Goal: Transaction & Acquisition: Purchase product/service

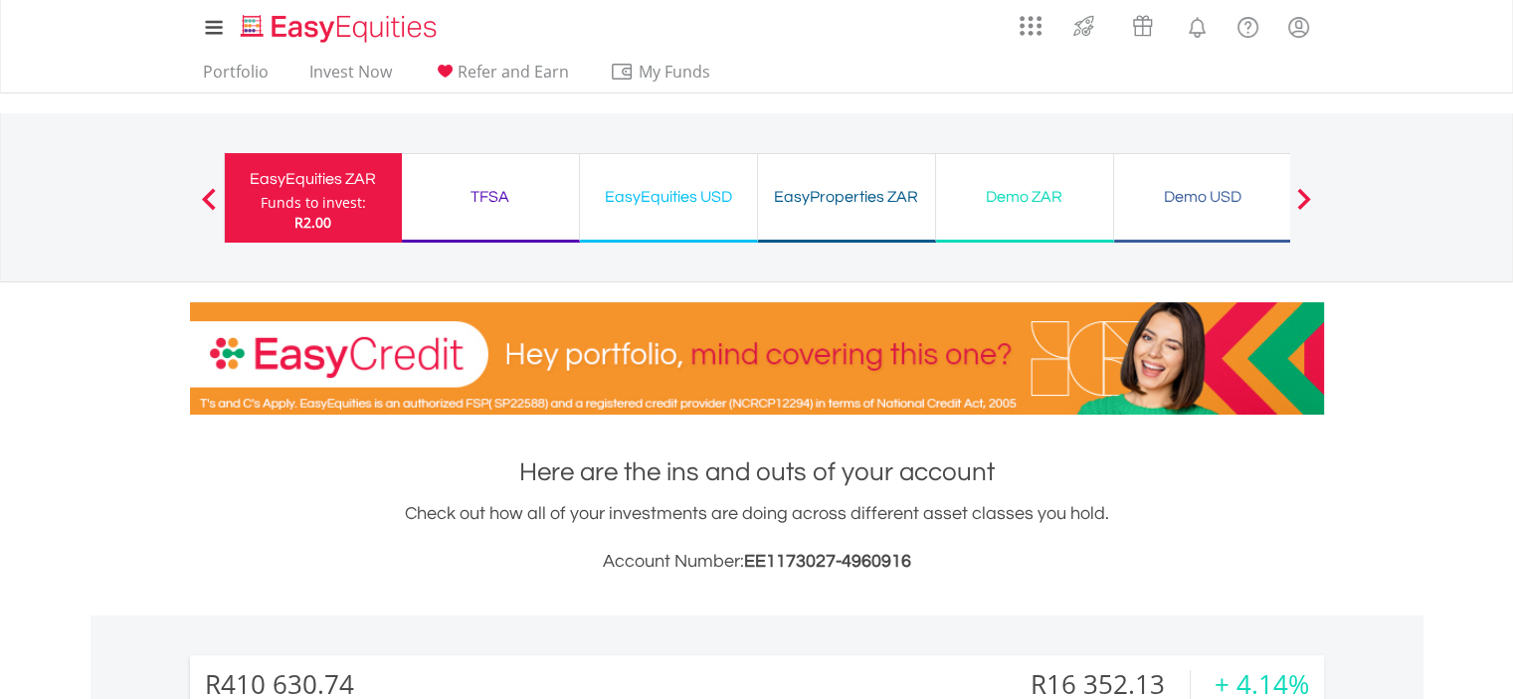
scroll to position [612, 0]
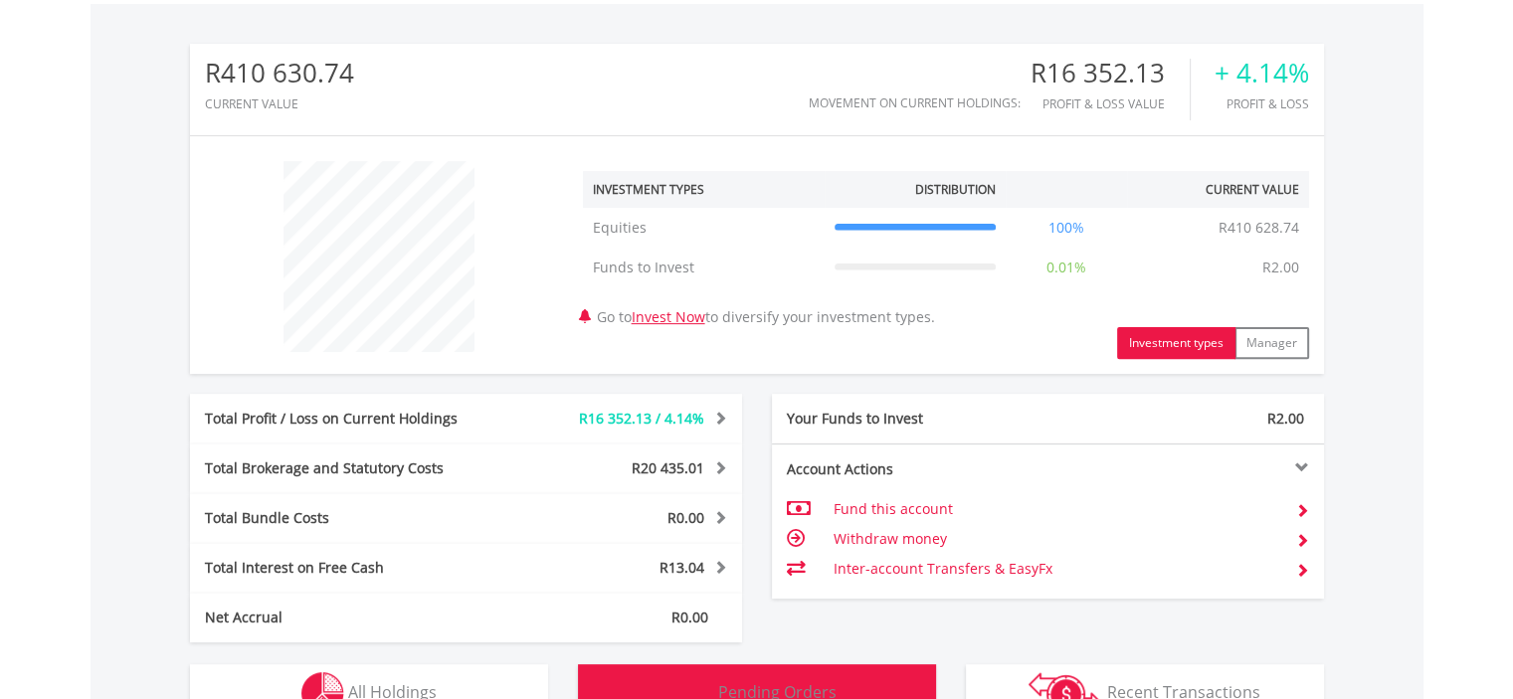
click at [770, 670] on button "Pending Orders Pending Orders" at bounding box center [757, 694] width 358 height 60
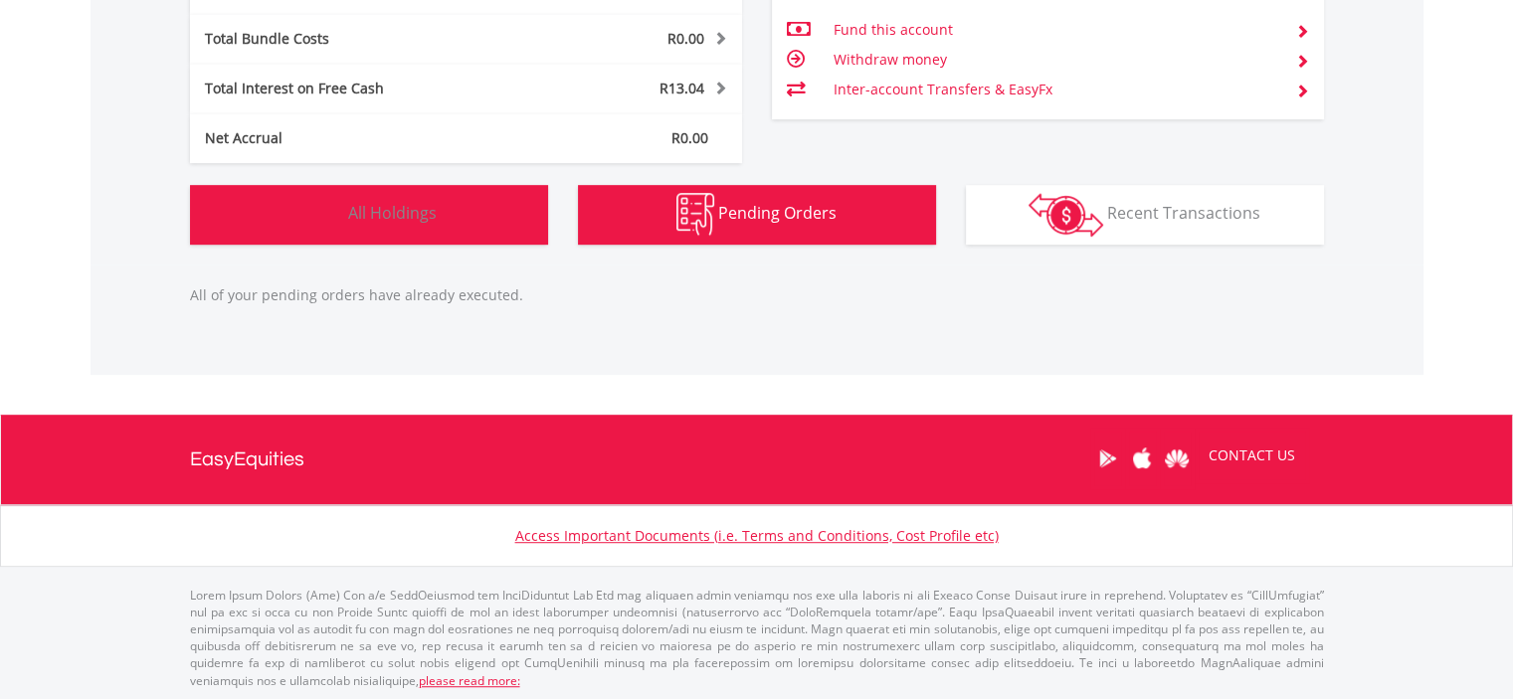
click at [394, 203] on span "All Holdings" at bounding box center [392, 213] width 89 height 22
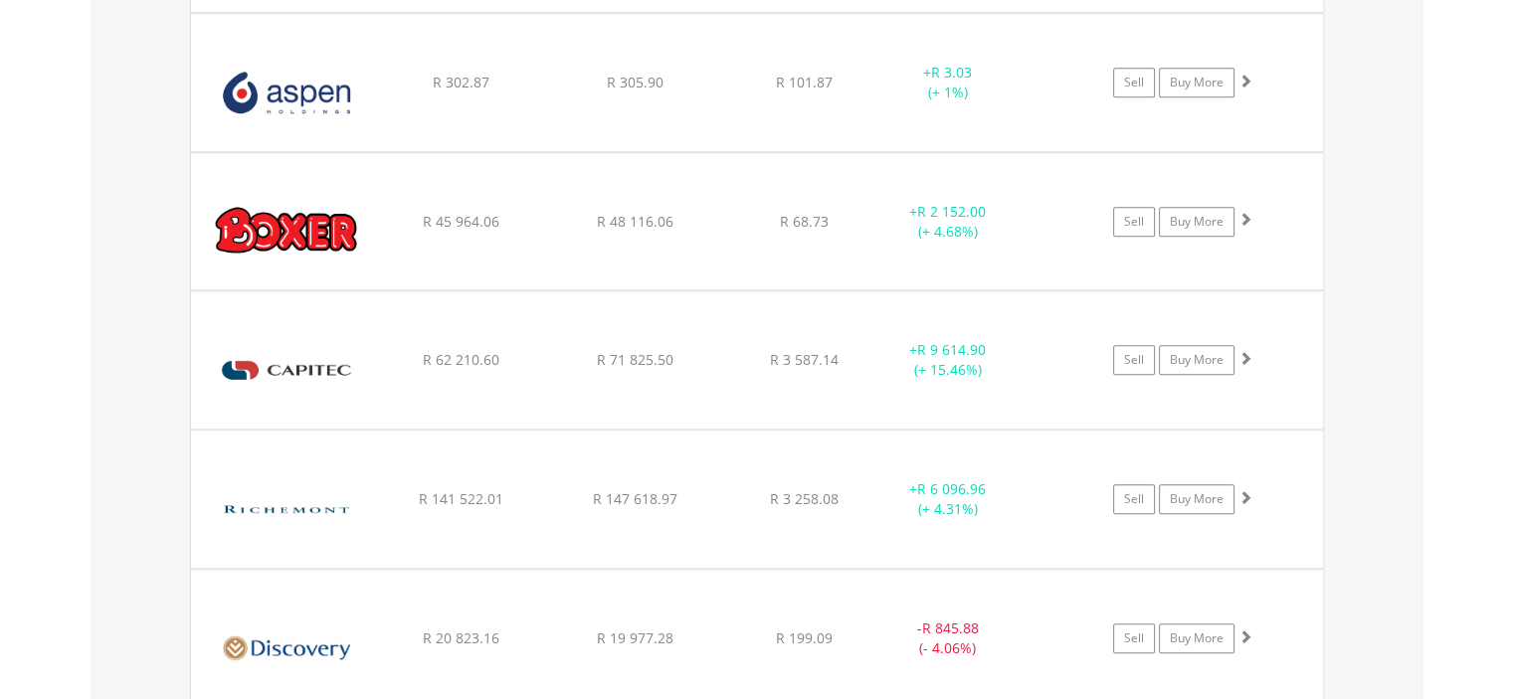
scroll to position [1911, 0]
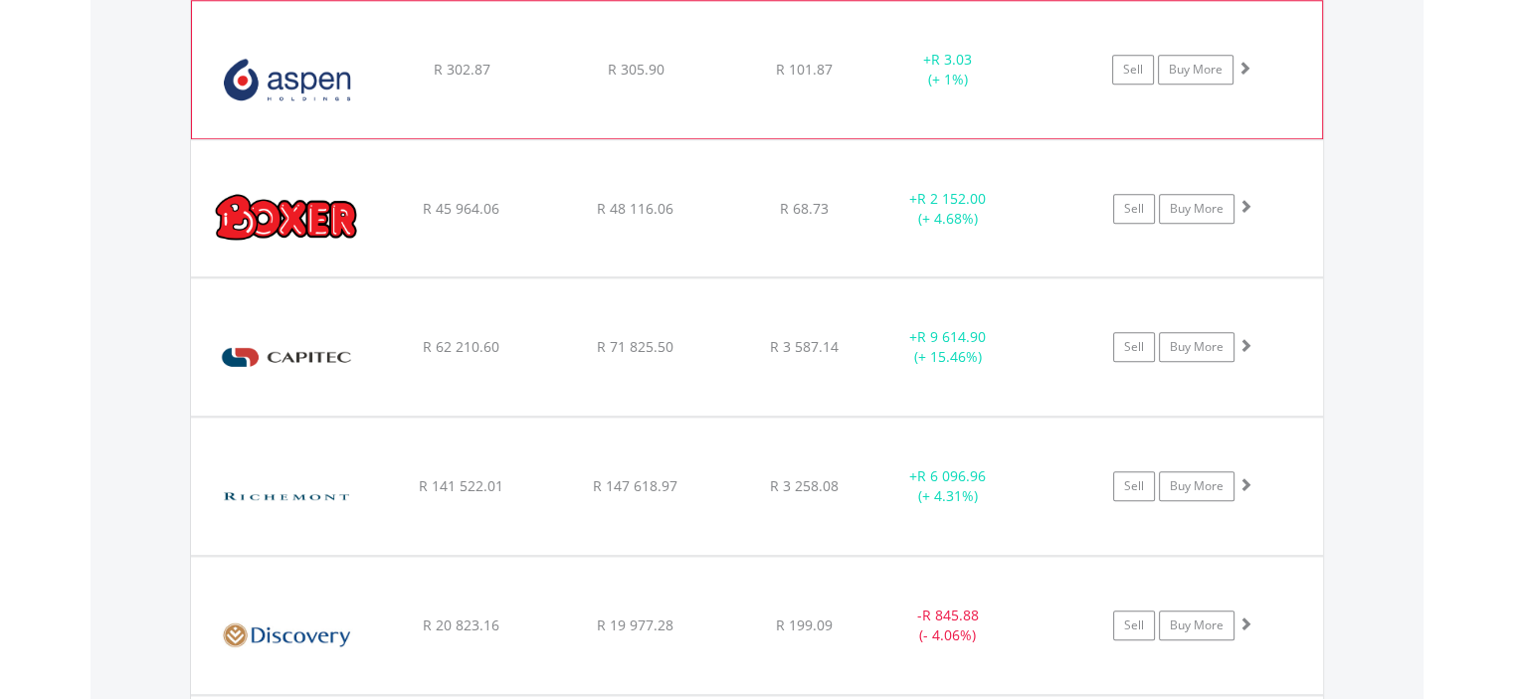
click at [310, 76] on img at bounding box center [287, 79] width 171 height 107
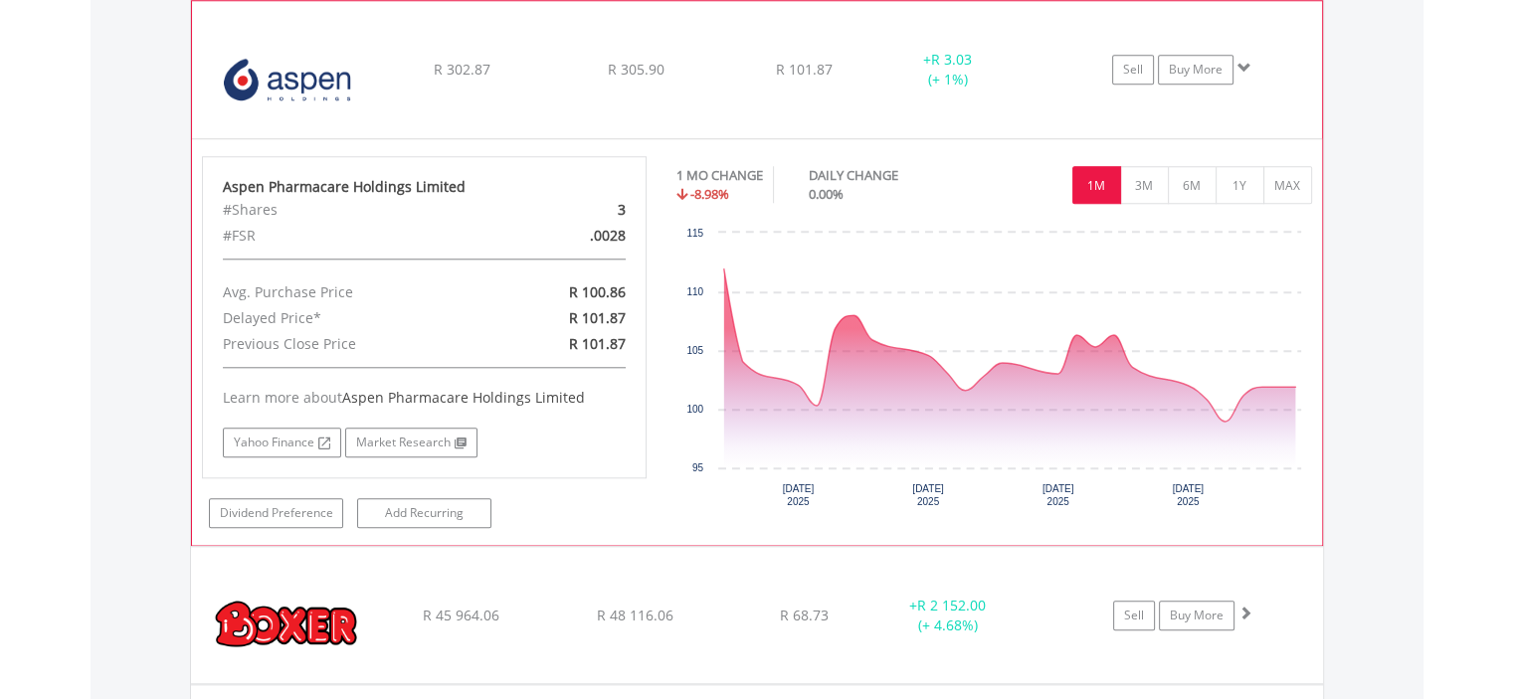
click at [310, 76] on img at bounding box center [287, 79] width 171 height 107
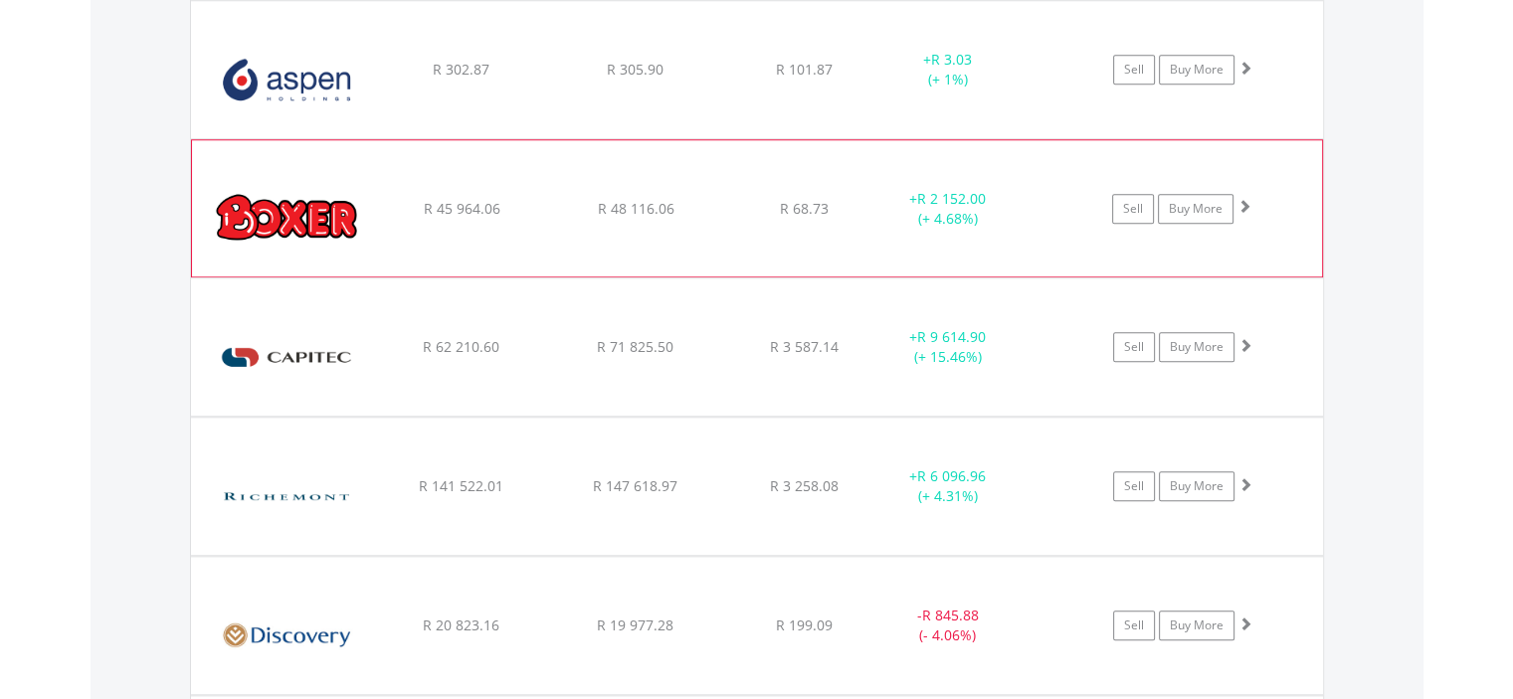
click at [263, 215] on img at bounding box center [287, 217] width 171 height 105
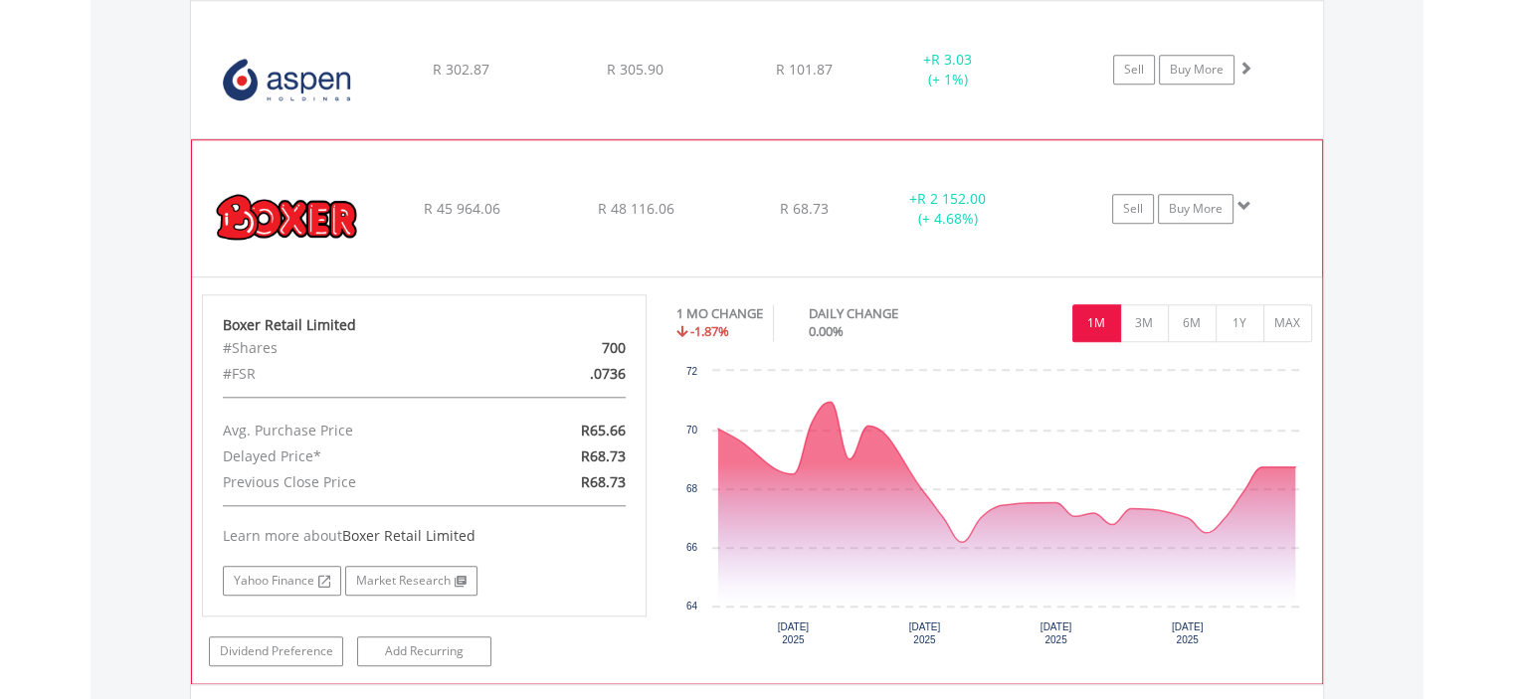
click at [263, 215] on img at bounding box center [287, 217] width 171 height 105
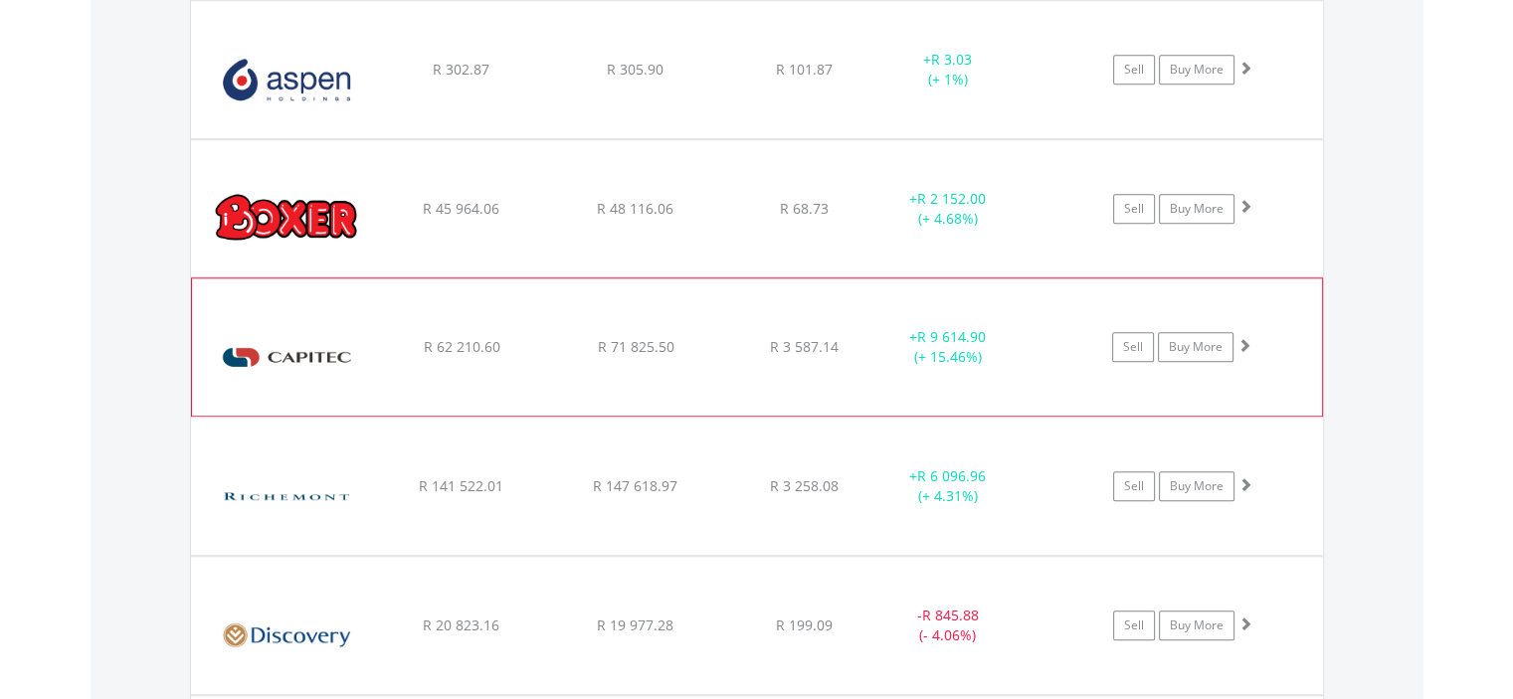
click at [271, 360] on img at bounding box center [287, 356] width 171 height 107
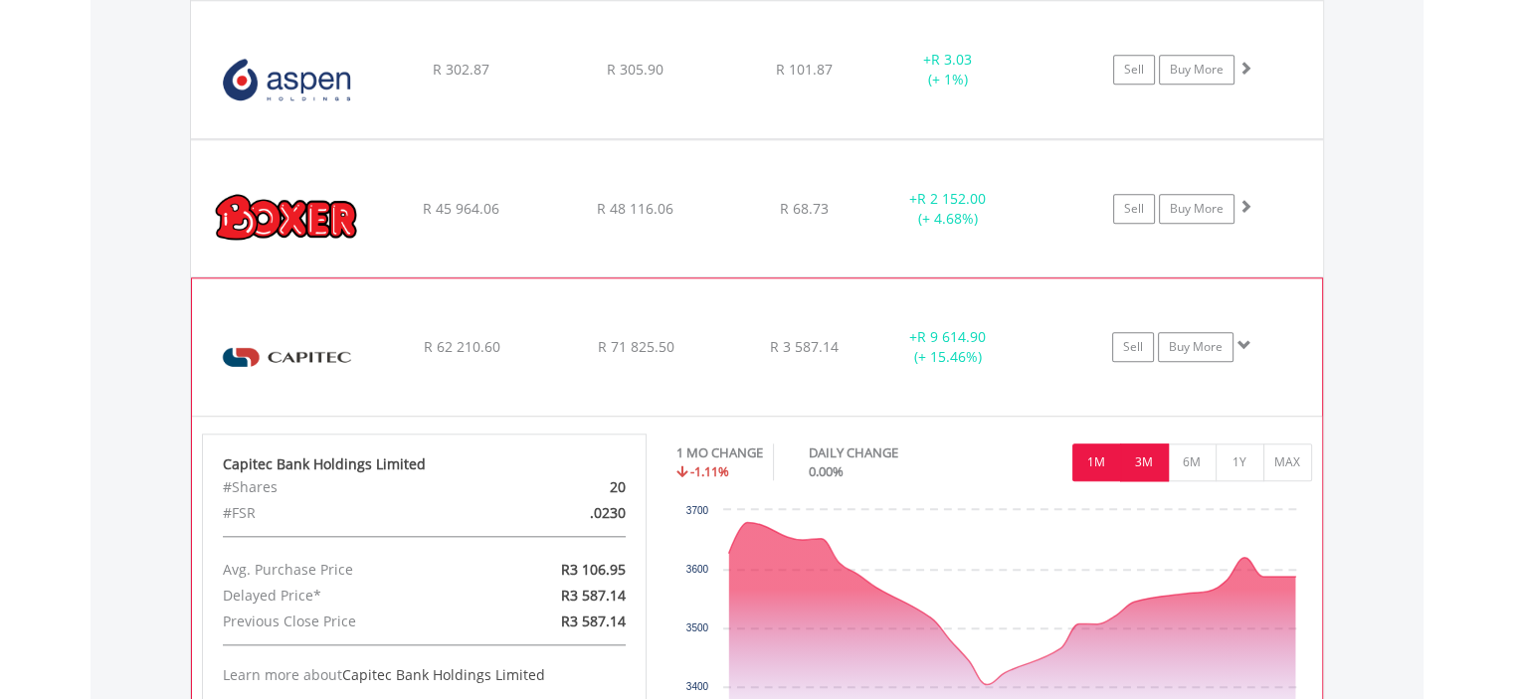
click at [1139, 462] on button "3M" at bounding box center [1144, 463] width 49 height 38
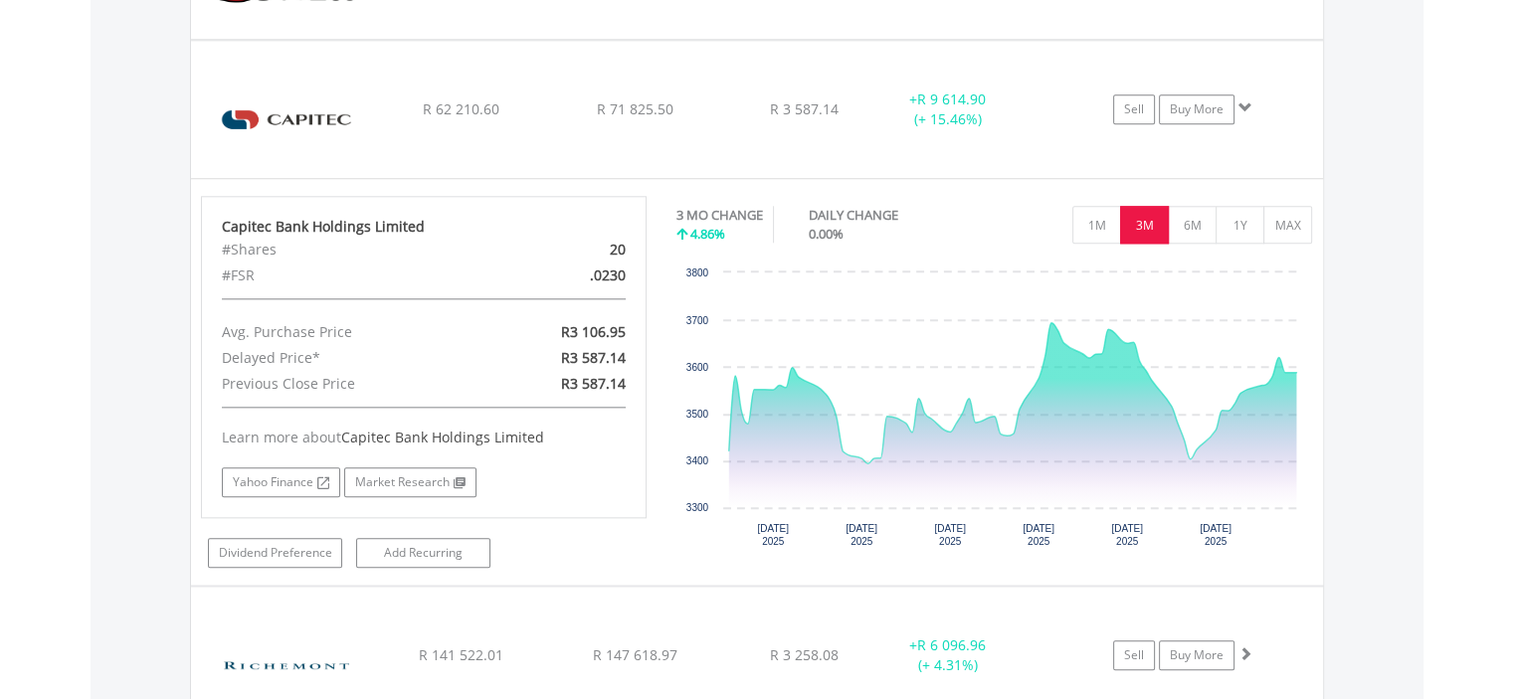
scroll to position [2149, 0]
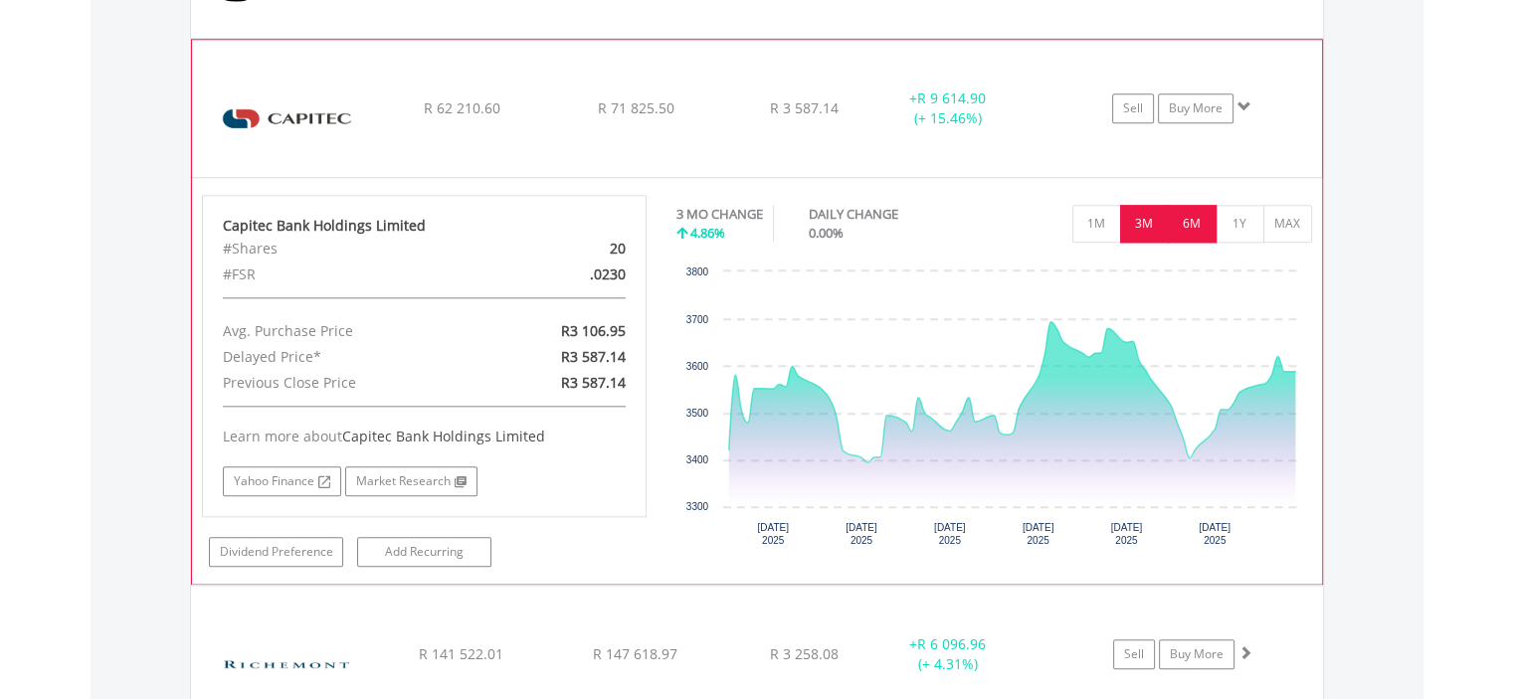
click at [1184, 218] on button "6M" at bounding box center [1192, 224] width 49 height 38
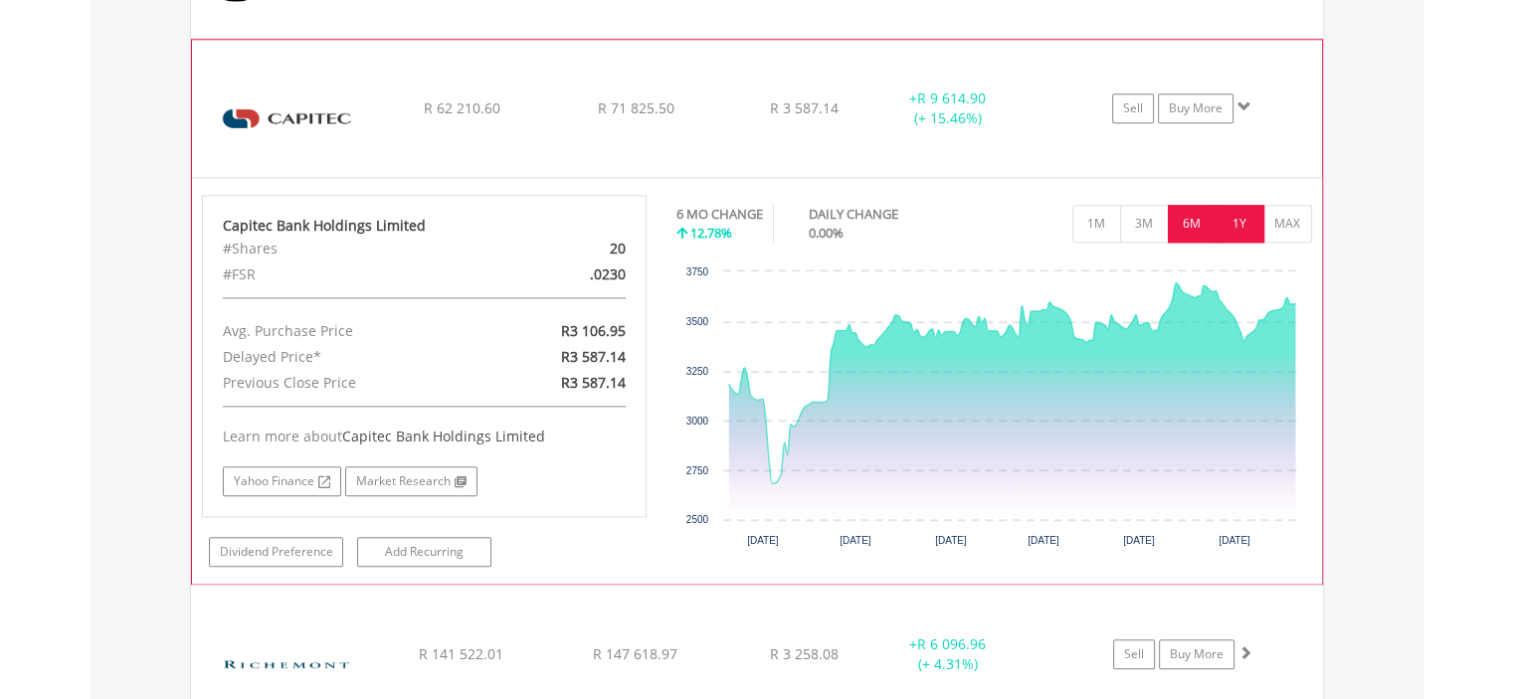
click at [1239, 213] on button "1Y" at bounding box center [1239, 224] width 49 height 38
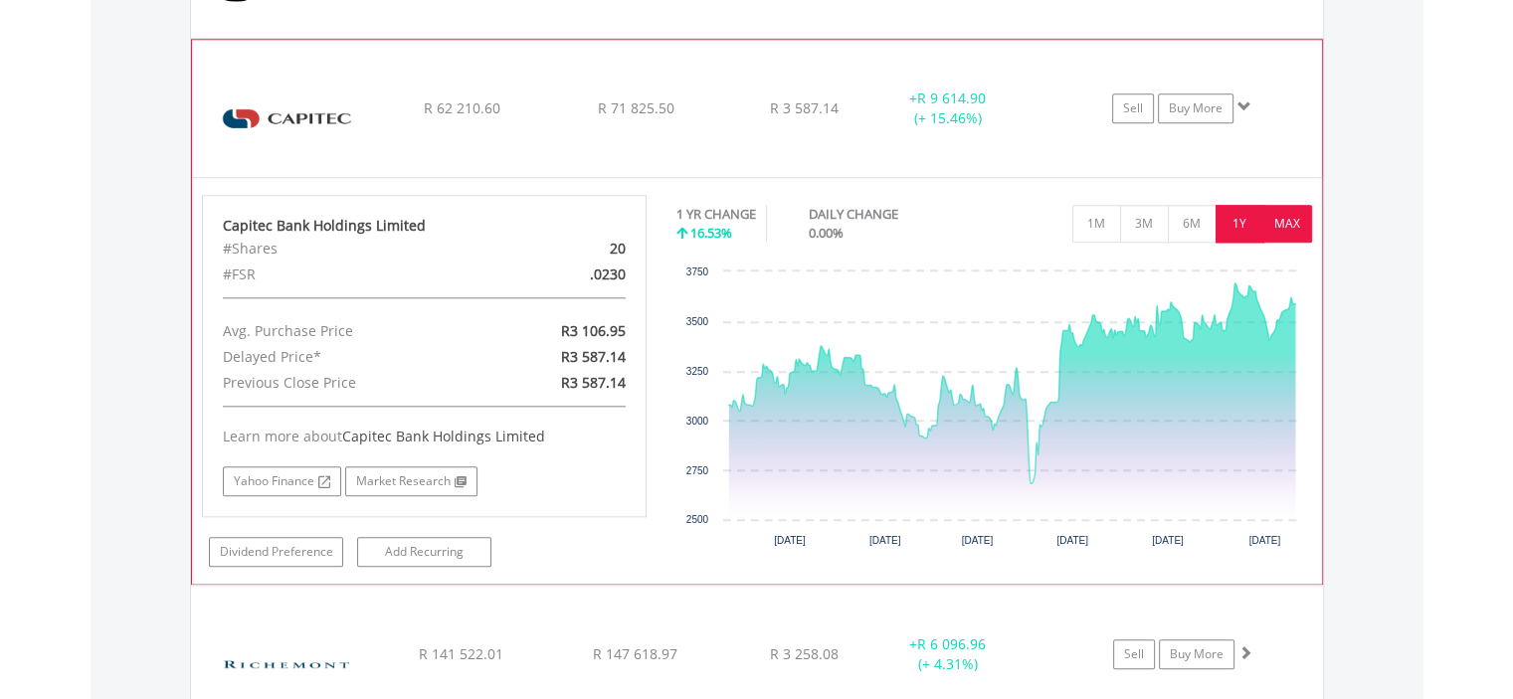
click at [1287, 220] on button "MAX" at bounding box center [1287, 224] width 49 height 38
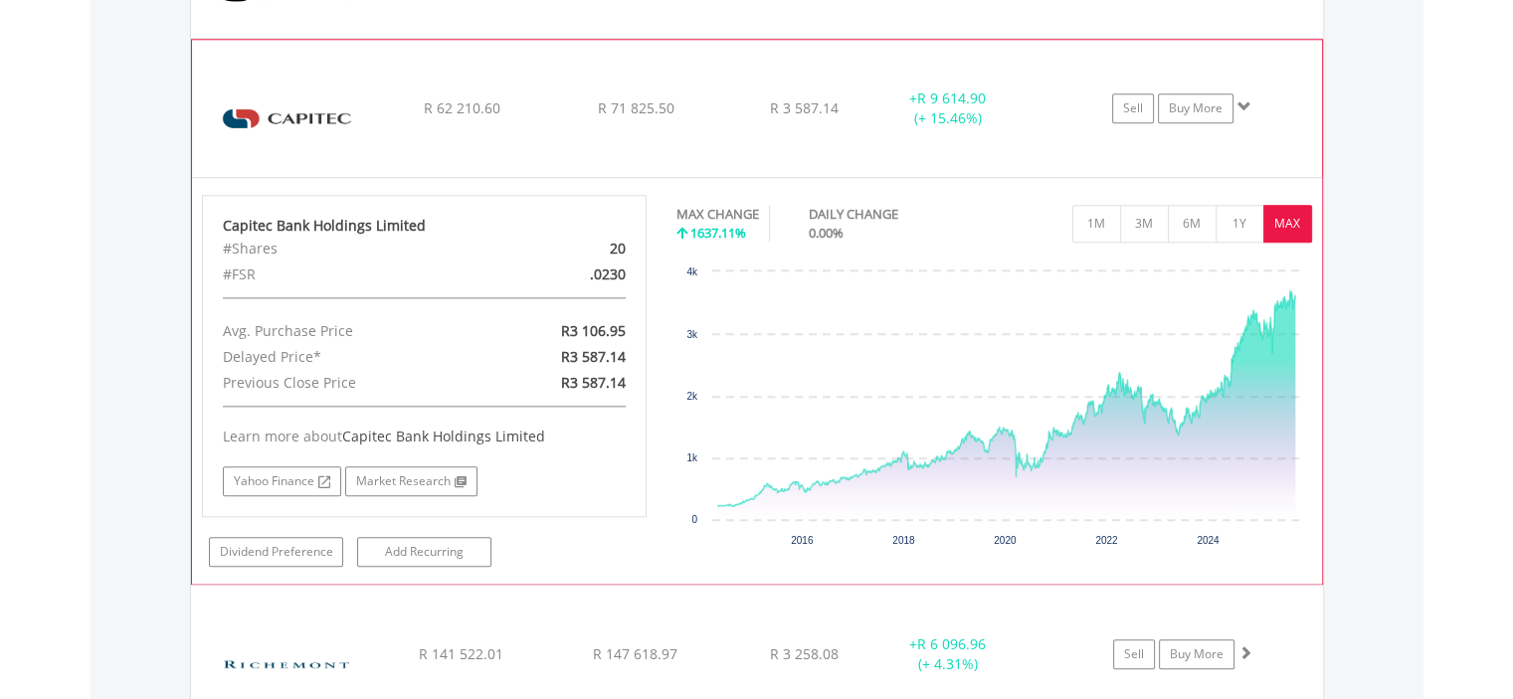
click at [267, 110] on img at bounding box center [287, 118] width 171 height 107
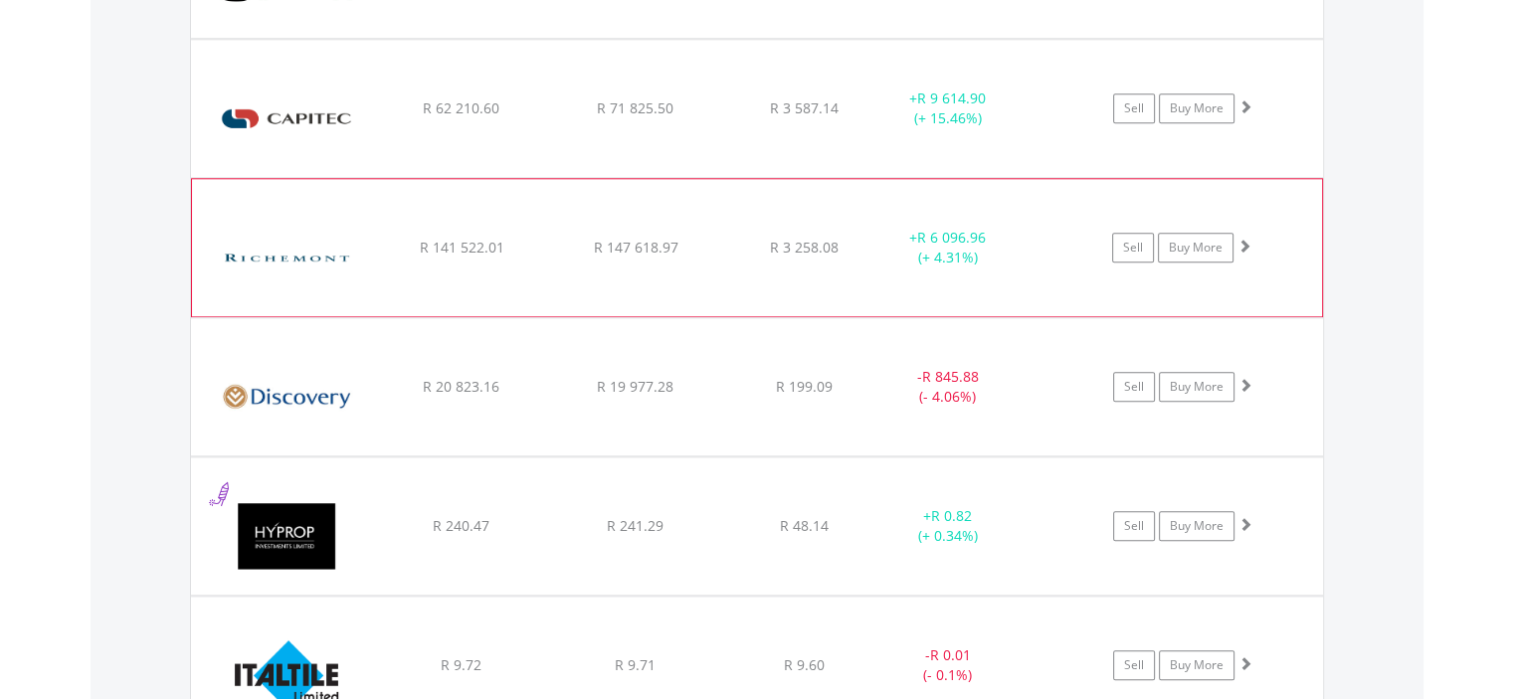
click at [251, 272] on img at bounding box center [287, 257] width 171 height 107
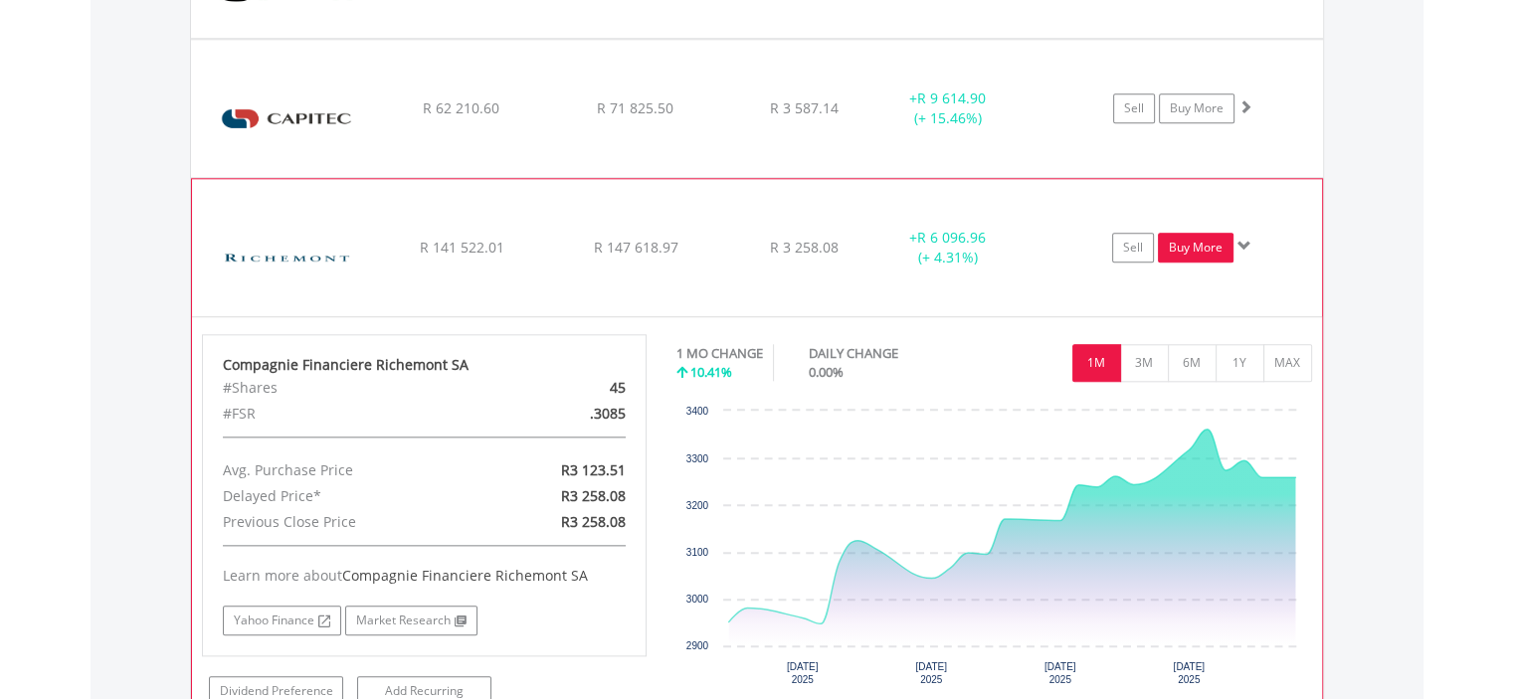
click at [1184, 246] on link "Buy More" at bounding box center [1196, 248] width 76 height 30
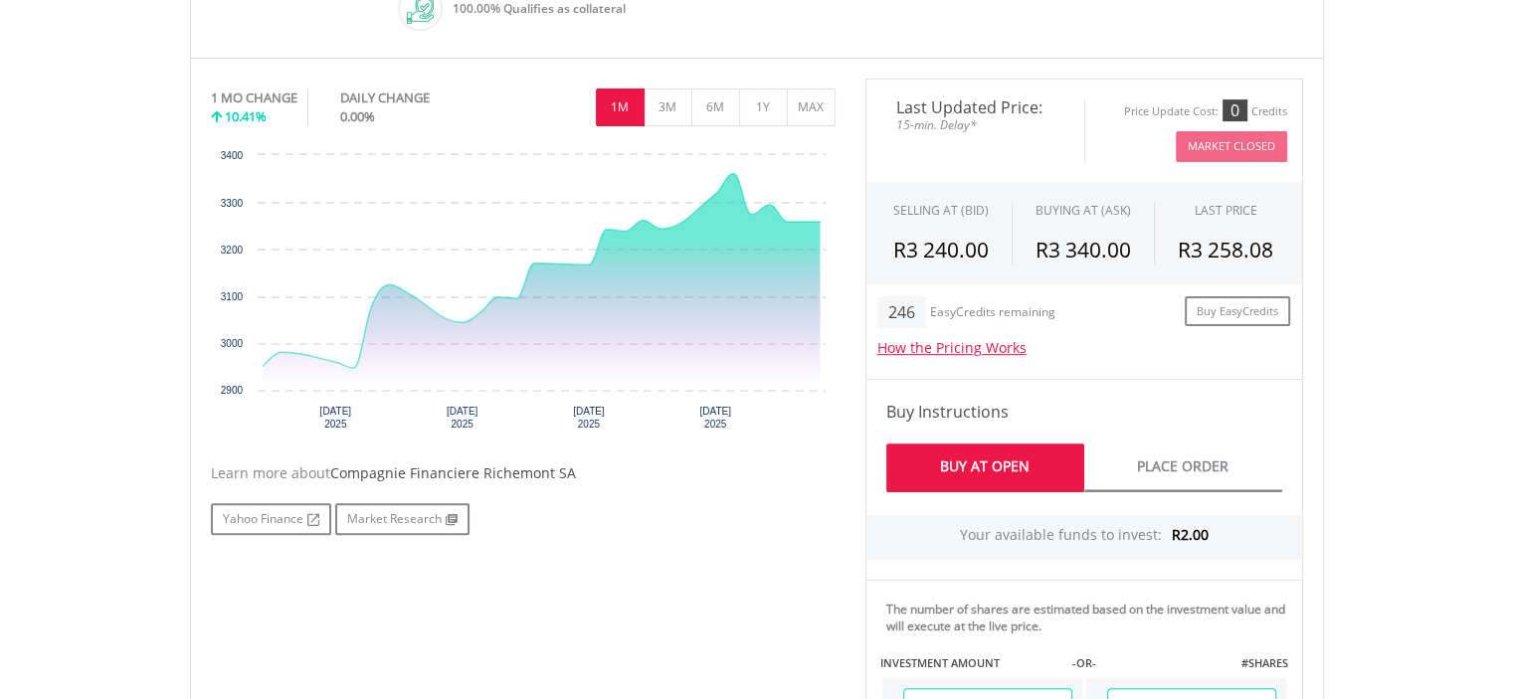
scroll to position [1223, 0]
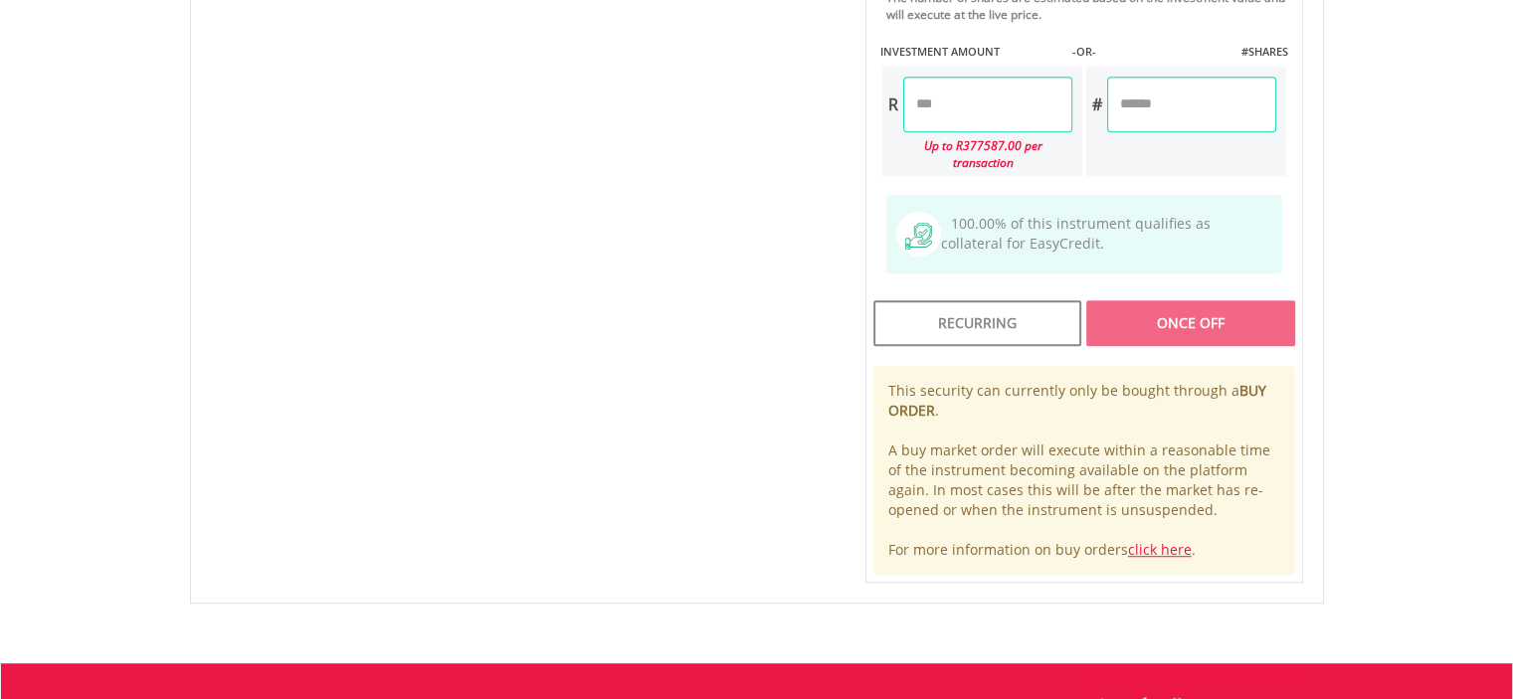
click at [1168, 104] on input "number" at bounding box center [1191, 105] width 169 height 56
type input "*"
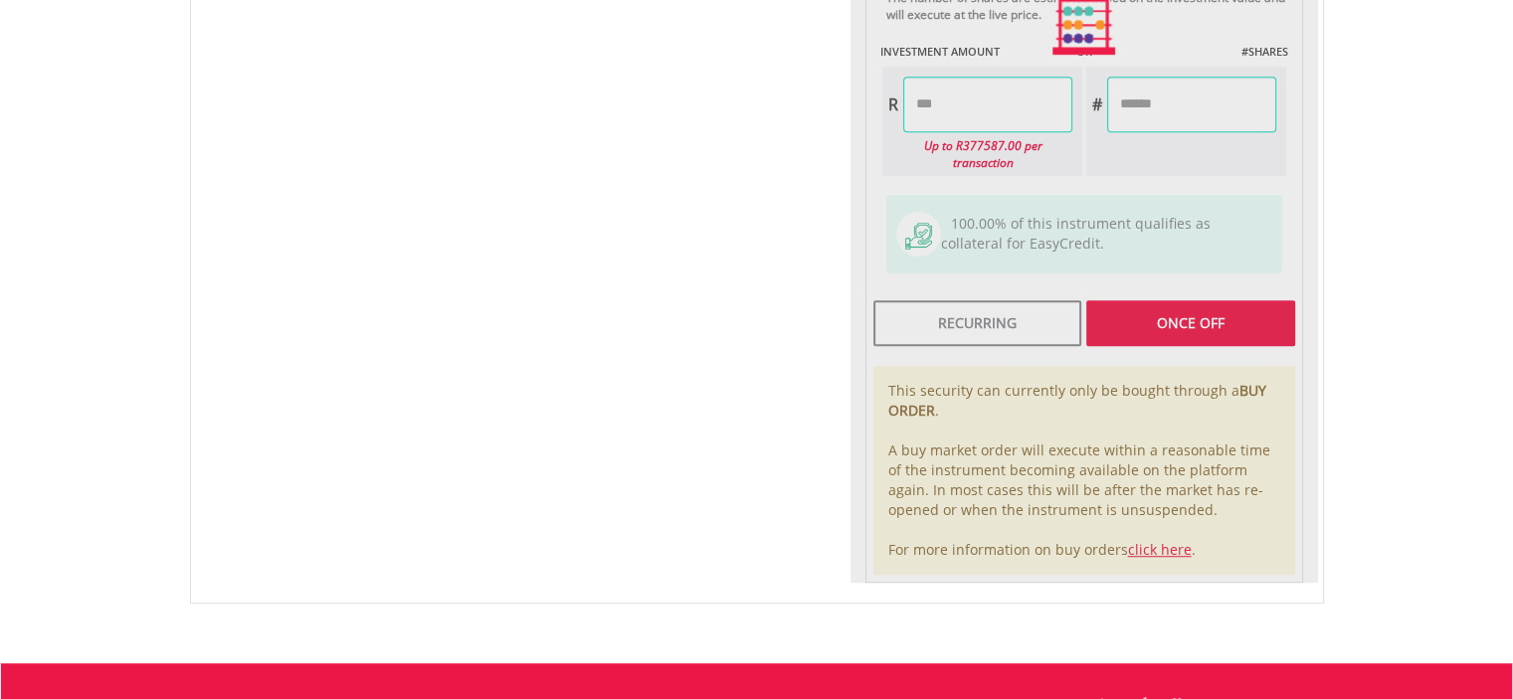
type input "********"
click at [1312, 129] on div "Last Updated Price: 15-min. Delay* Price Update Cost: 0 Credits Market Closed S…" at bounding box center [1083, 25] width 467 height 1116
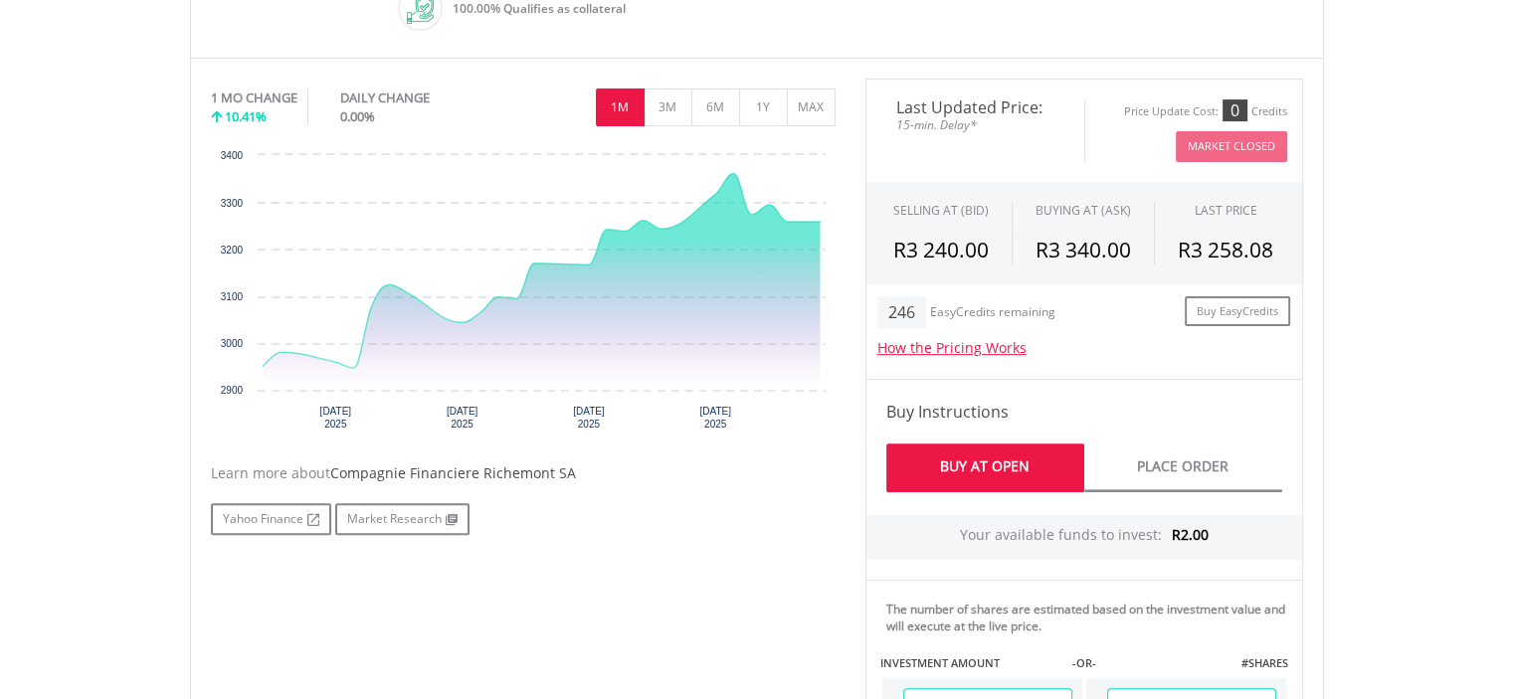
scroll to position [0, 0]
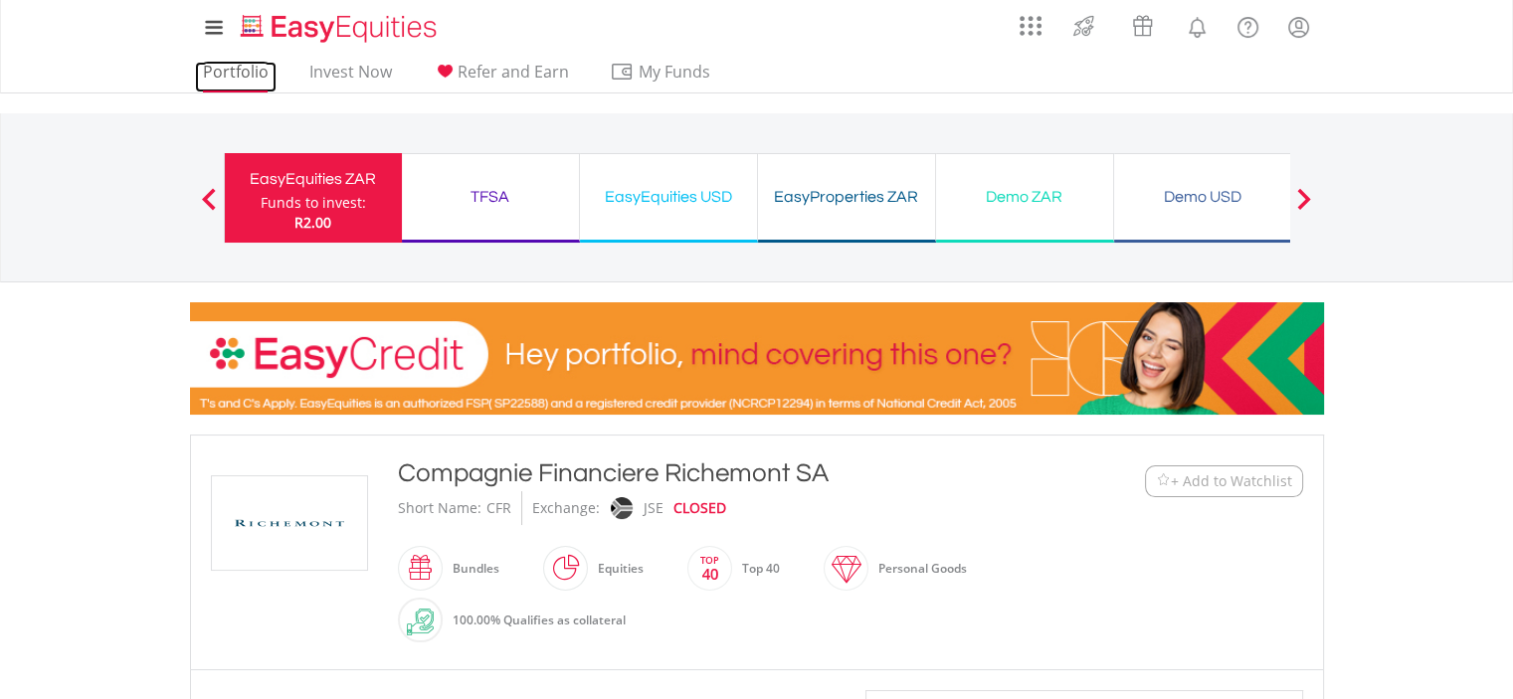
click at [255, 68] on link "Portfolio" at bounding box center [236, 77] width 82 height 31
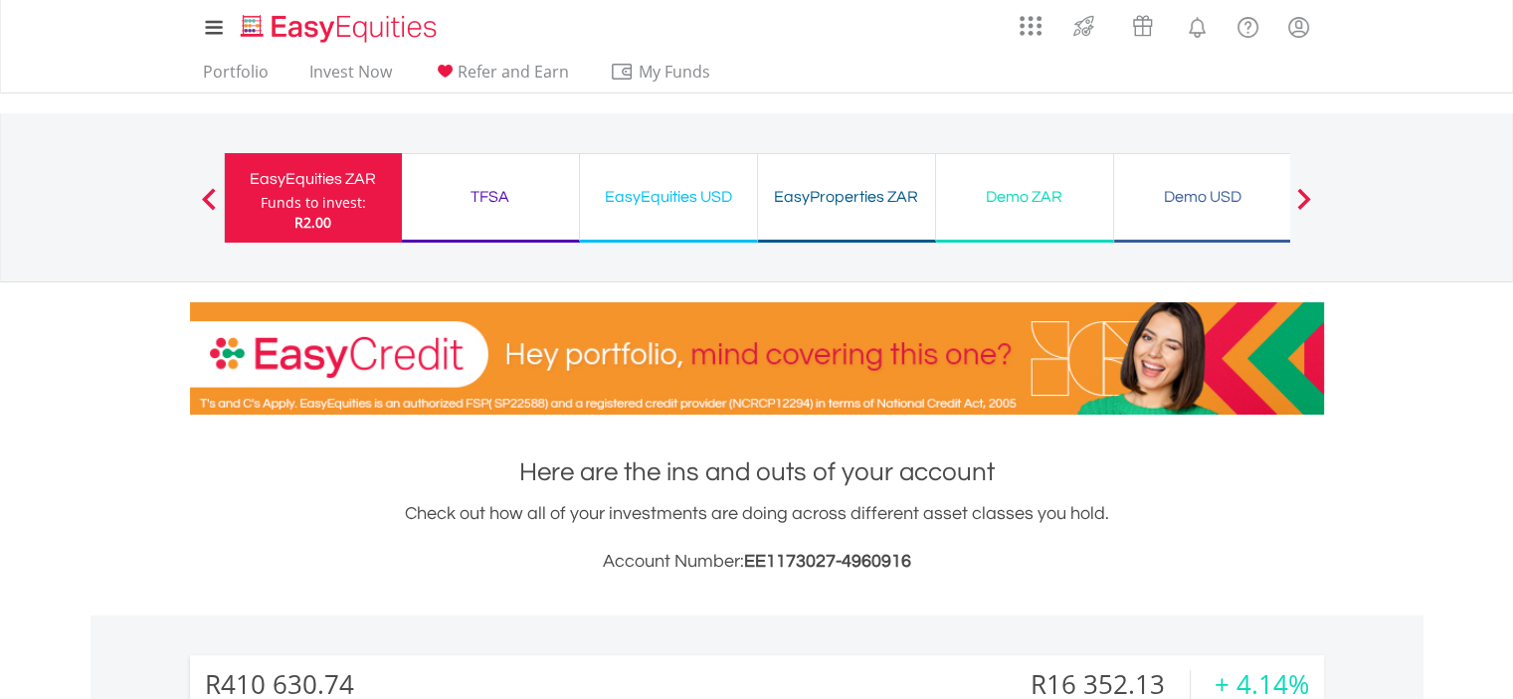
scroll to position [191, 378]
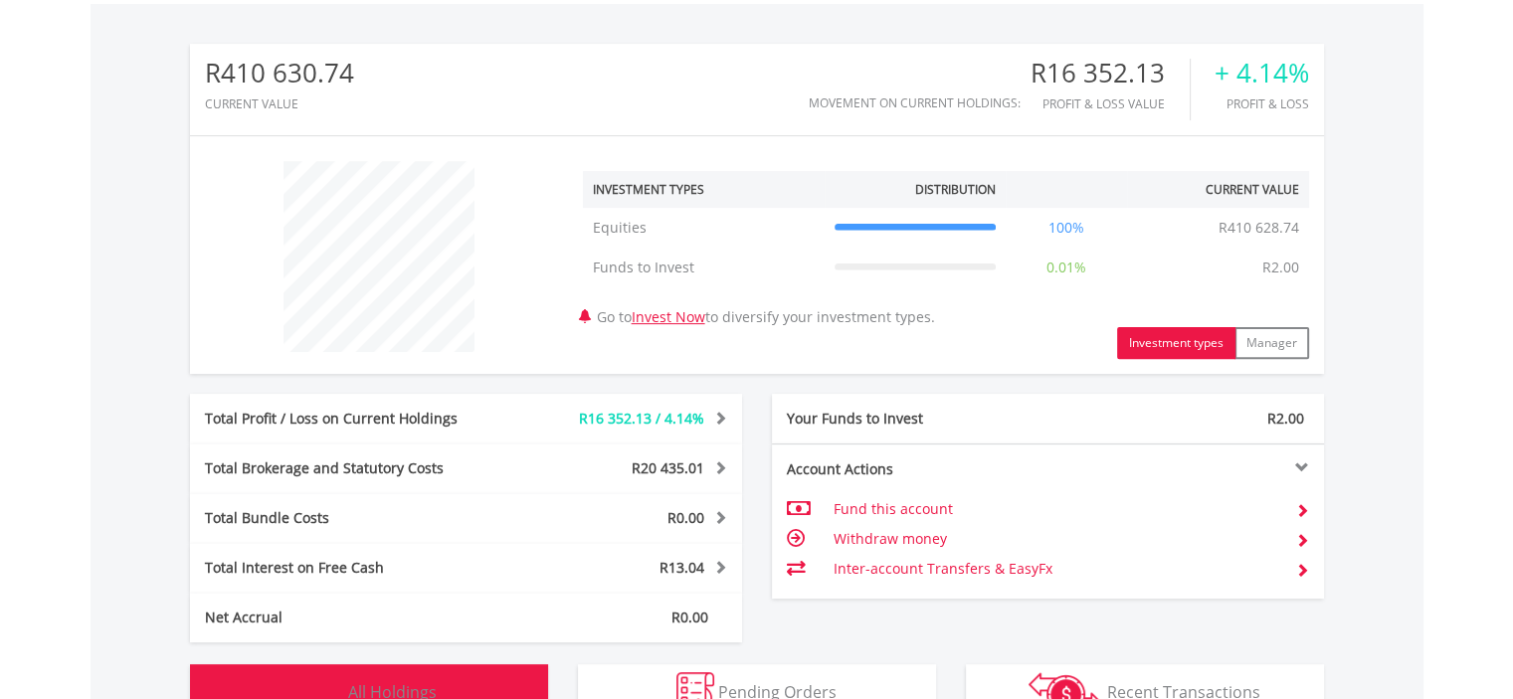
click at [397, 667] on button "Holdings All Holdings" at bounding box center [369, 694] width 358 height 60
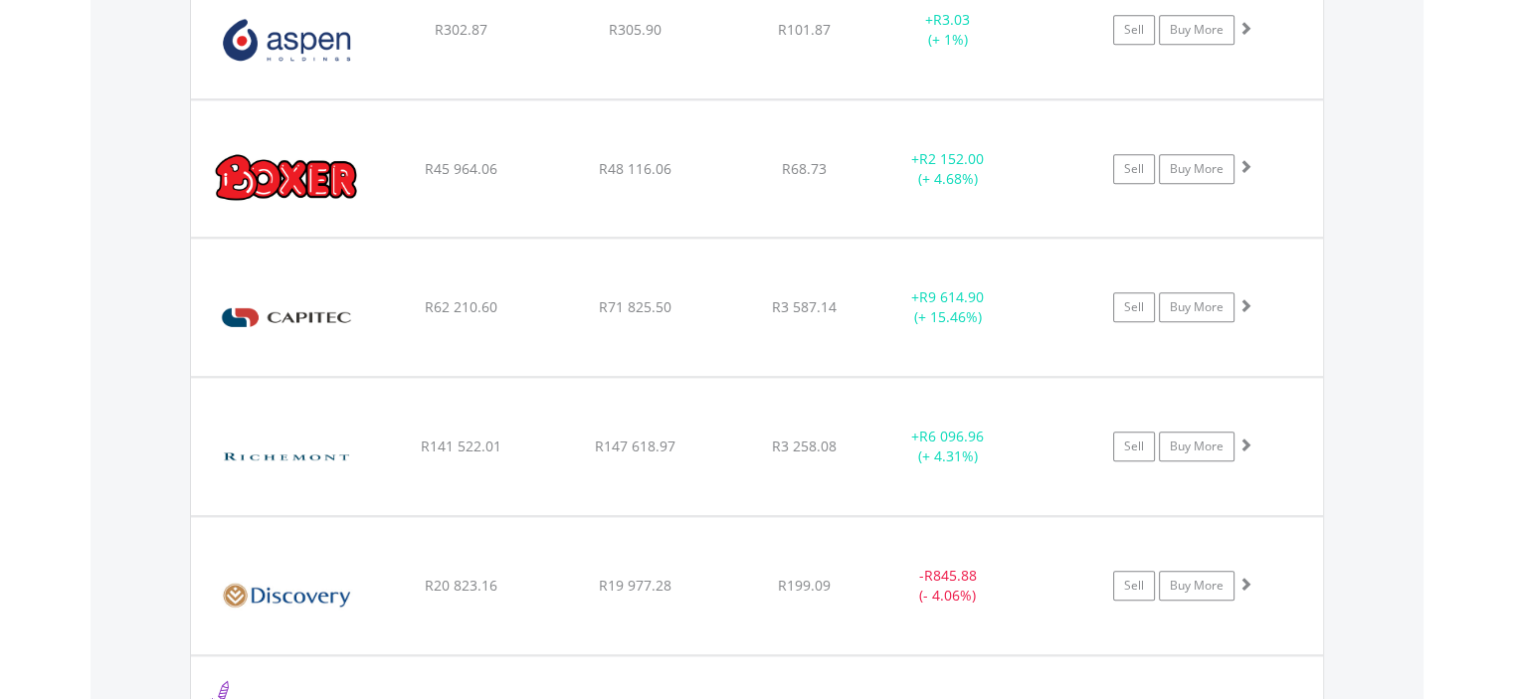
scroll to position [1990, 0]
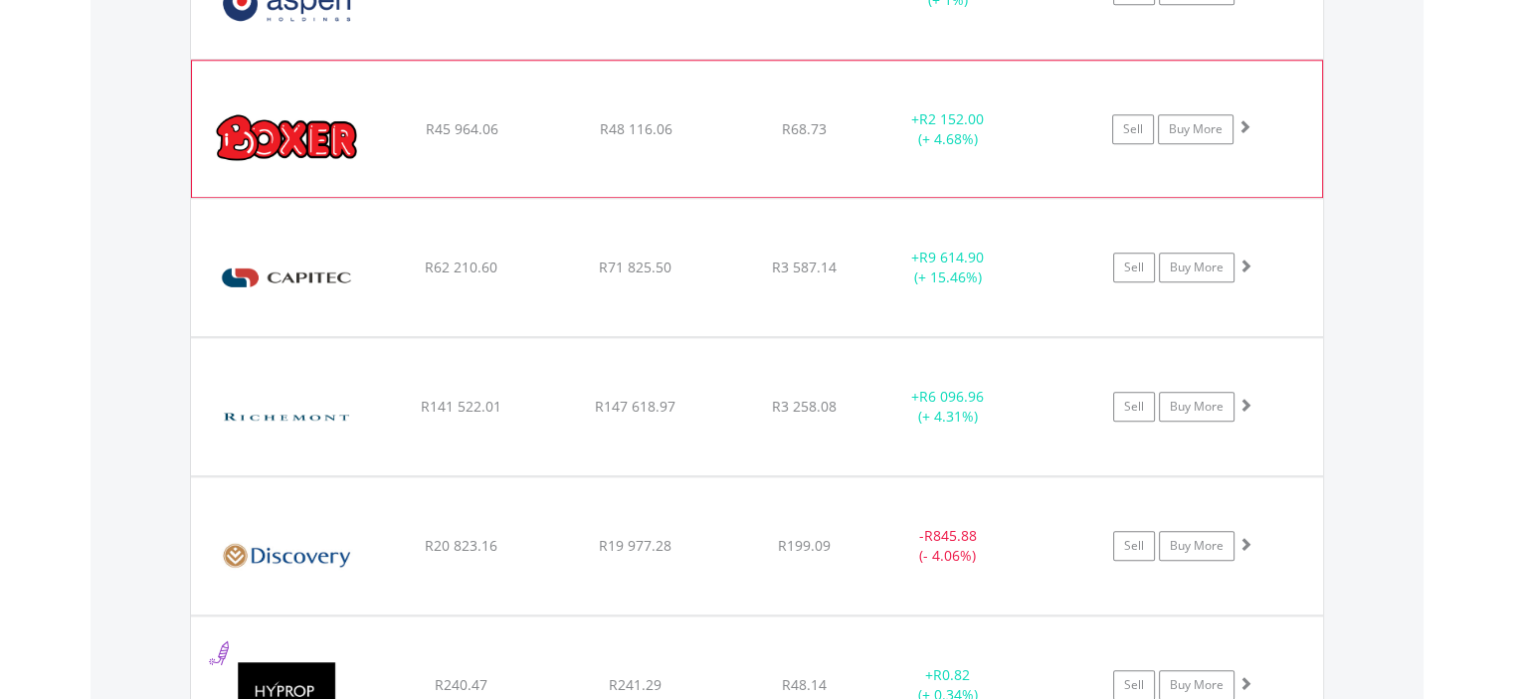
click at [334, 127] on img at bounding box center [287, 138] width 171 height 105
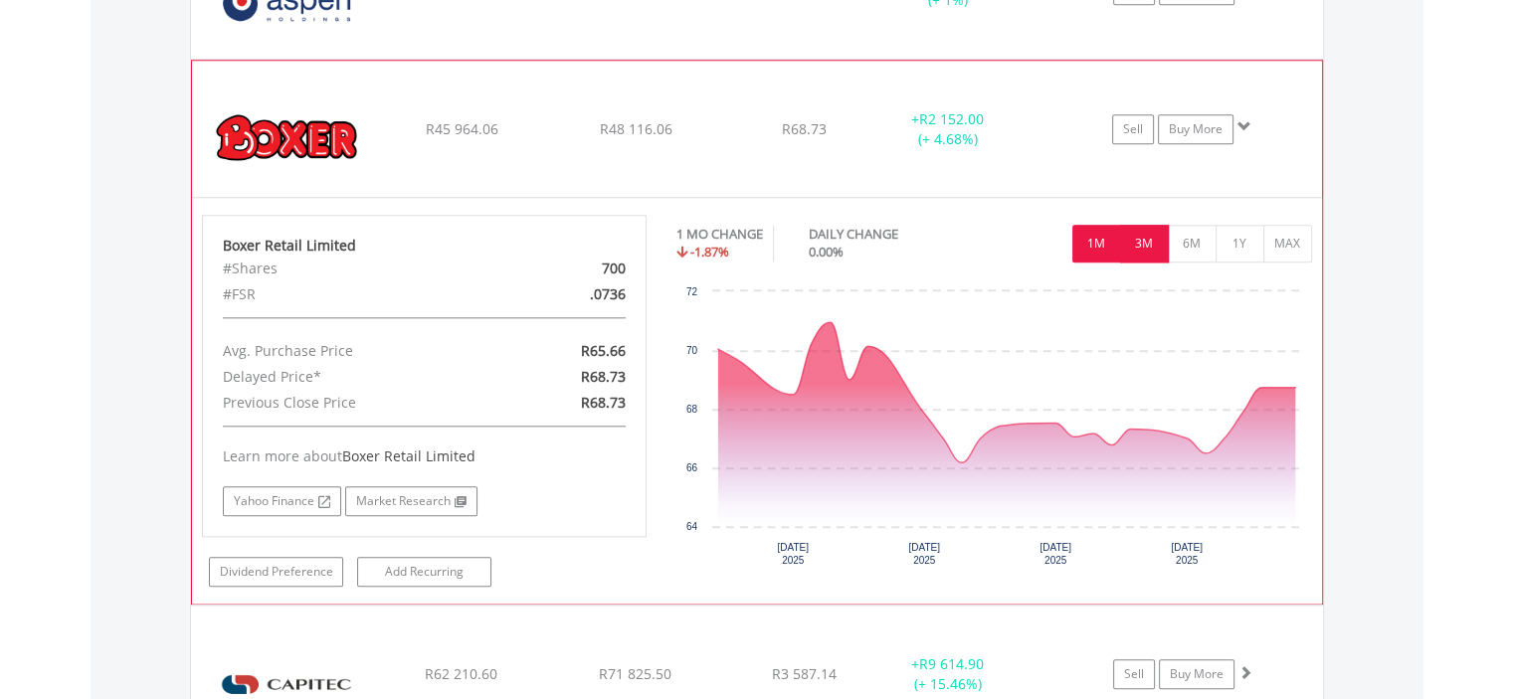
click at [1152, 234] on button "3M" at bounding box center [1144, 244] width 49 height 38
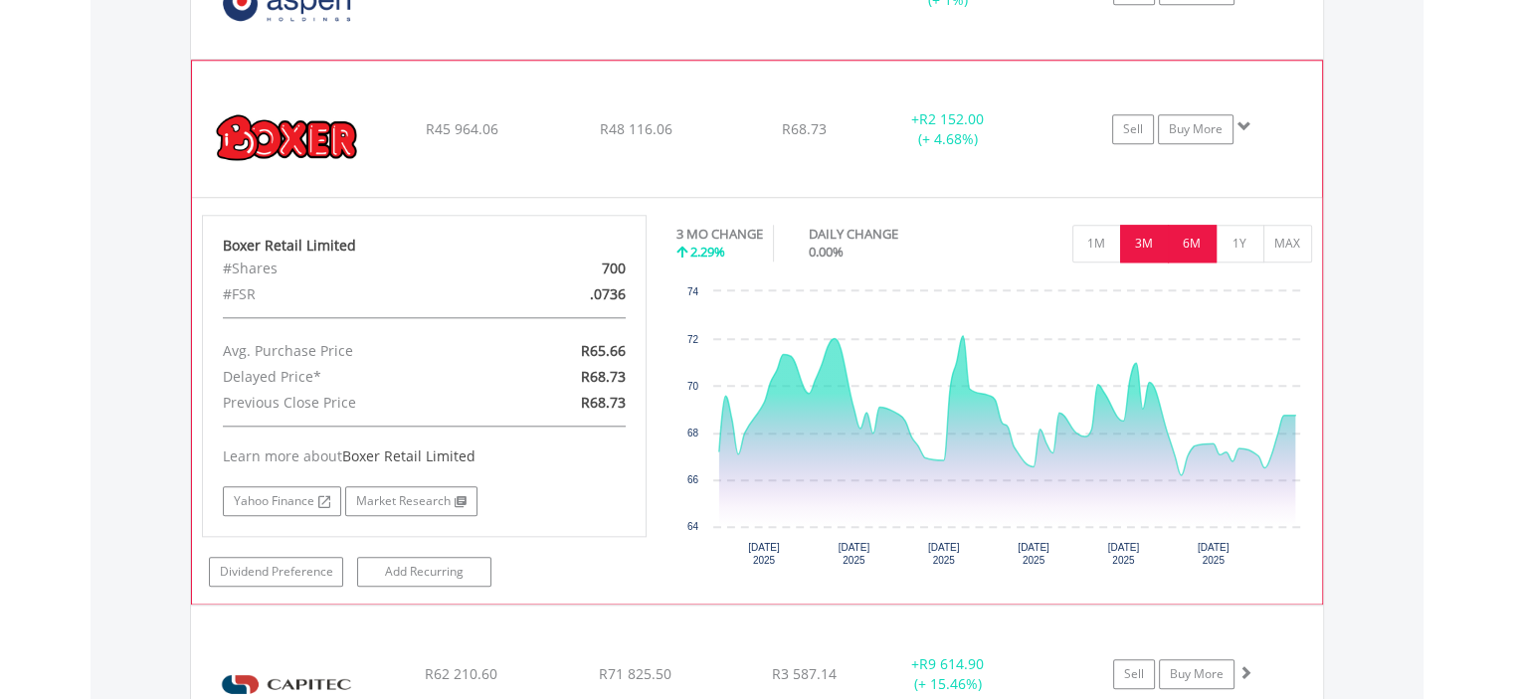
click at [1198, 237] on button "6M" at bounding box center [1192, 244] width 49 height 38
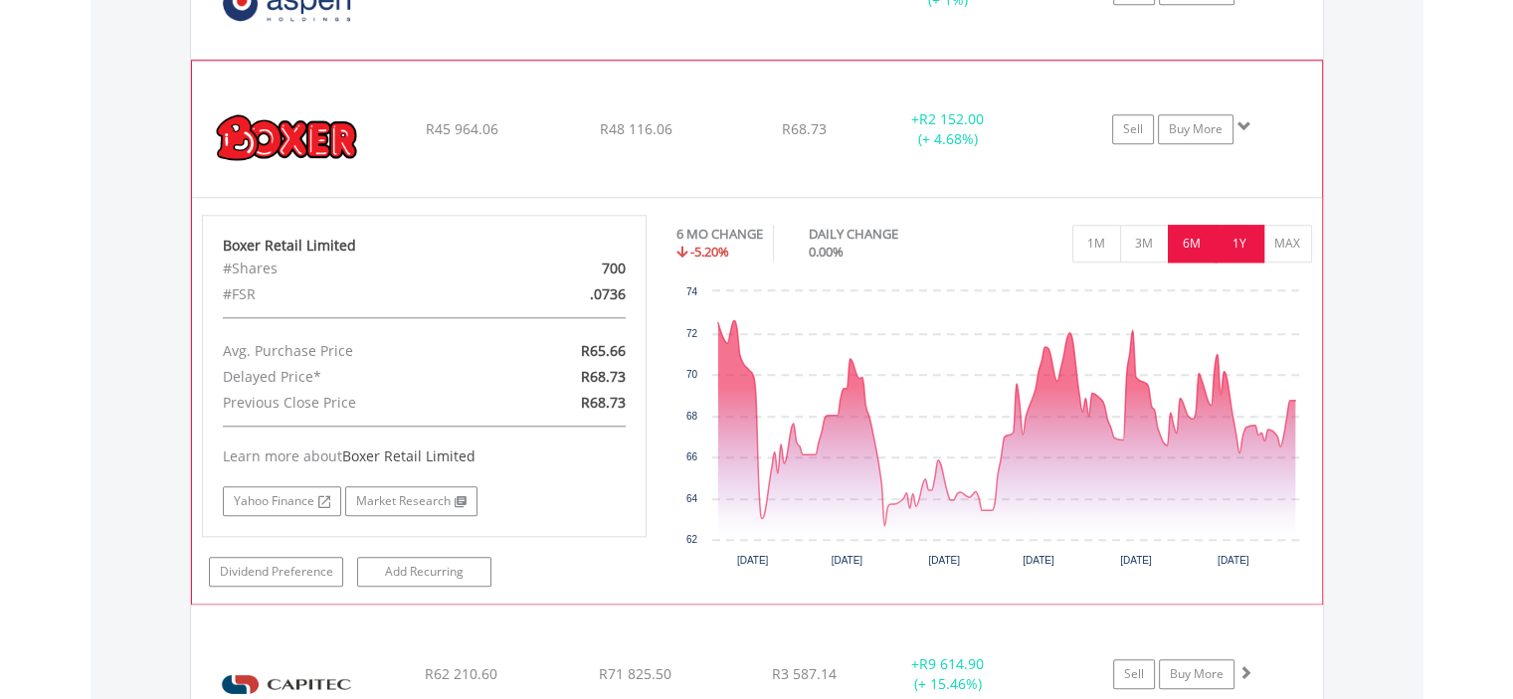
click at [1234, 241] on button "1Y" at bounding box center [1239, 244] width 49 height 38
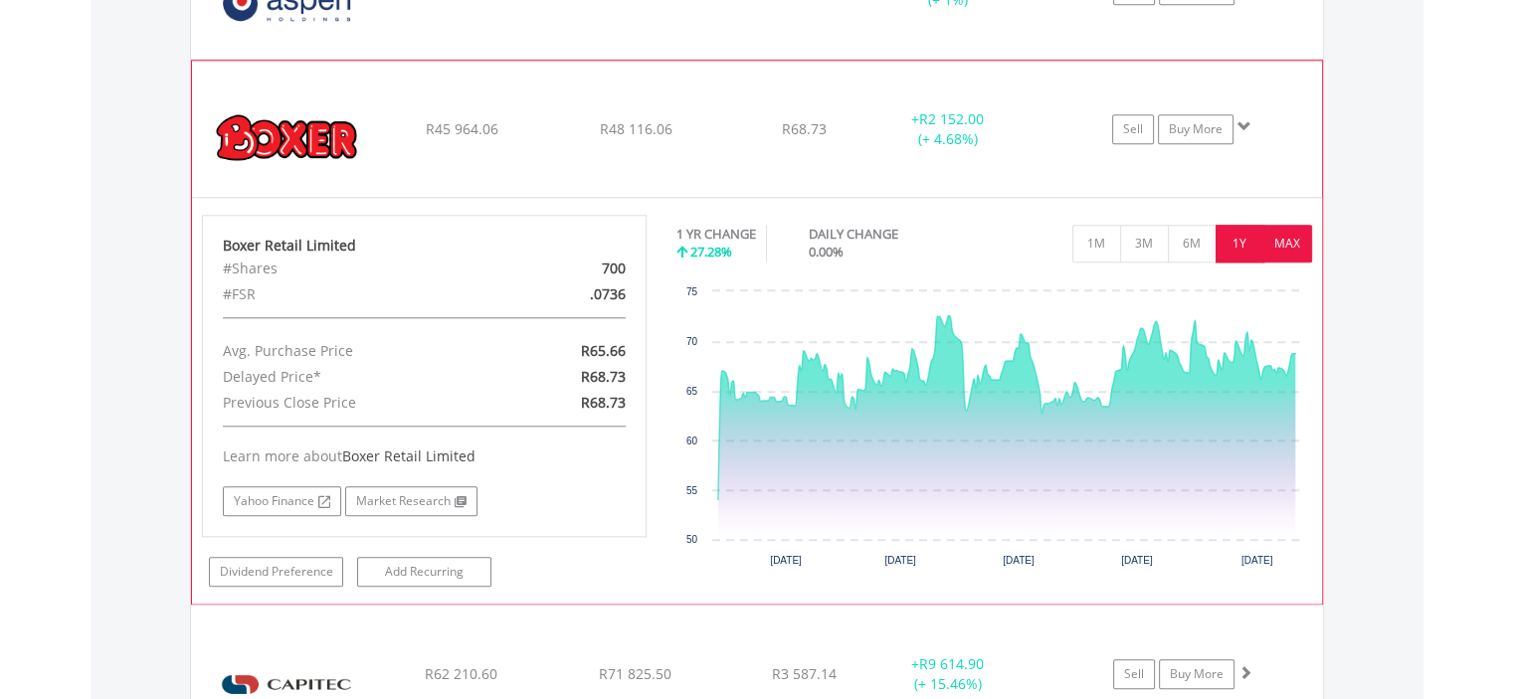
click at [1277, 247] on button "MAX" at bounding box center [1287, 244] width 49 height 38
click at [310, 130] on img at bounding box center [287, 138] width 171 height 105
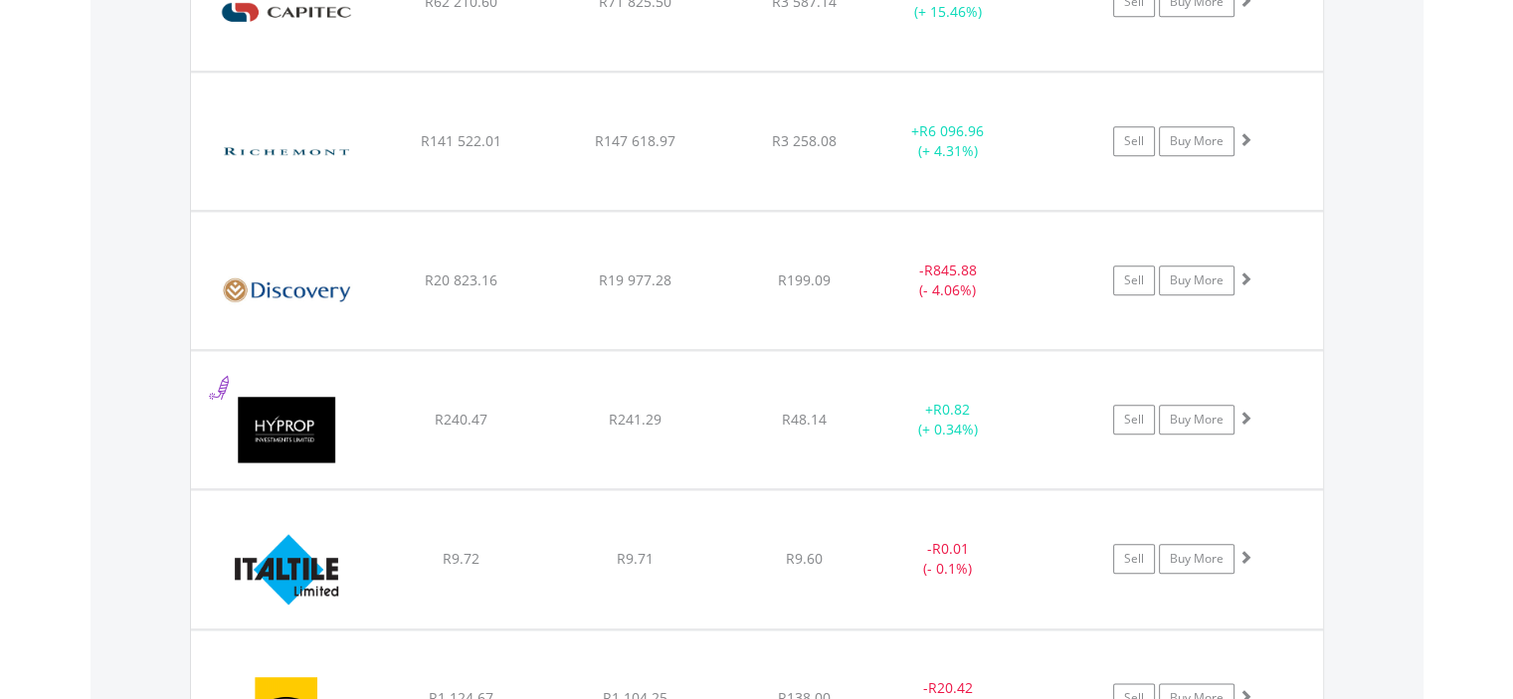
scroll to position [2296, 0]
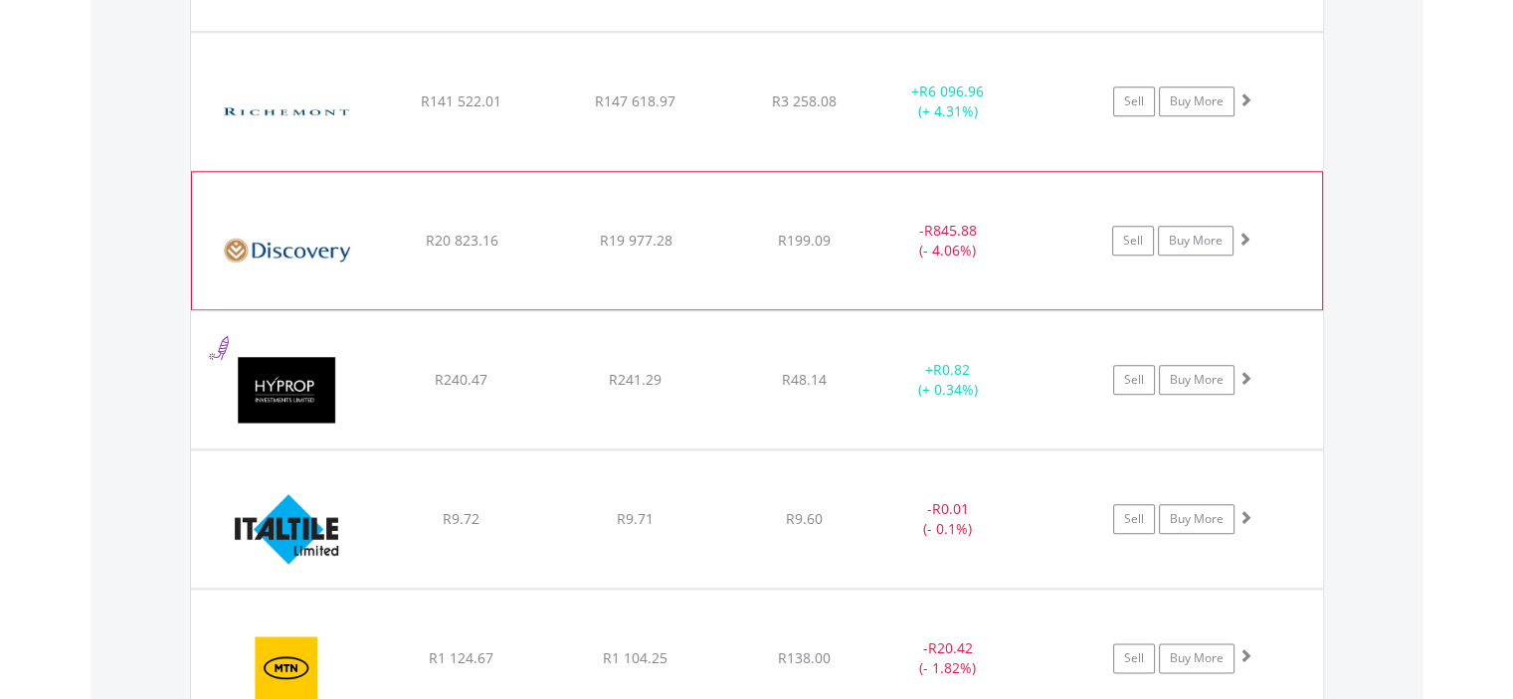
click at [336, 236] on img at bounding box center [287, 250] width 171 height 107
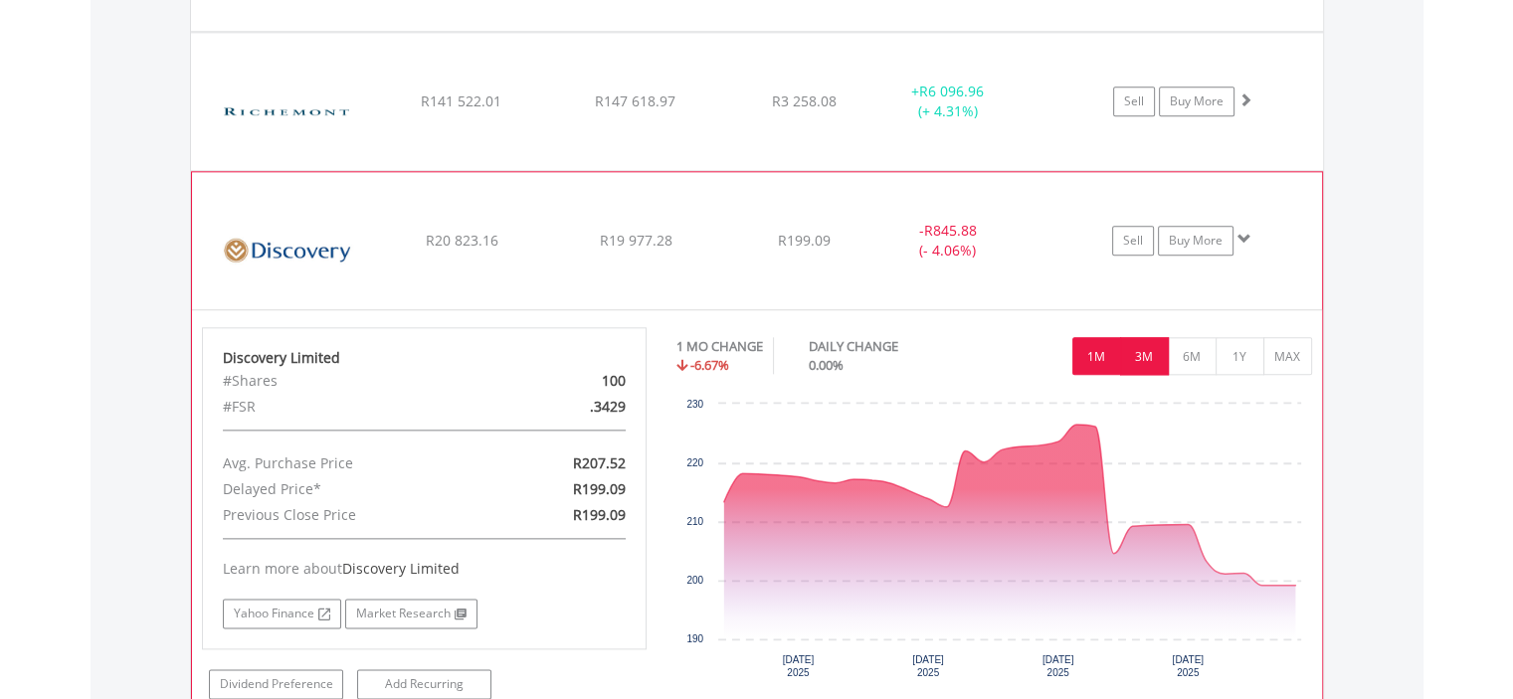
click at [1133, 362] on button "3M" at bounding box center [1144, 356] width 49 height 38
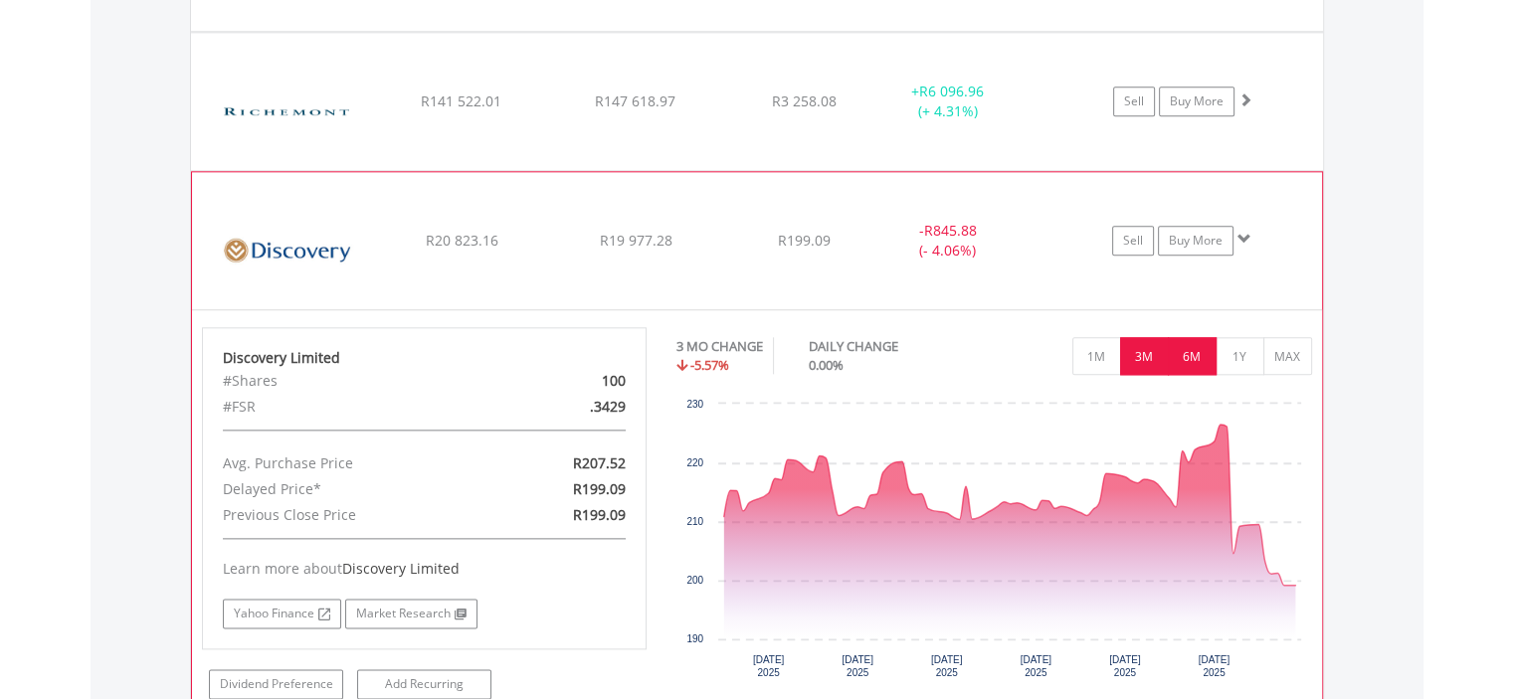
click at [1196, 349] on button "6M" at bounding box center [1192, 356] width 49 height 38
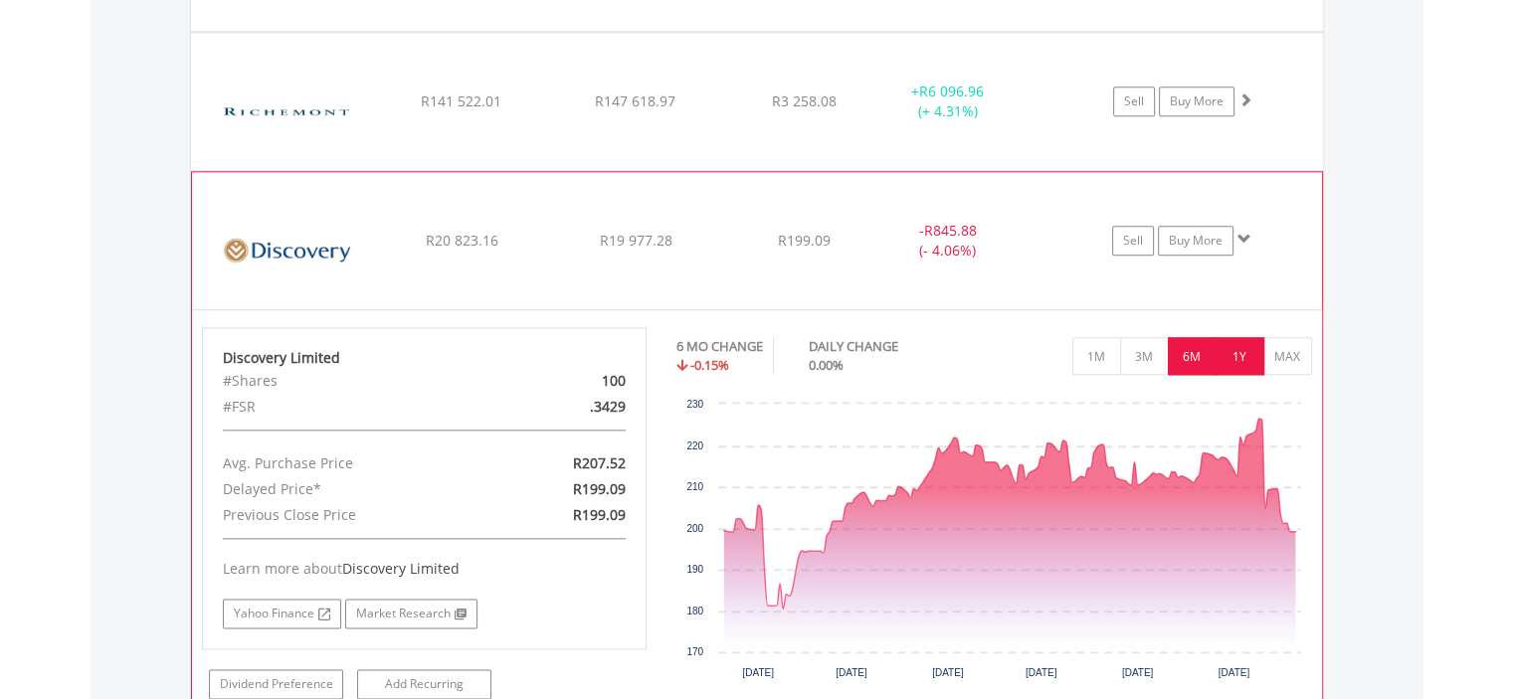
click at [1237, 349] on button "1Y" at bounding box center [1239, 356] width 49 height 38
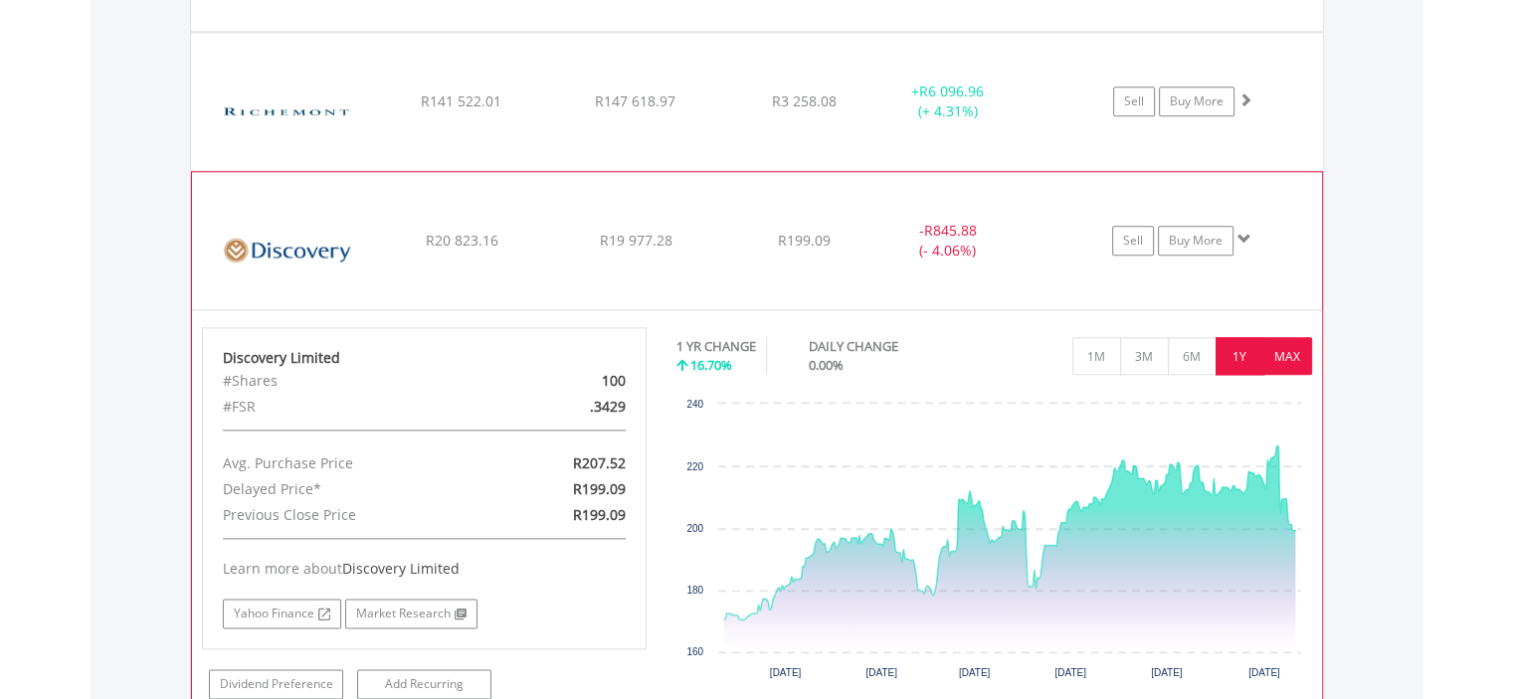
click at [1289, 351] on button "MAX" at bounding box center [1287, 356] width 49 height 38
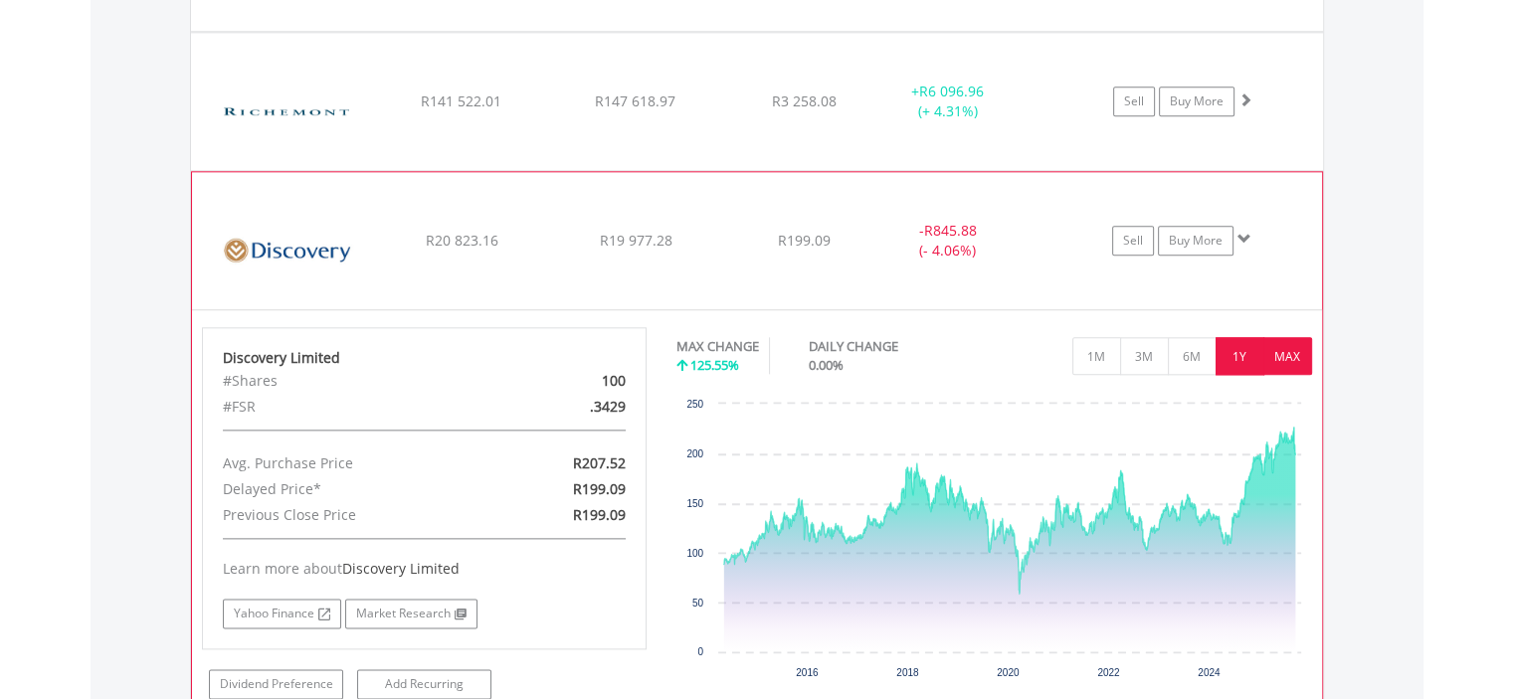
click at [1237, 350] on button "1Y" at bounding box center [1239, 356] width 49 height 38
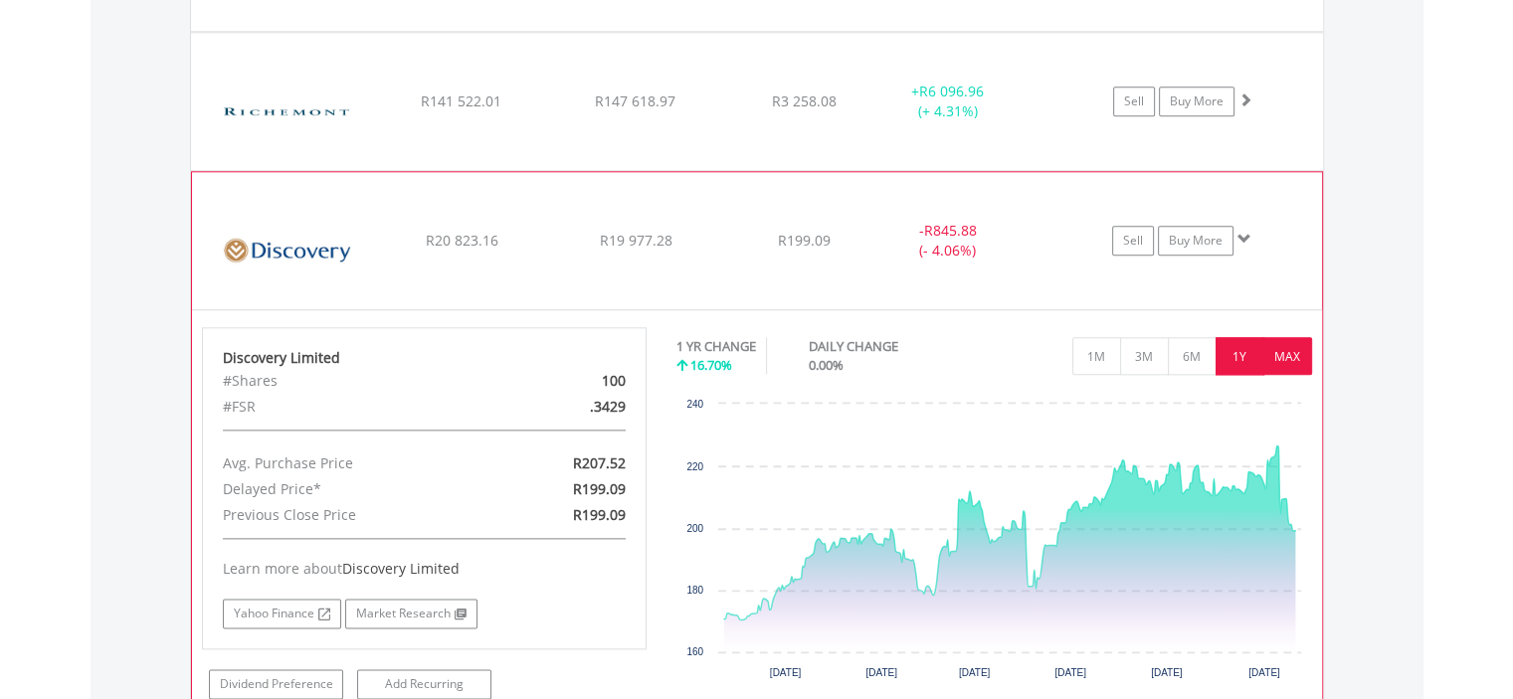
click at [1292, 355] on button "MAX" at bounding box center [1287, 356] width 49 height 38
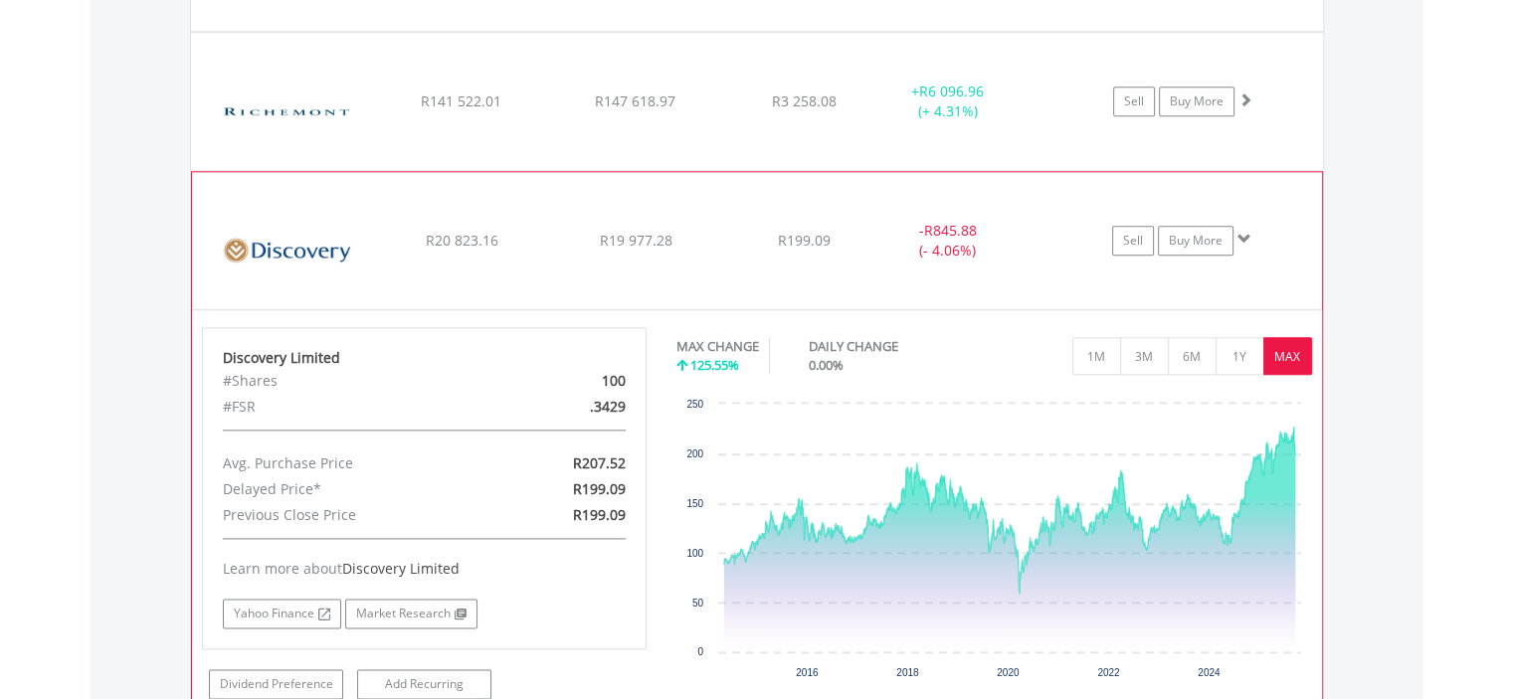
click at [290, 242] on img at bounding box center [287, 250] width 171 height 107
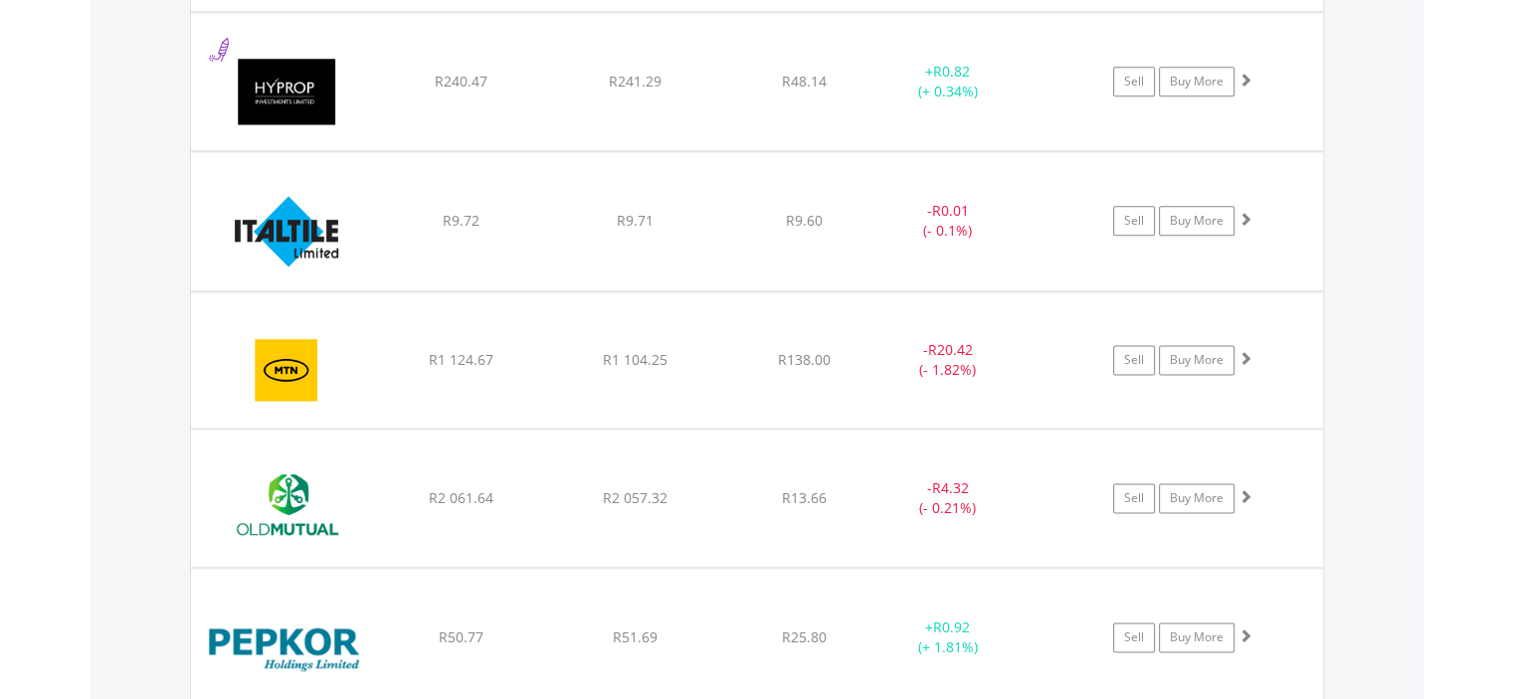
scroll to position [2614, 0]
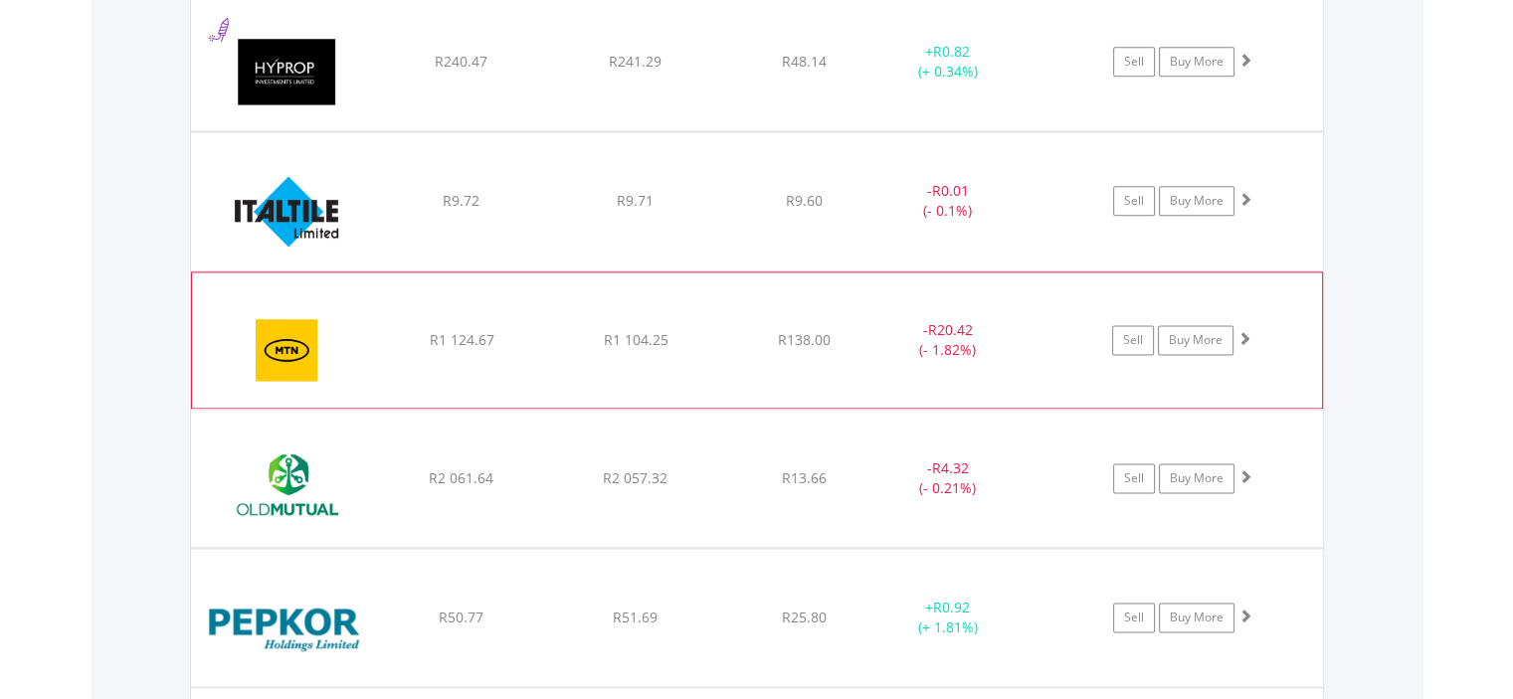
click at [282, 352] on img at bounding box center [287, 349] width 171 height 105
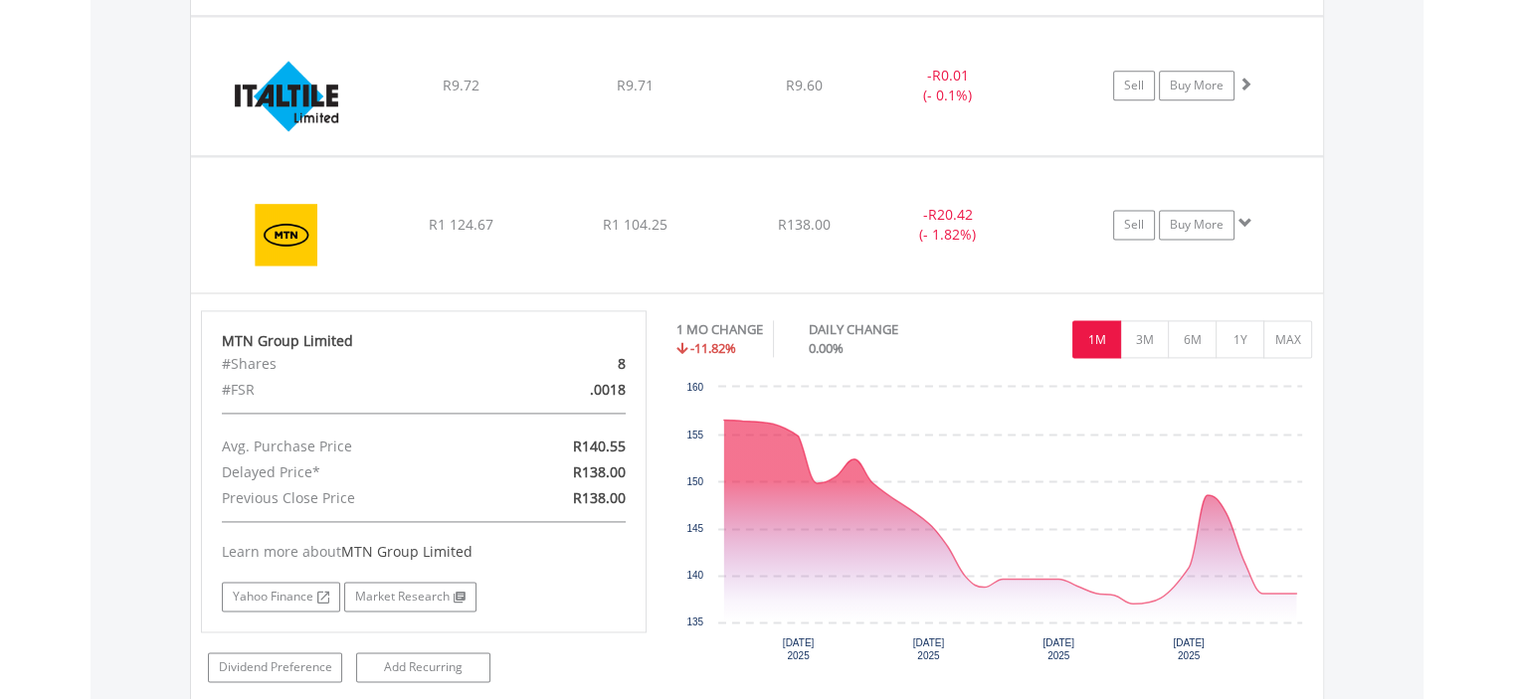
scroll to position [2746, 0]
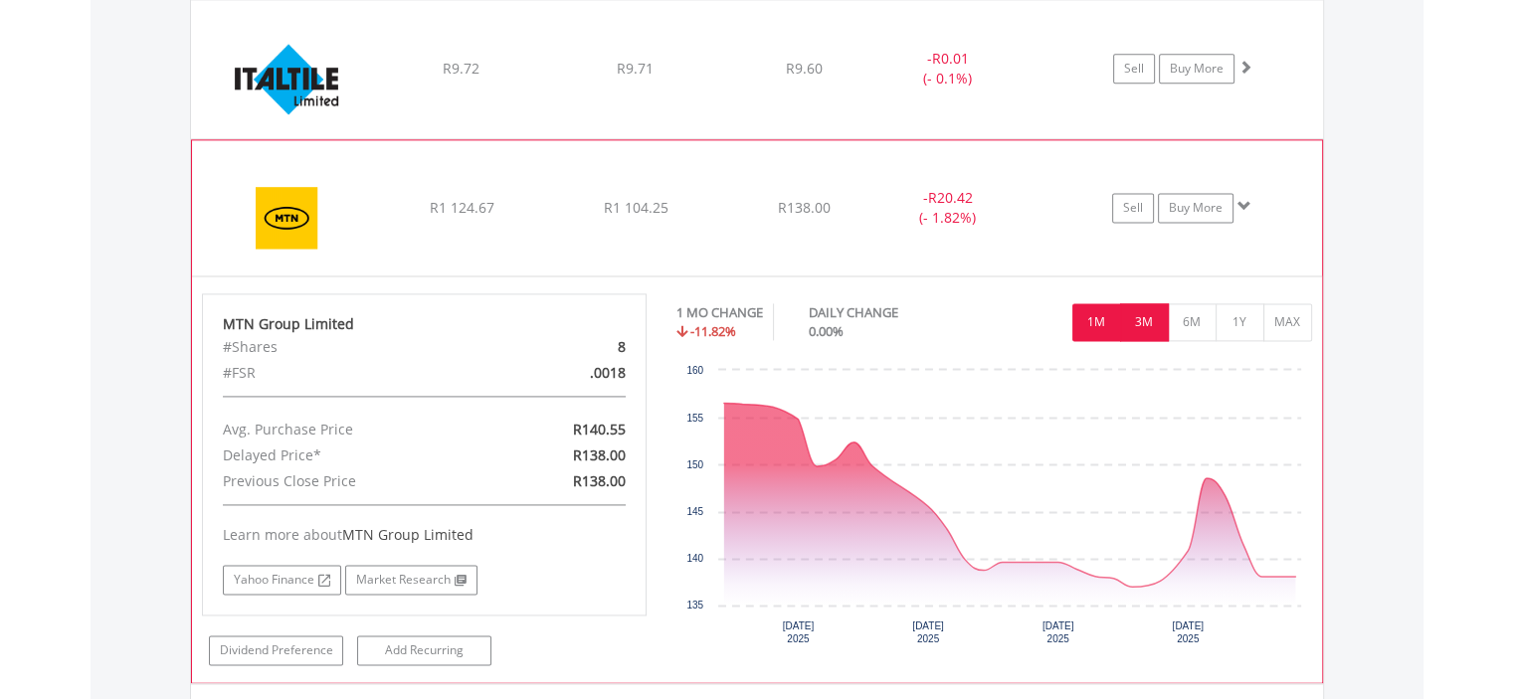
click at [1143, 324] on button "3M" at bounding box center [1144, 322] width 49 height 38
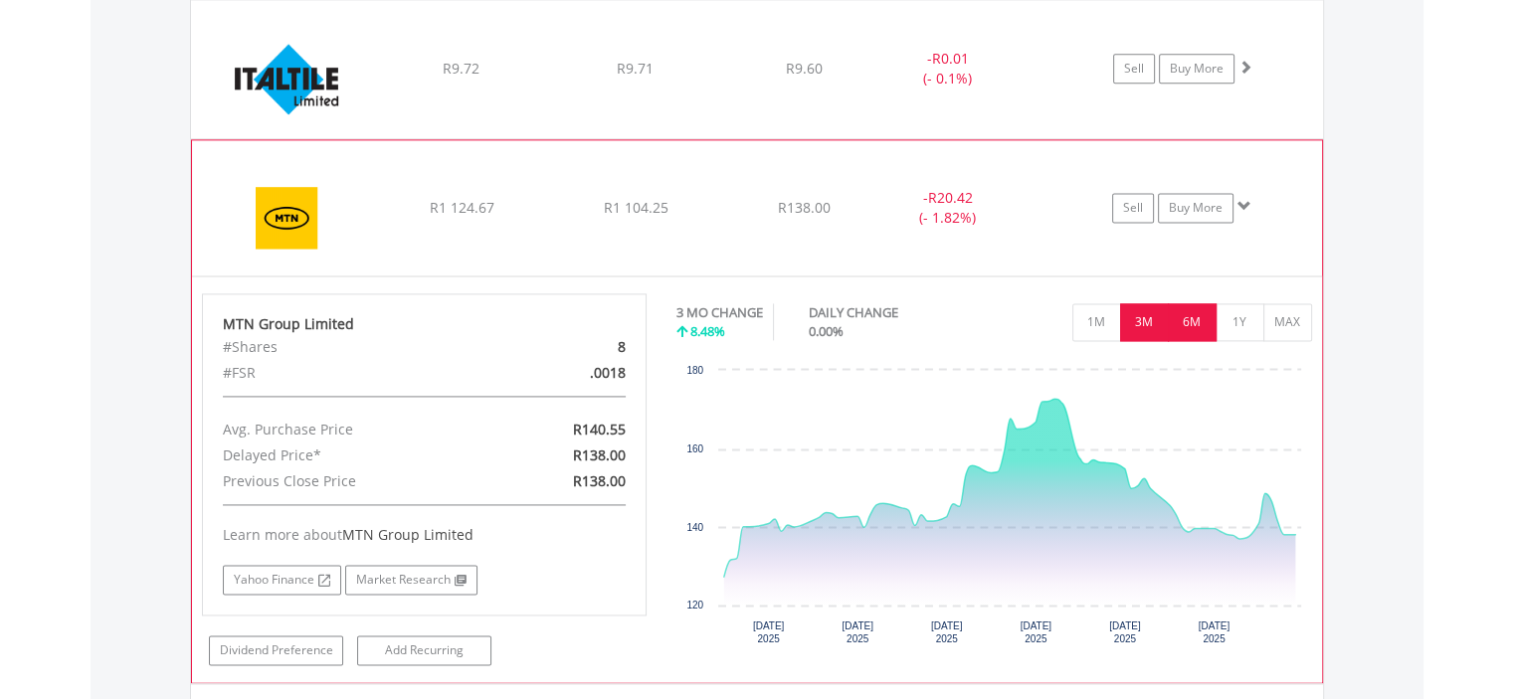
click at [1202, 311] on button "6M" at bounding box center [1192, 322] width 49 height 38
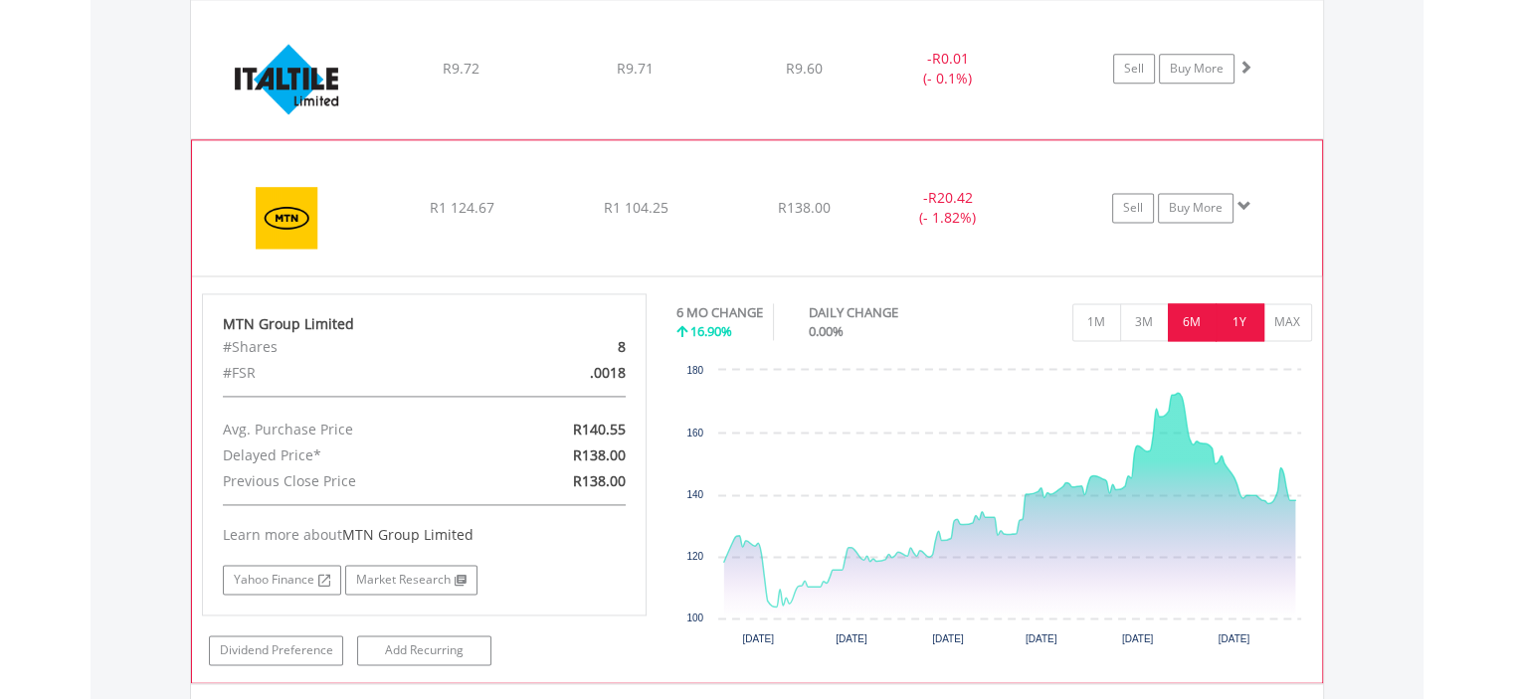
click at [1240, 312] on button "1Y" at bounding box center [1239, 322] width 49 height 38
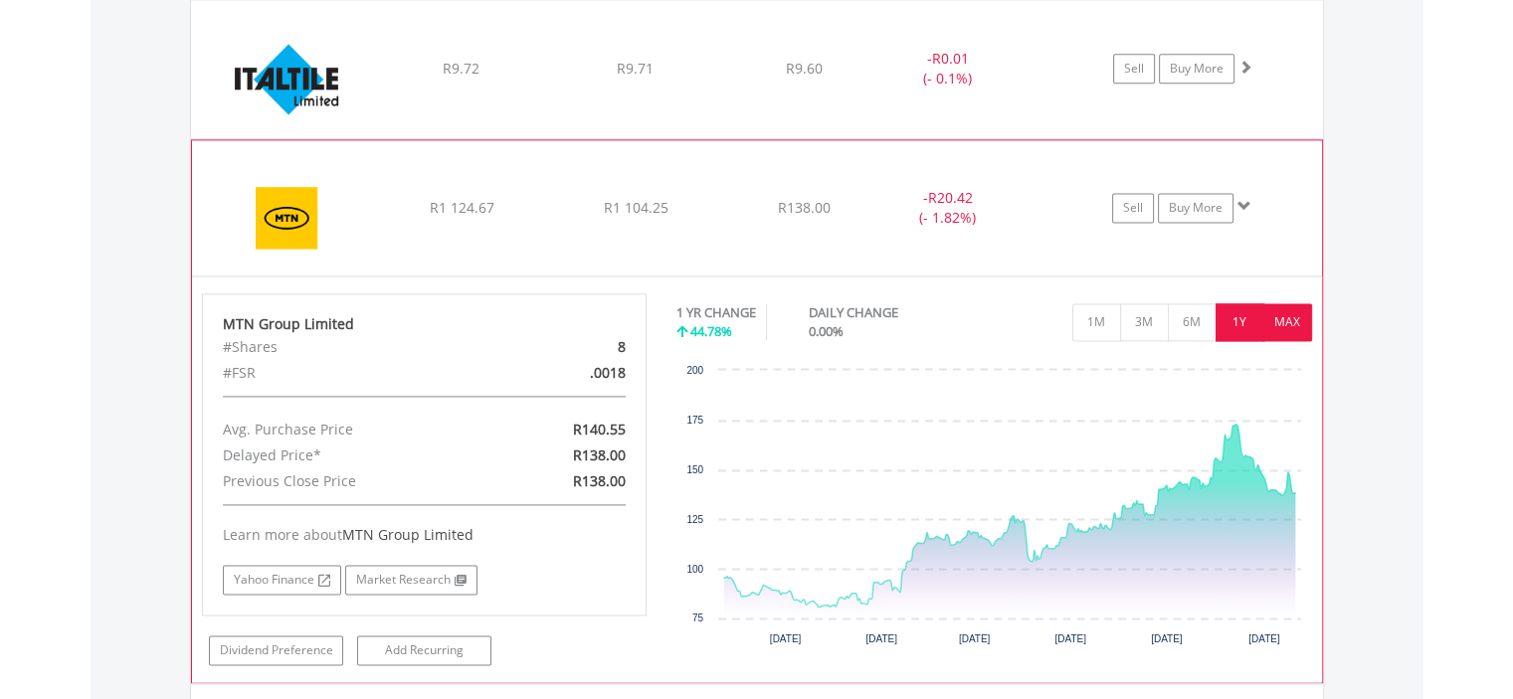
click at [1297, 313] on button "MAX" at bounding box center [1287, 322] width 49 height 38
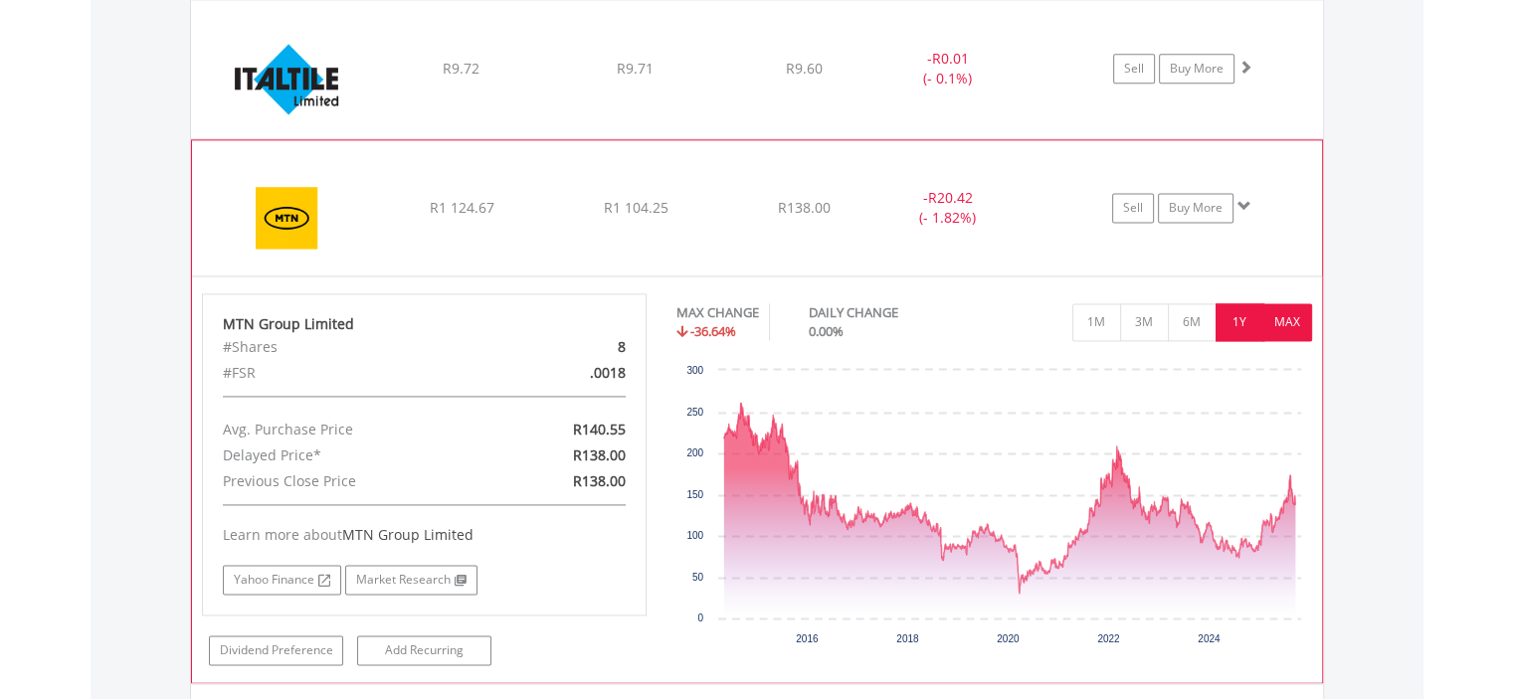
click at [1249, 305] on button "1Y" at bounding box center [1239, 322] width 49 height 38
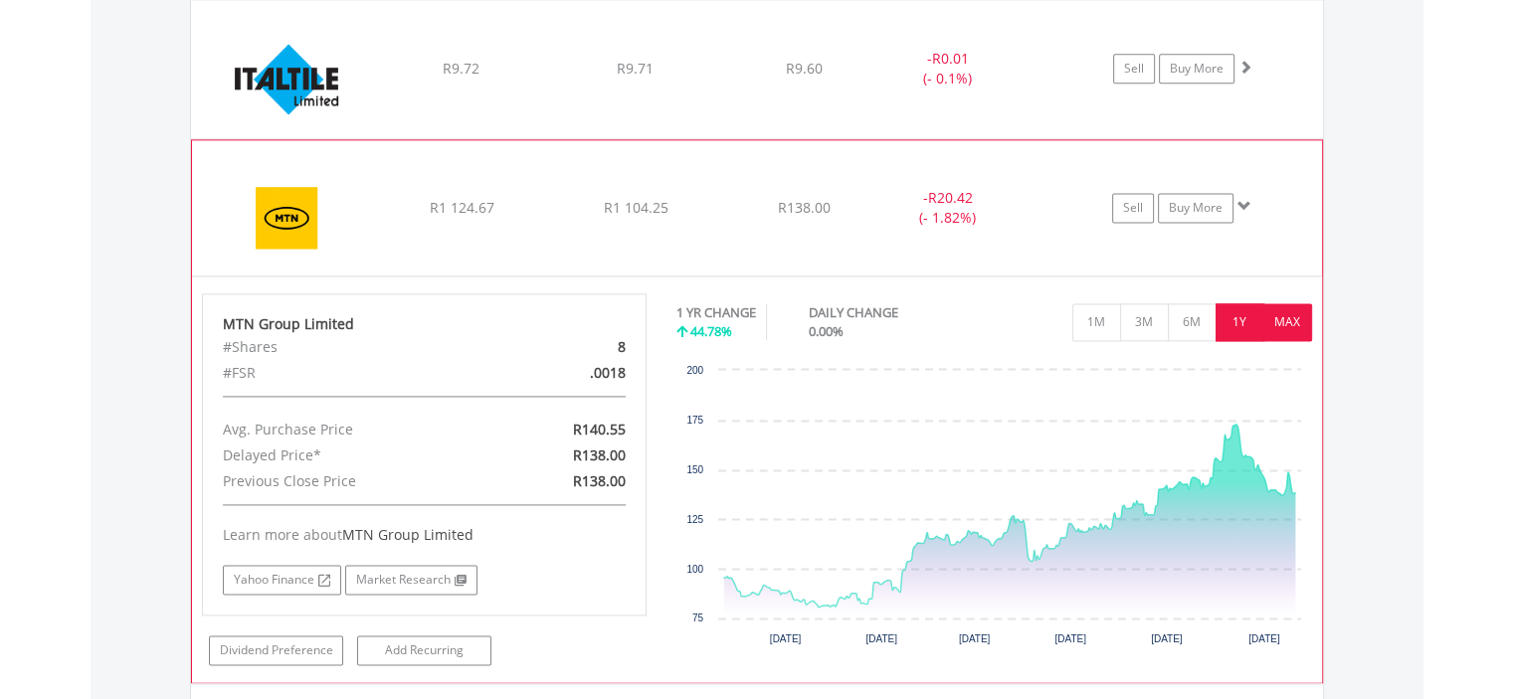
click at [1286, 320] on button "MAX" at bounding box center [1287, 322] width 49 height 38
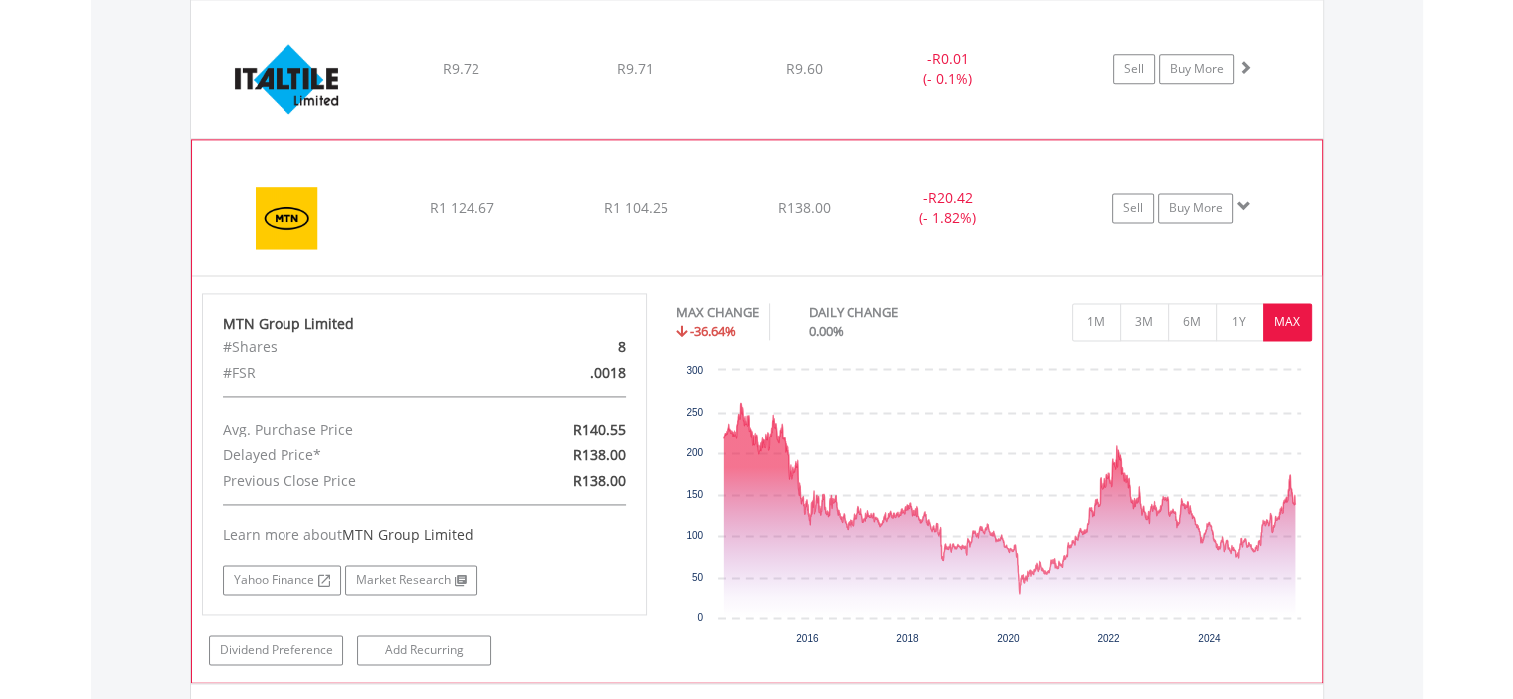
click at [280, 222] on img at bounding box center [287, 217] width 171 height 105
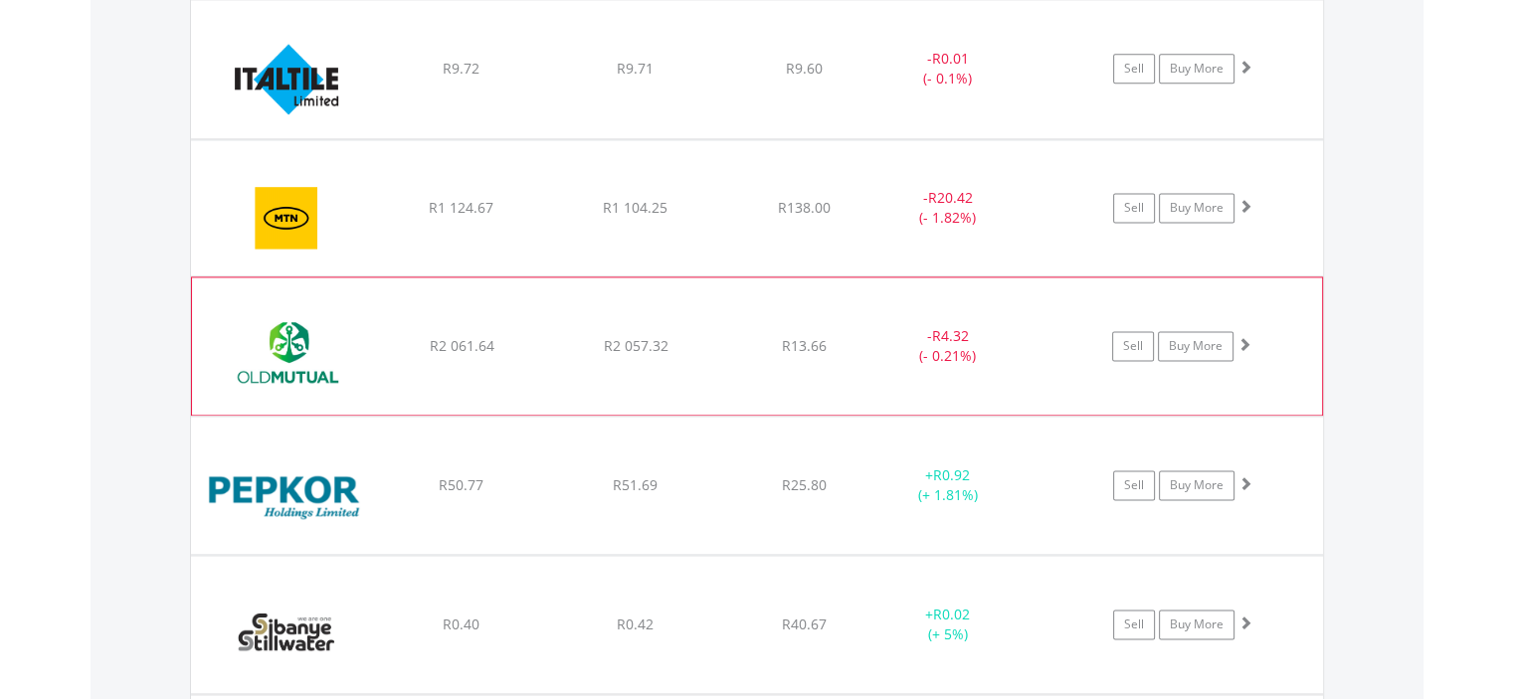
click at [294, 343] on img at bounding box center [287, 355] width 171 height 107
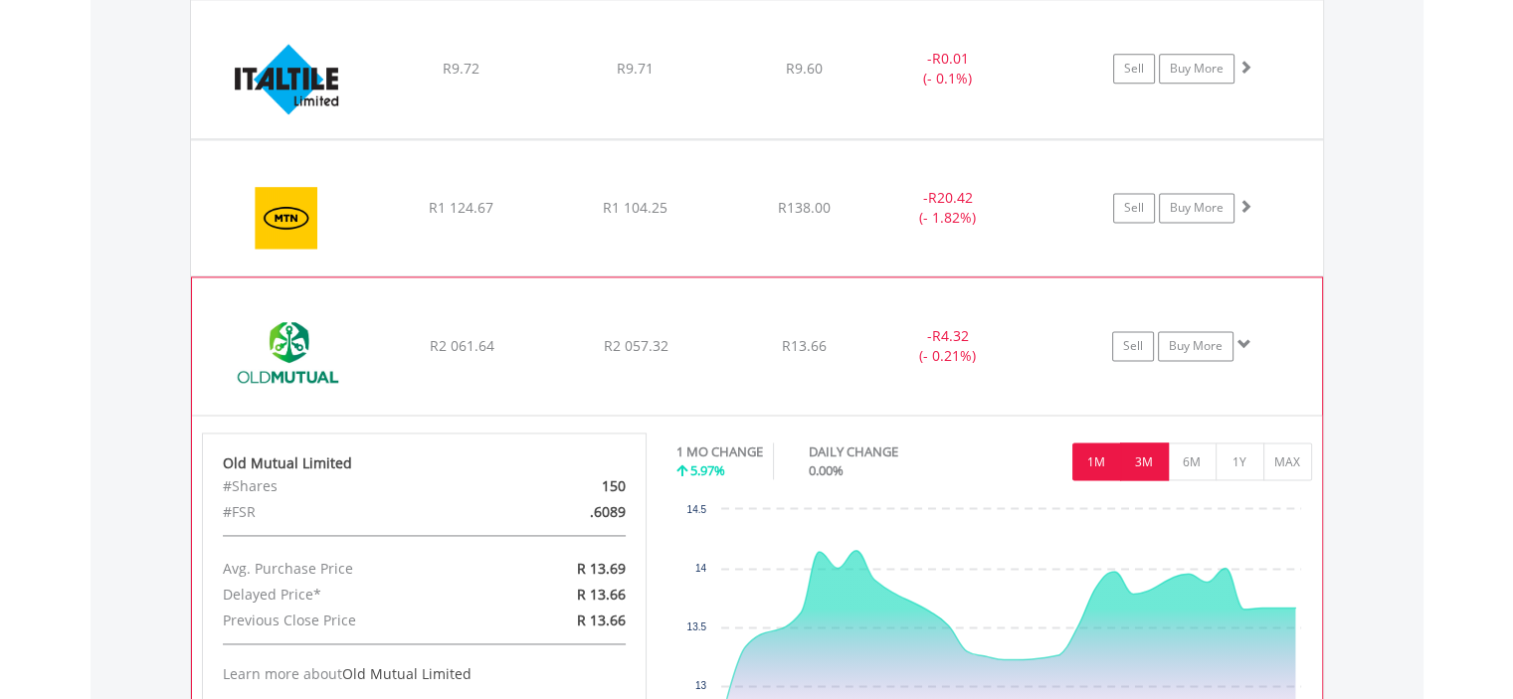
click at [1134, 443] on button "3M" at bounding box center [1144, 462] width 49 height 38
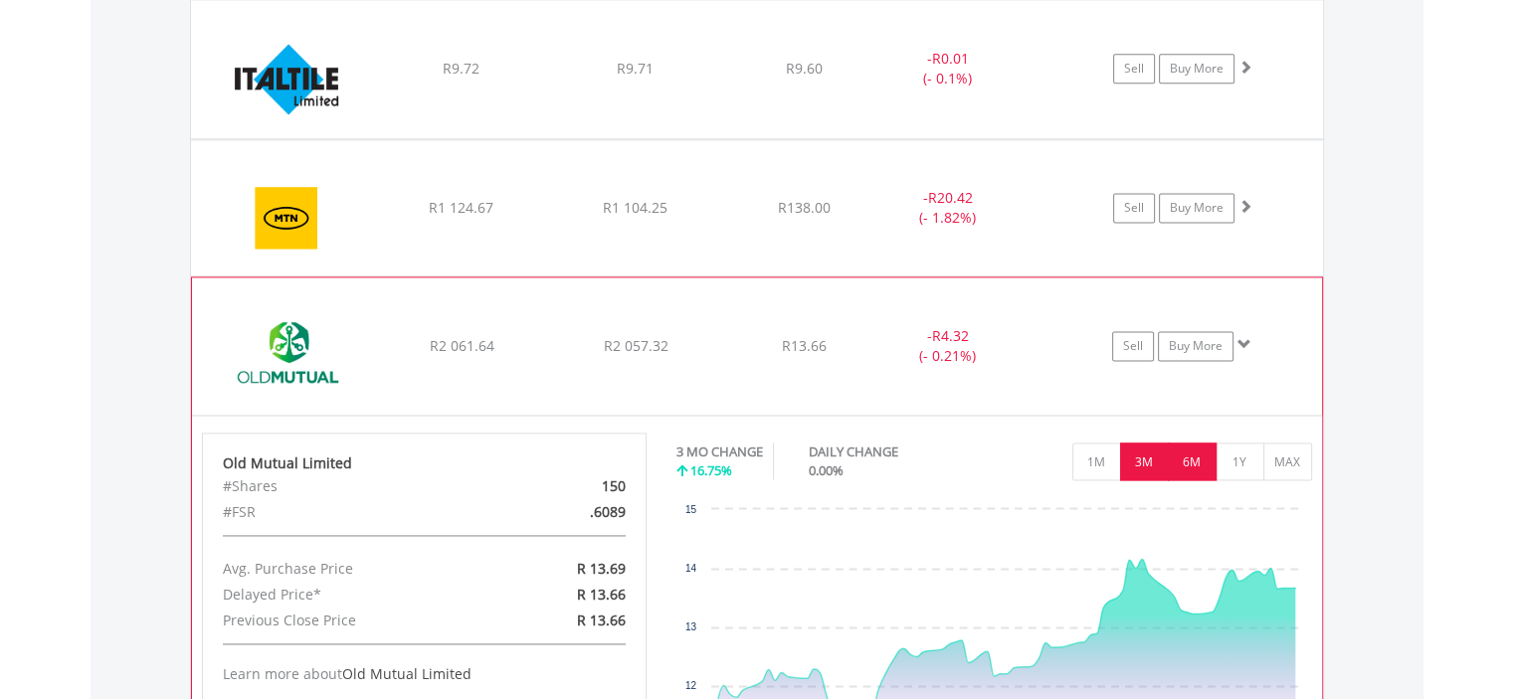
click at [1201, 445] on button "6M" at bounding box center [1192, 462] width 49 height 38
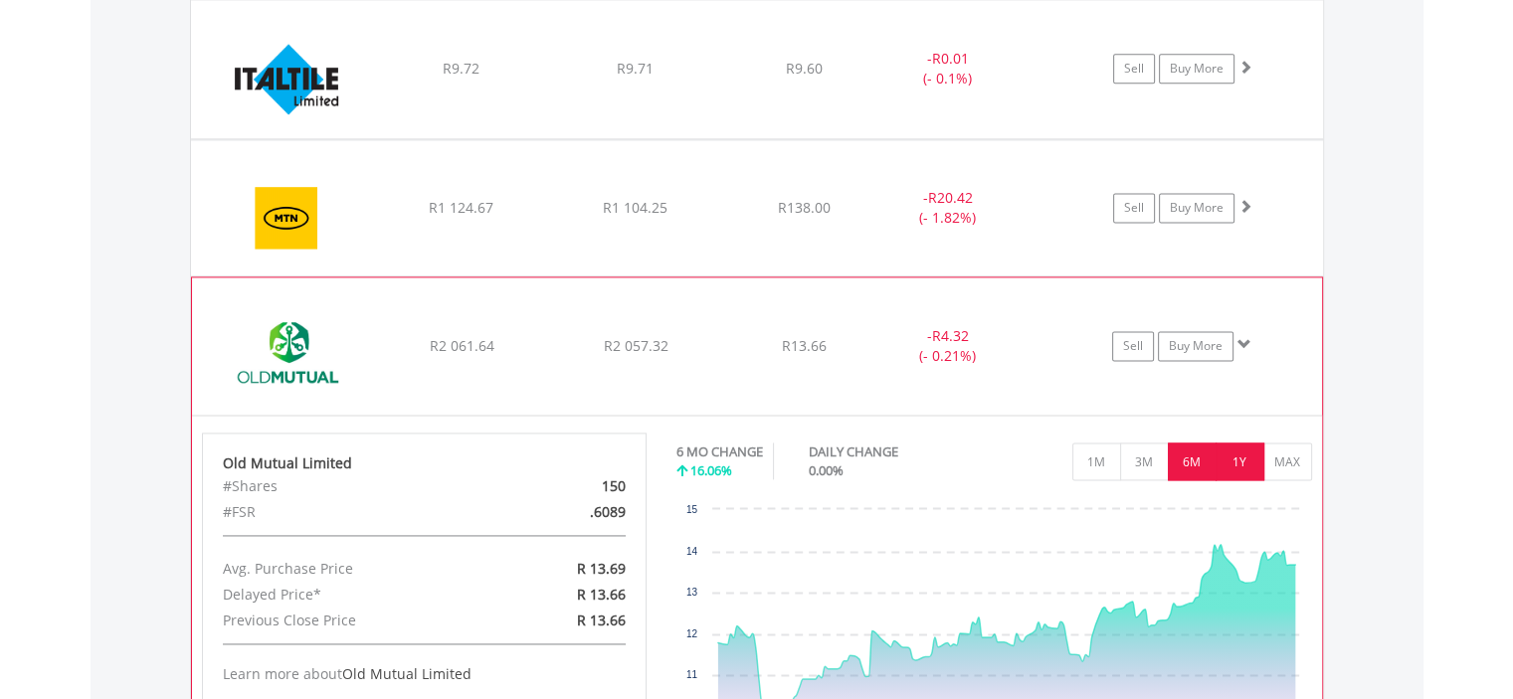
click at [1258, 453] on button "1Y" at bounding box center [1239, 462] width 49 height 38
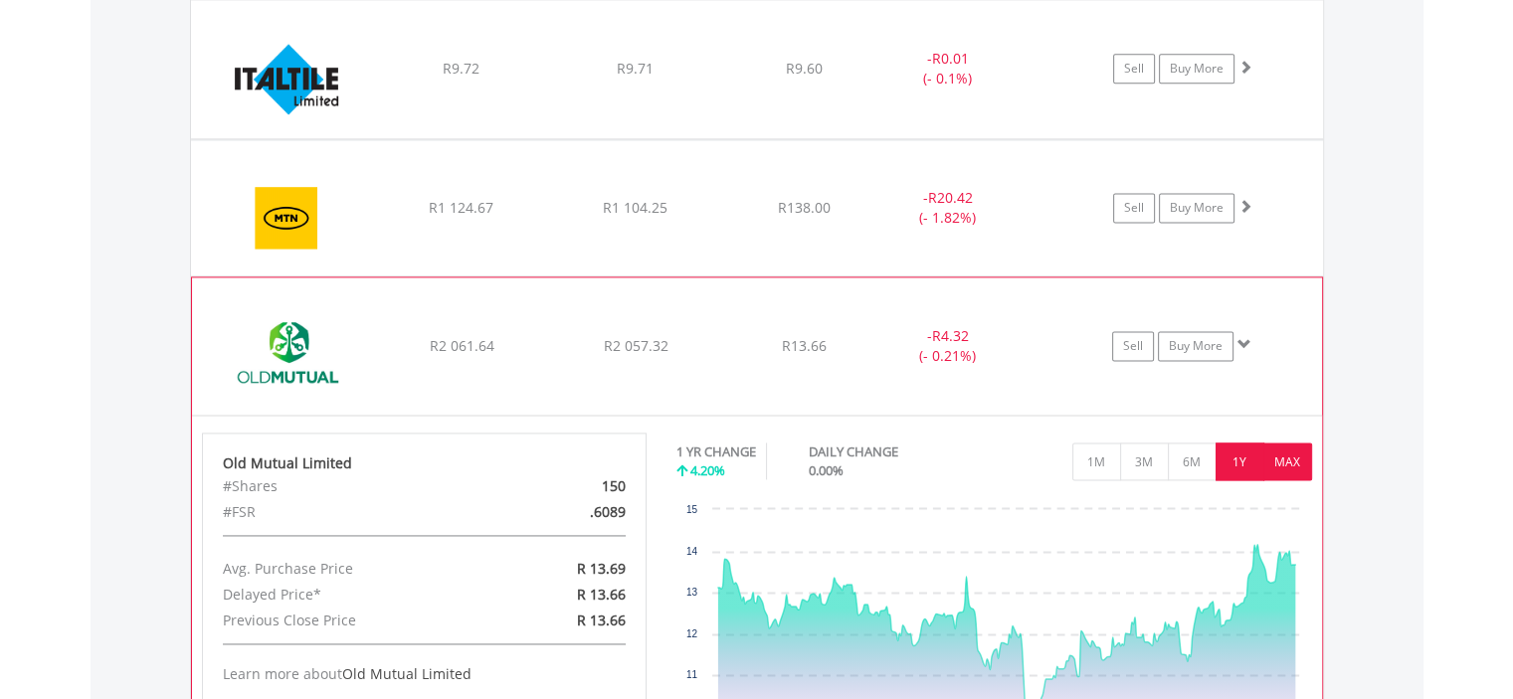
click at [1292, 458] on button "MAX" at bounding box center [1287, 462] width 49 height 38
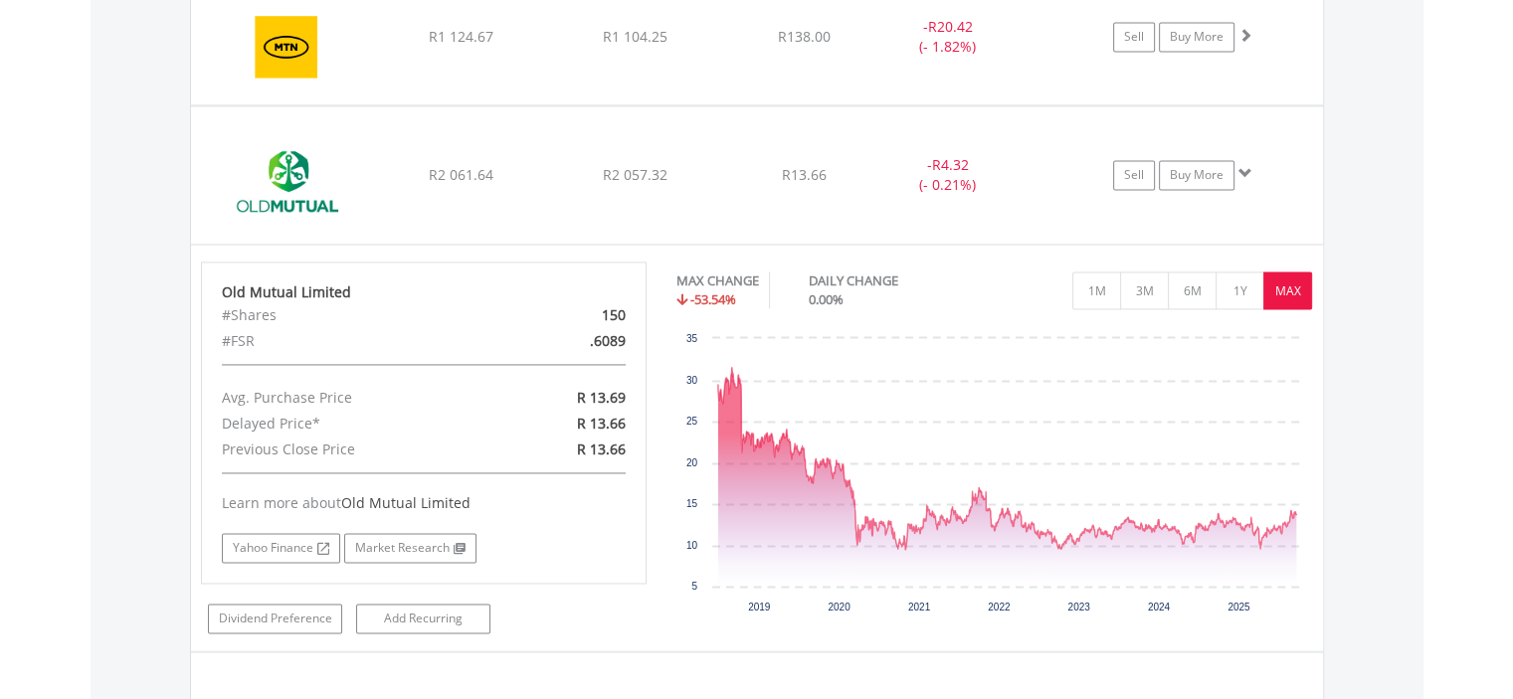
scroll to position [2932, 0]
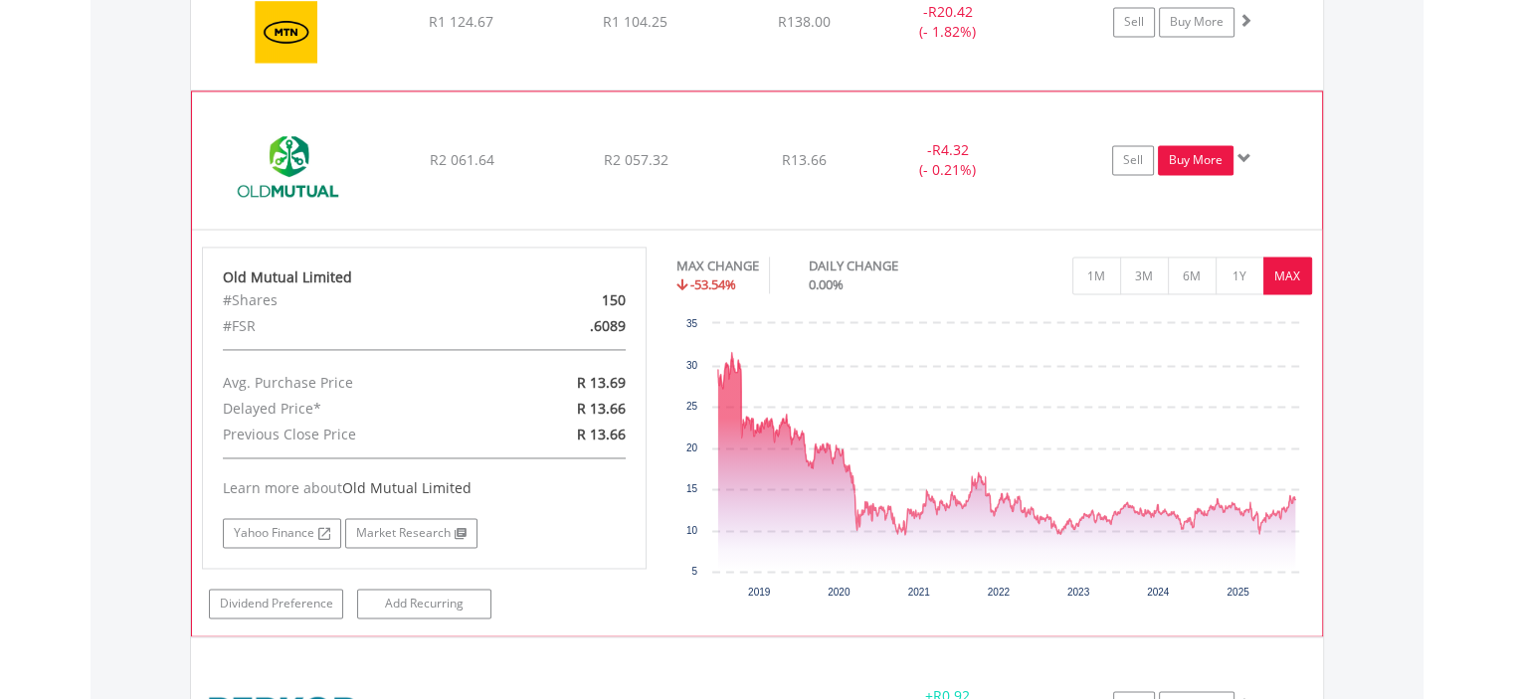
click at [1186, 153] on link "Buy More" at bounding box center [1196, 160] width 76 height 30
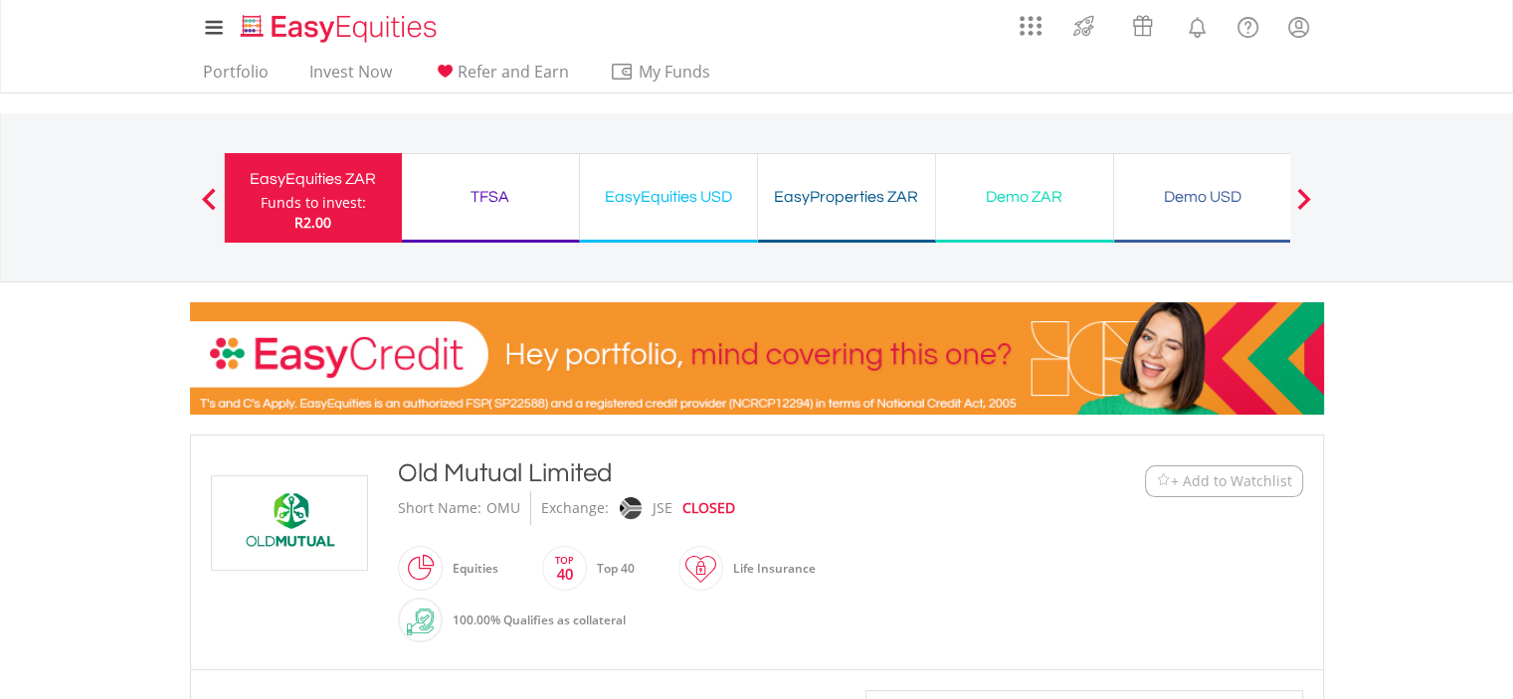
scroll to position [612, 0]
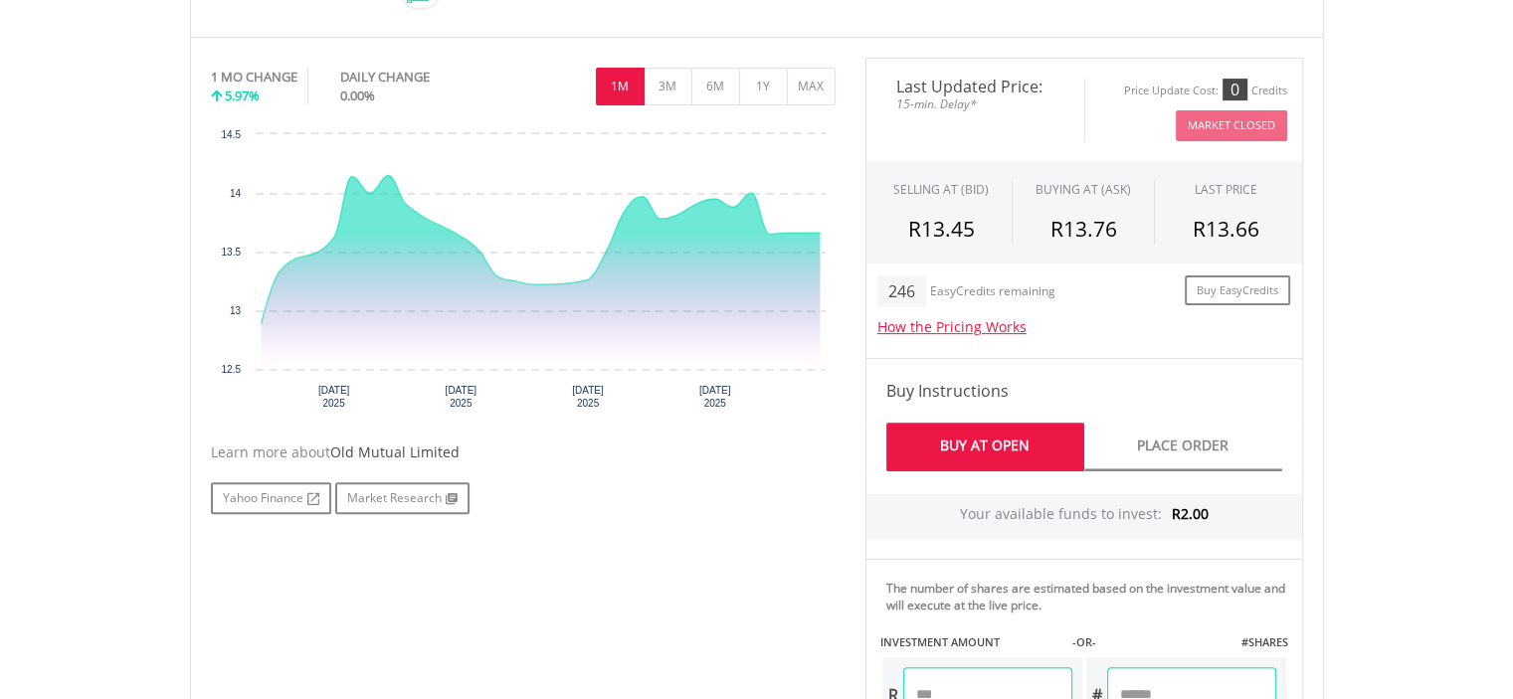
type input "**"
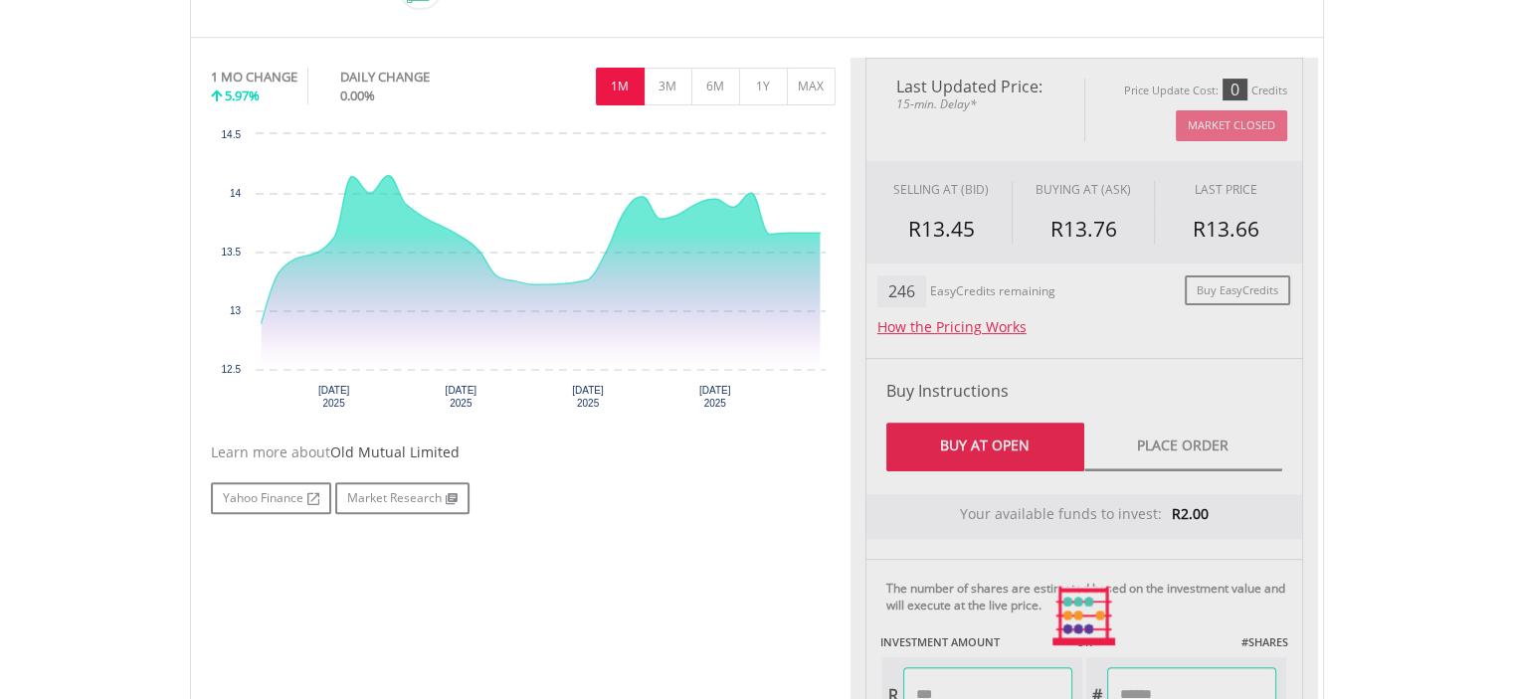
type input "******"
click at [1313, 576] on div "Last Updated Price: 15-min. Delay* Price Update Cost: 0 Credits Market Closed S…" at bounding box center [1083, 616] width 467 height 1116
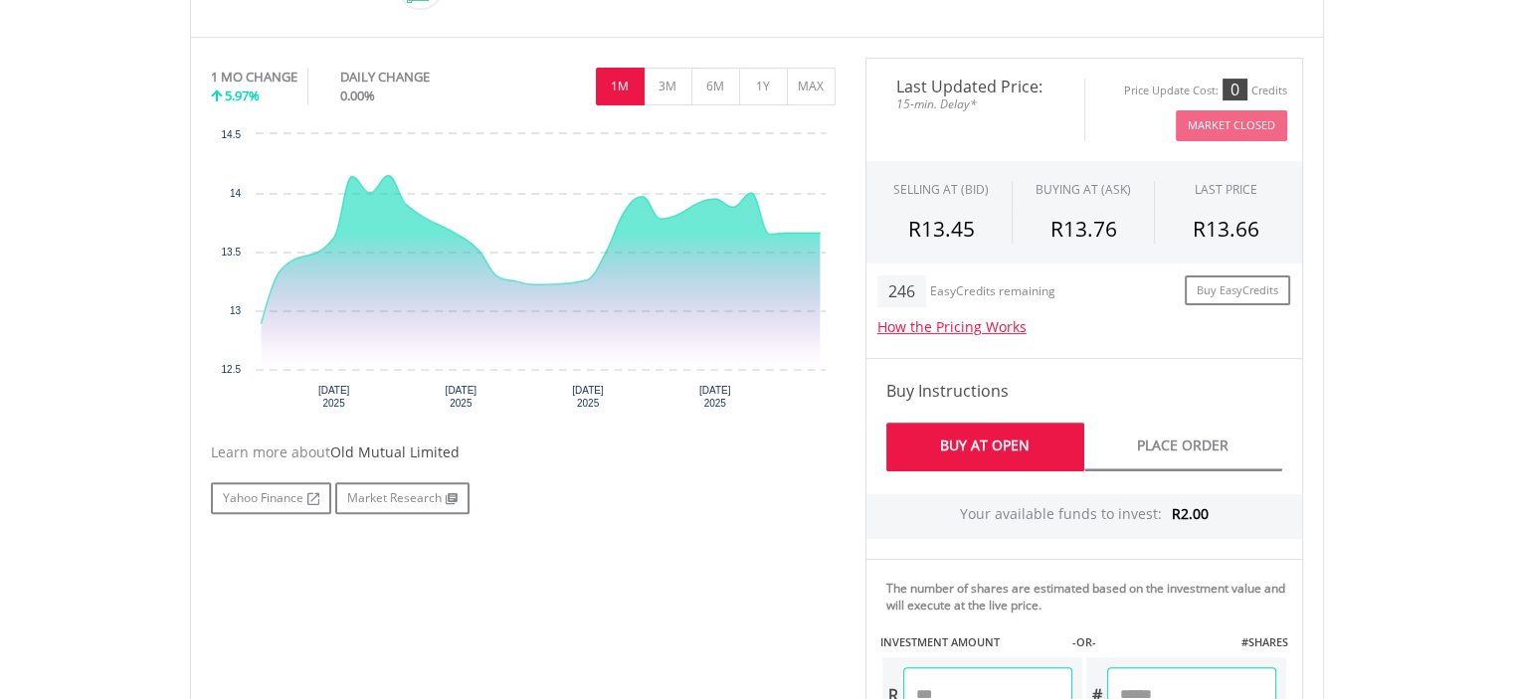
scroll to position [21, 0]
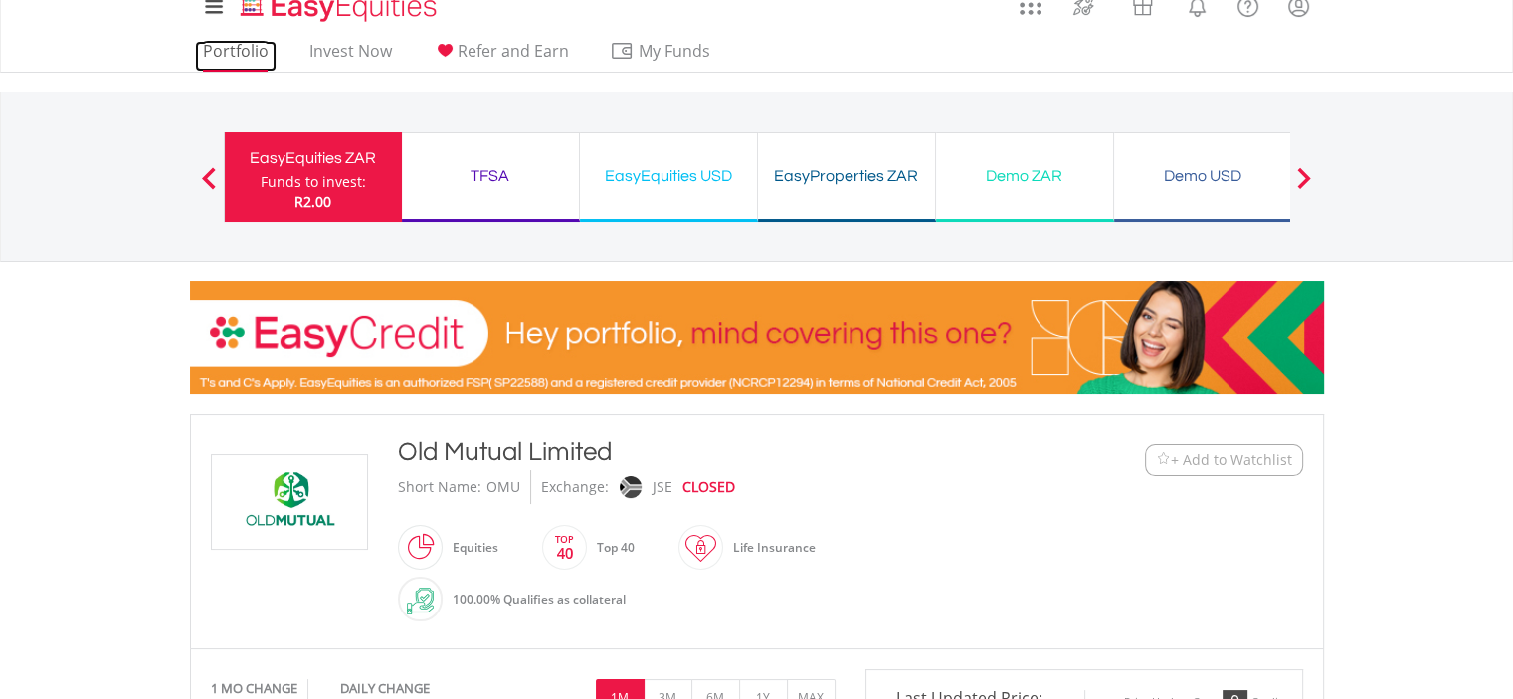
click at [225, 44] on link "Portfolio" at bounding box center [236, 56] width 82 height 31
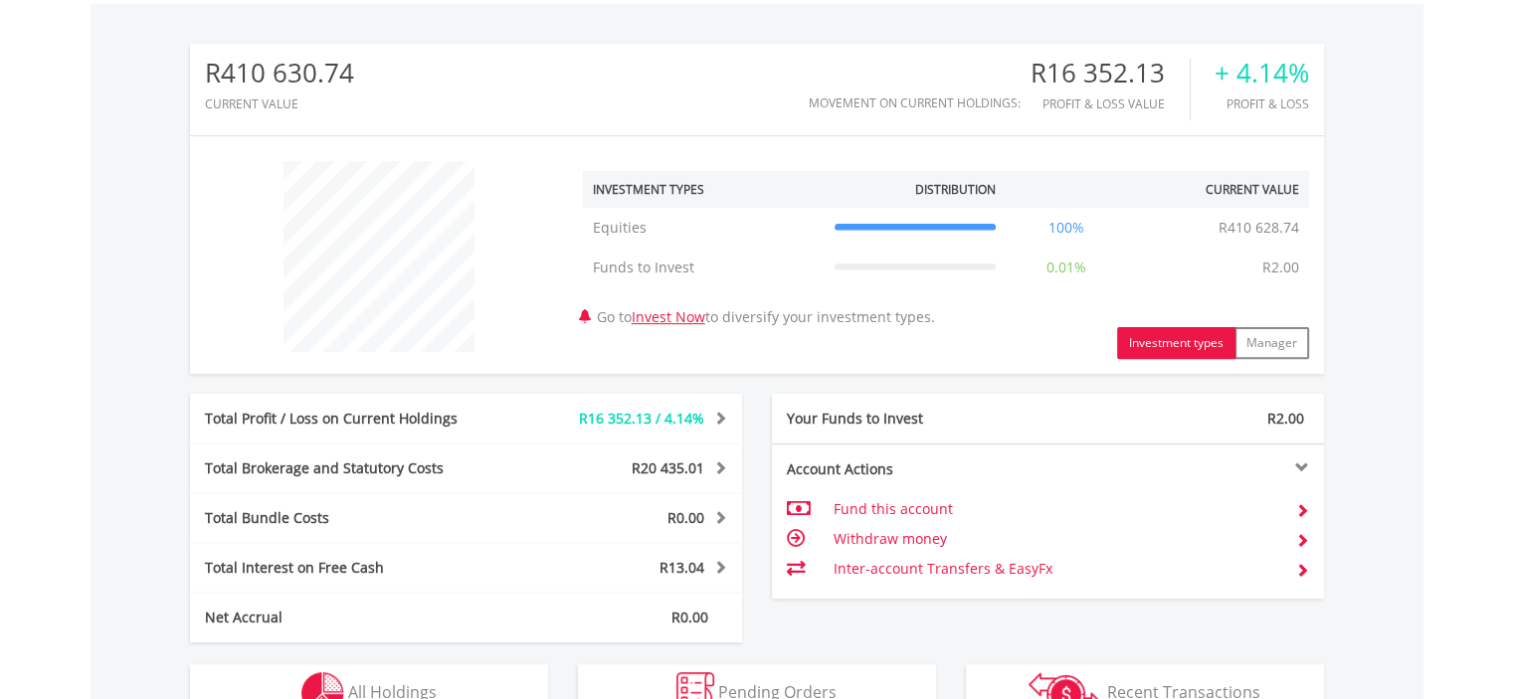
scroll to position [981, 0]
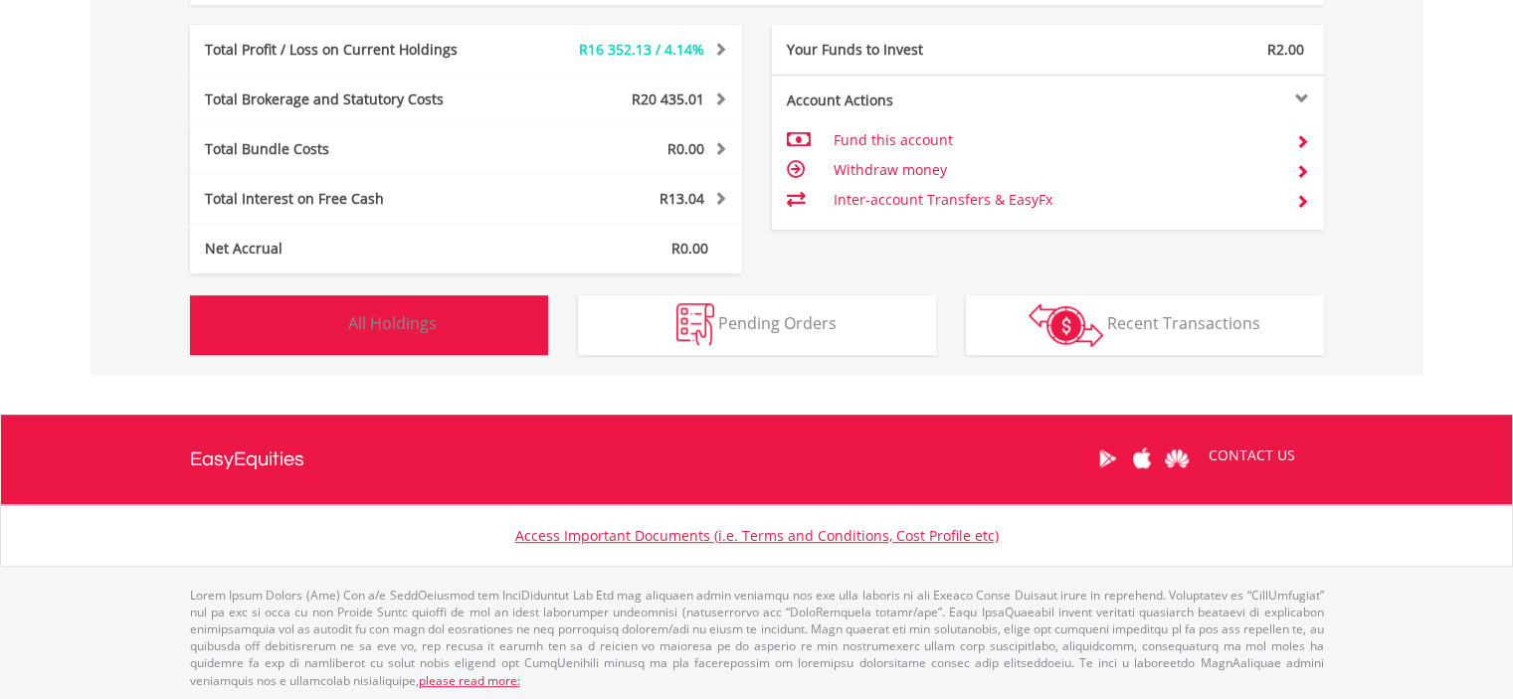
click at [407, 315] on span "All Holdings" at bounding box center [392, 323] width 89 height 22
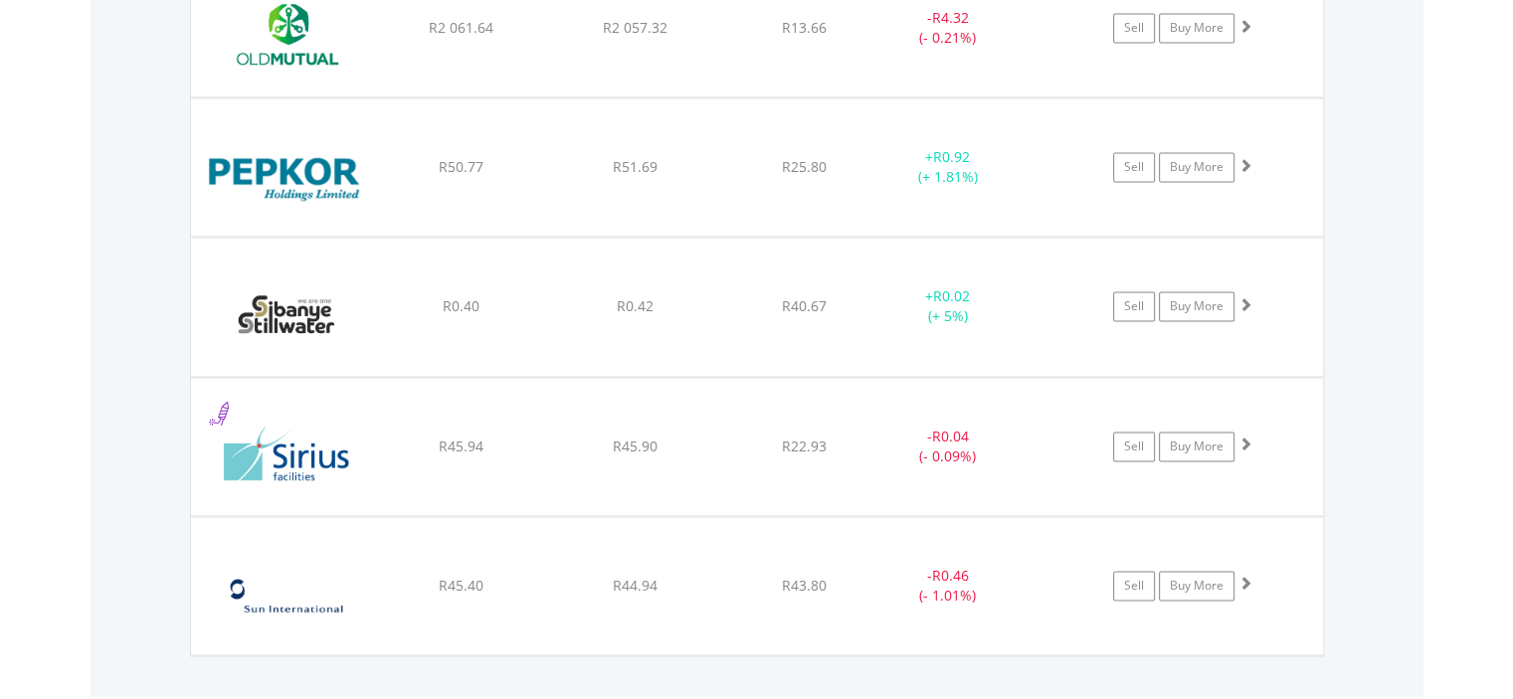
scroll to position [3104, 0]
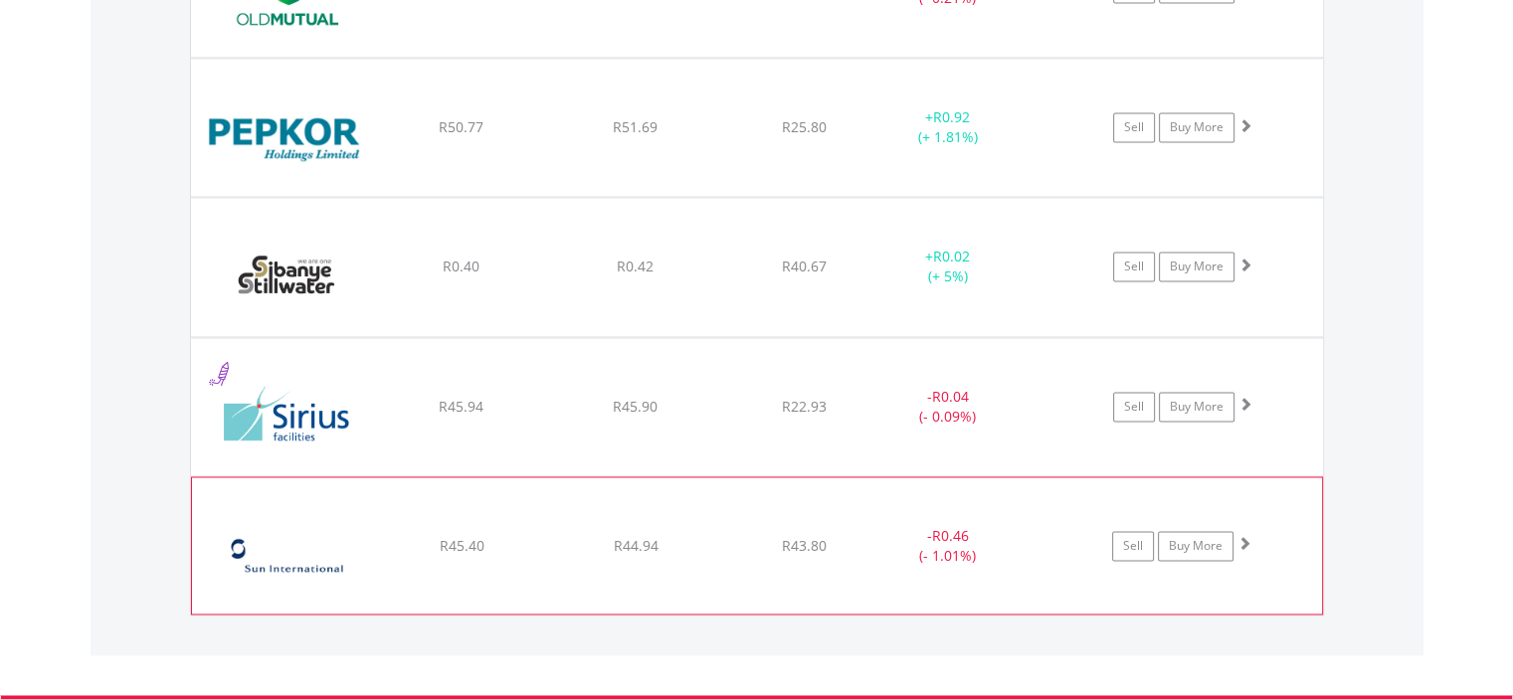
click at [251, 540] on img at bounding box center [287, 555] width 171 height 107
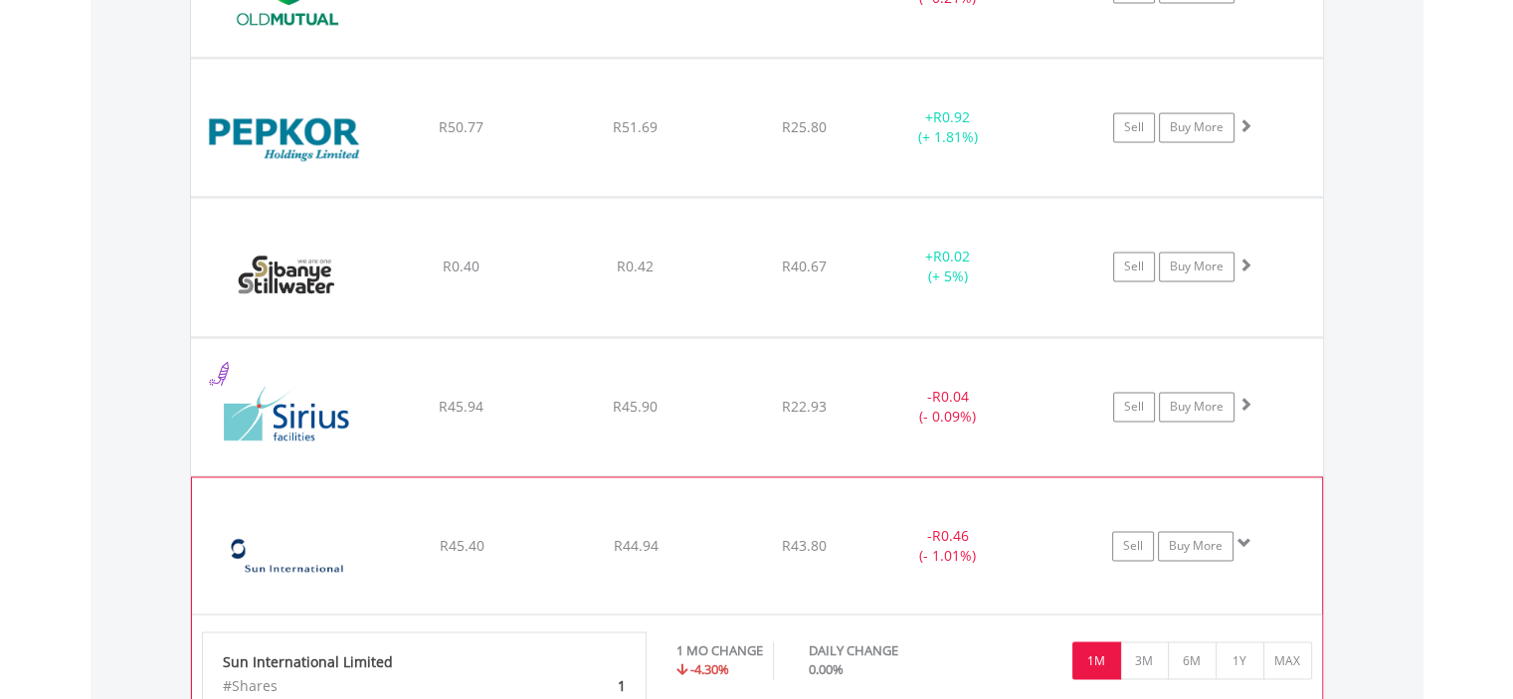
click at [331, 557] on img at bounding box center [287, 555] width 171 height 107
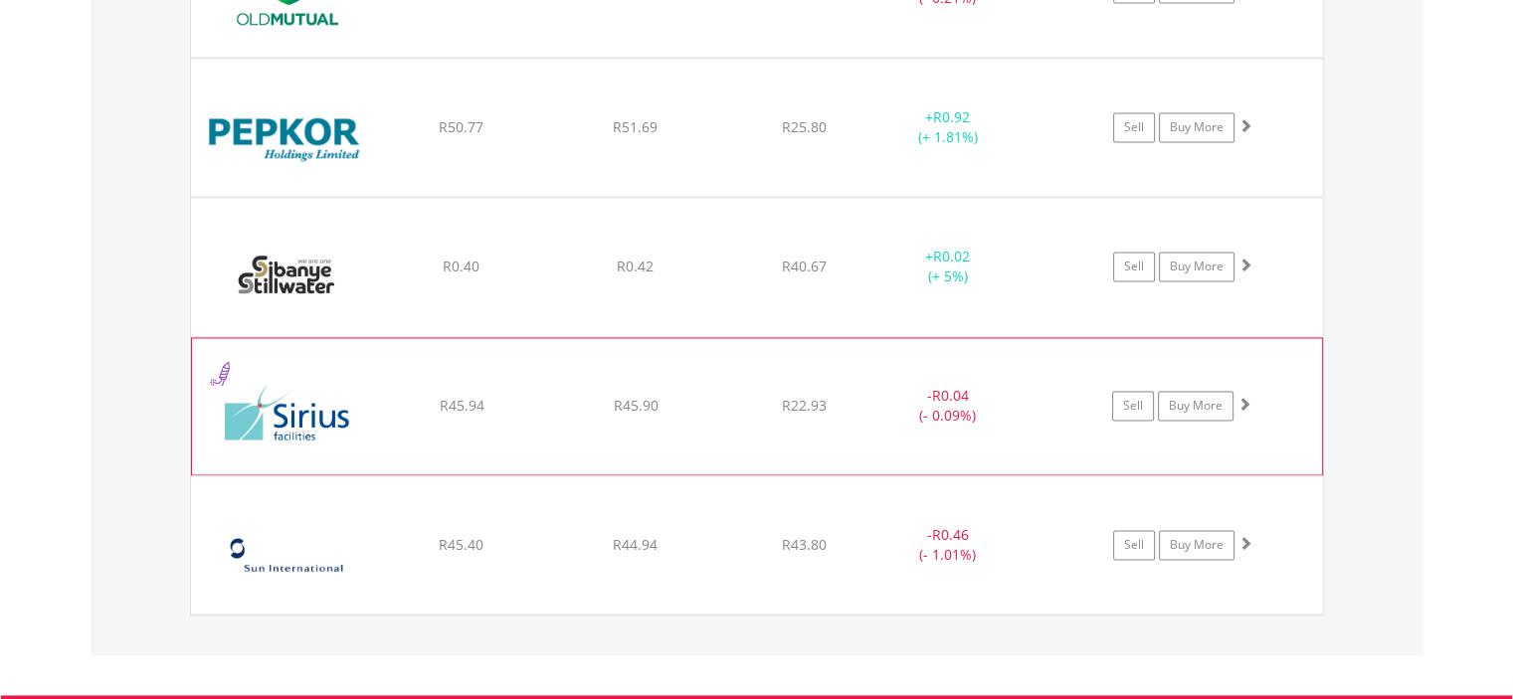
click at [322, 388] on img at bounding box center [287, 416] width 171 height 107
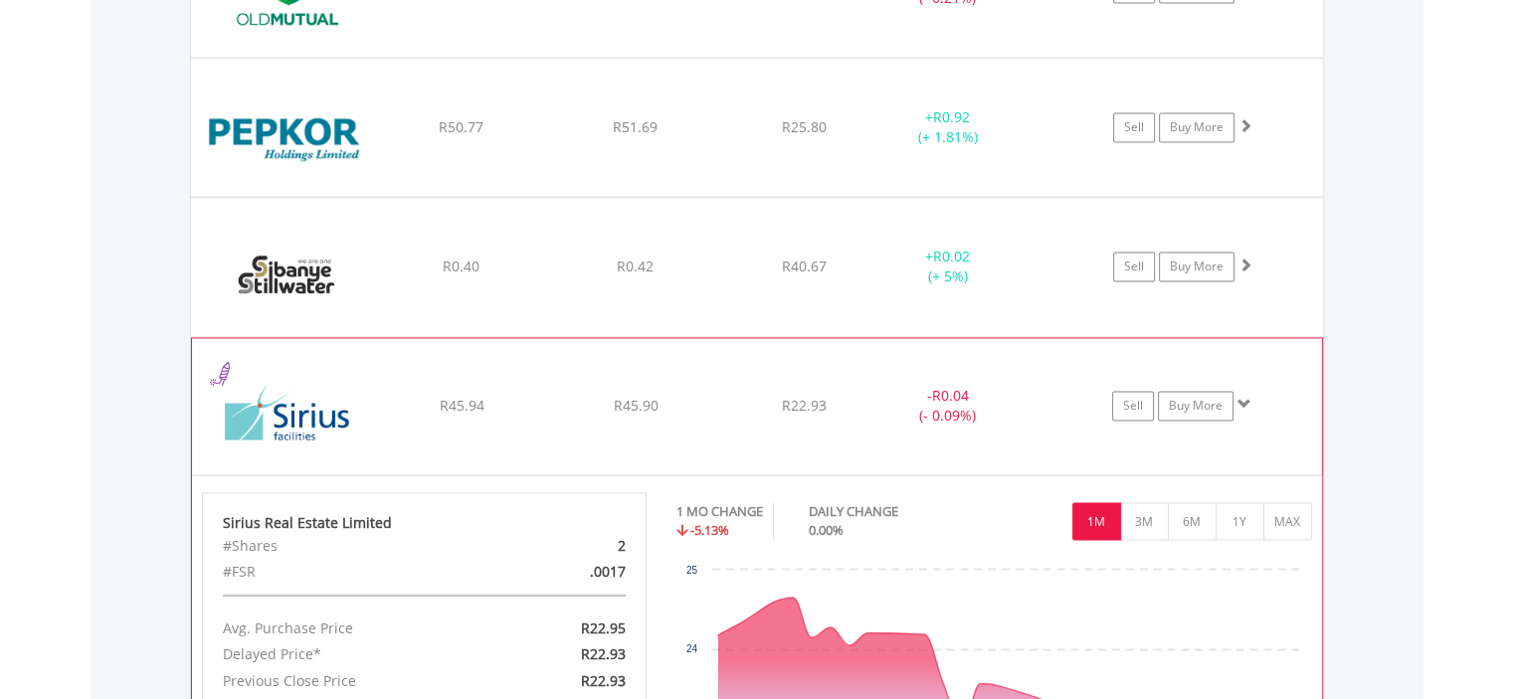
click at [322, 388] on img at bounding box center [287, 416] width 171 height 107
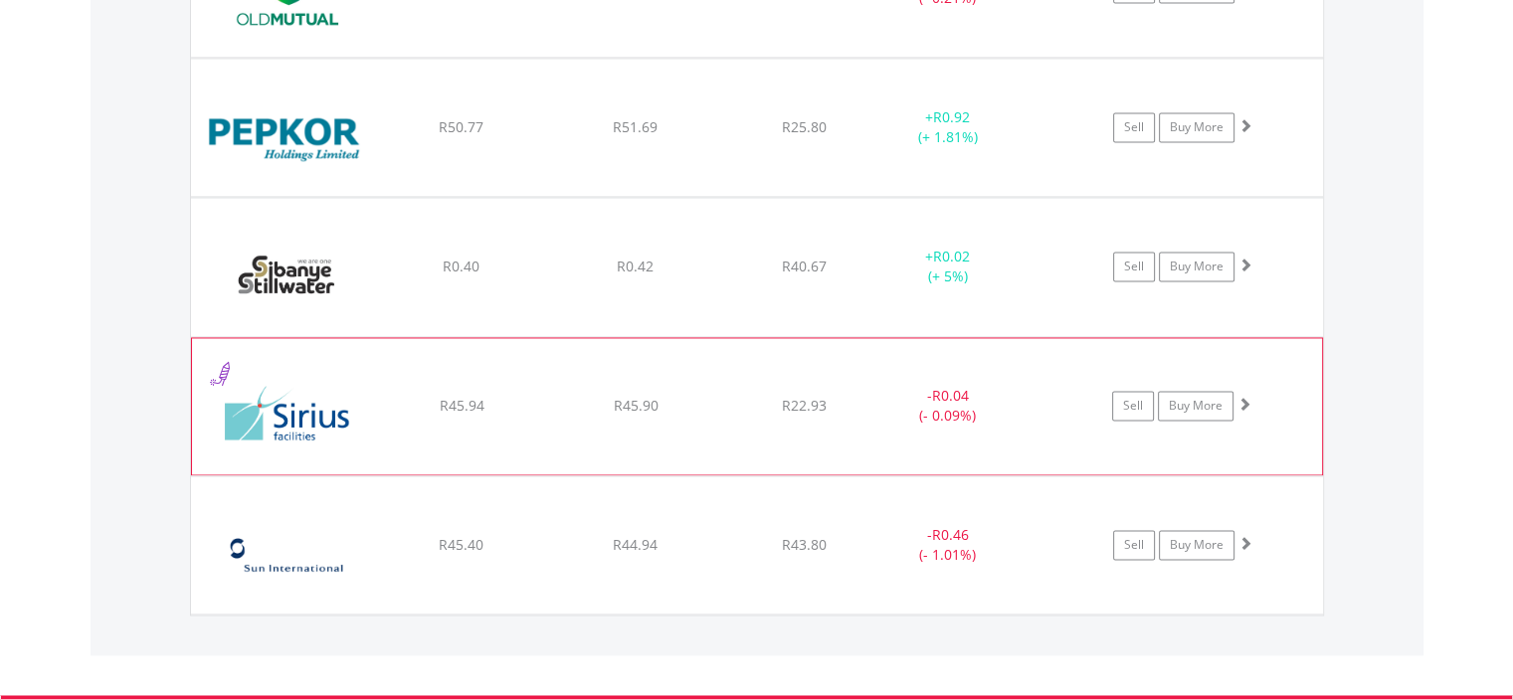
click at [322, 388] on img at bounding box center [287, 416] width 171 height 107
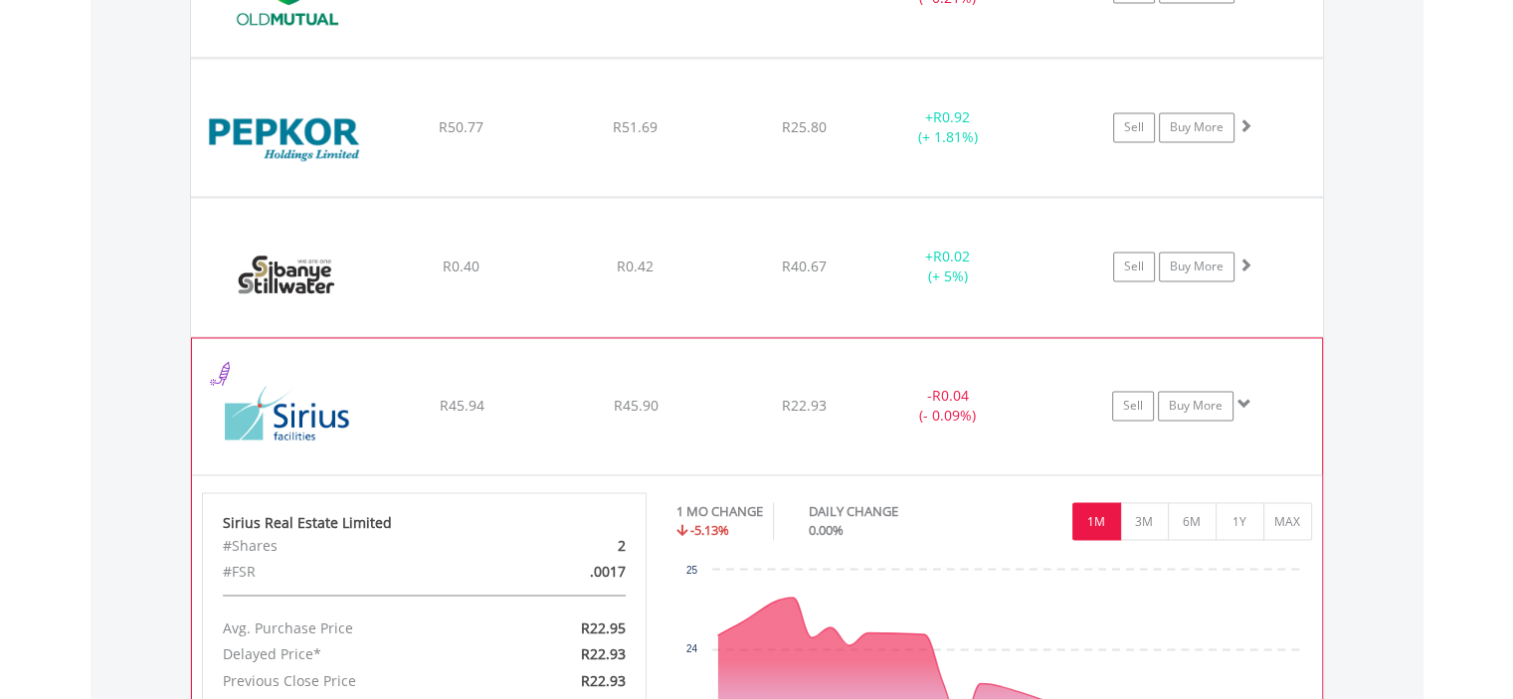
click at [322, 388] on img at bounding box center [287, 416] width 171 height 107
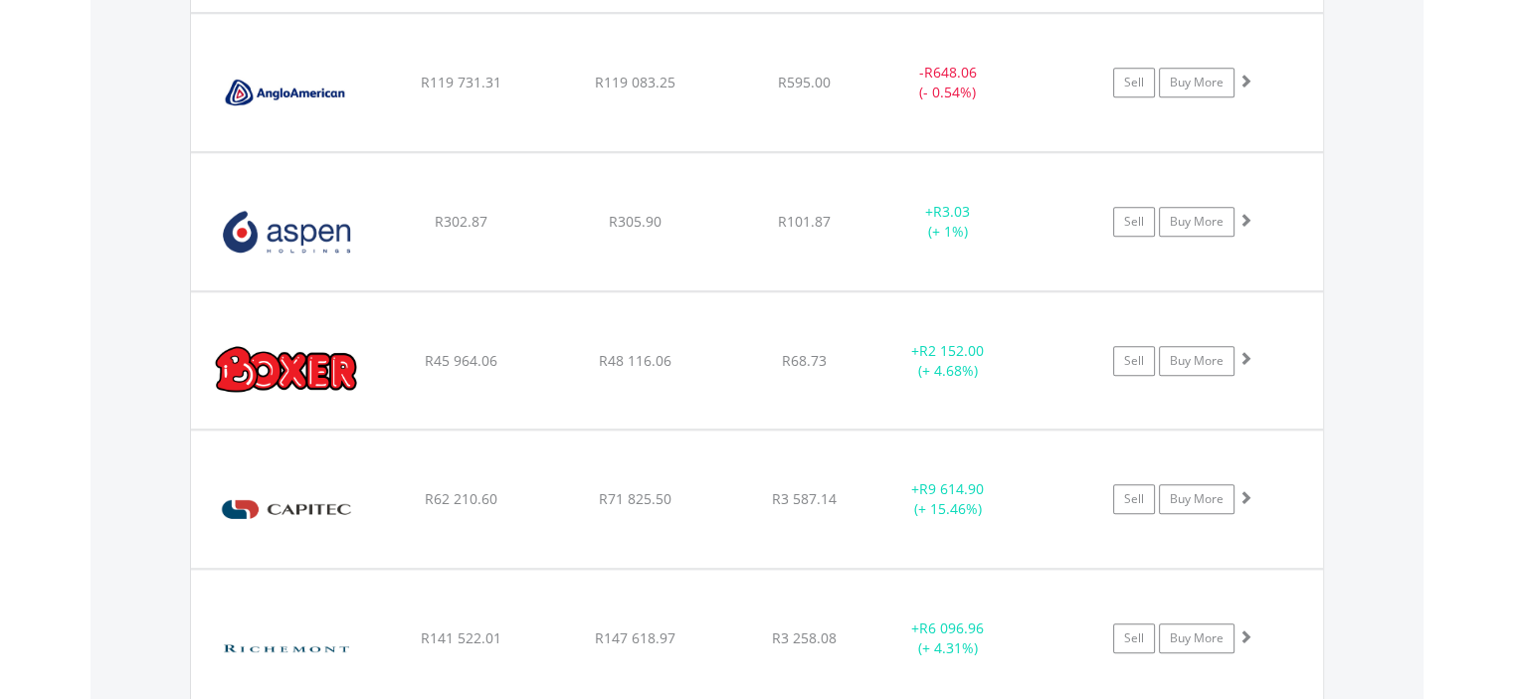
scroll to position [1735, 0]
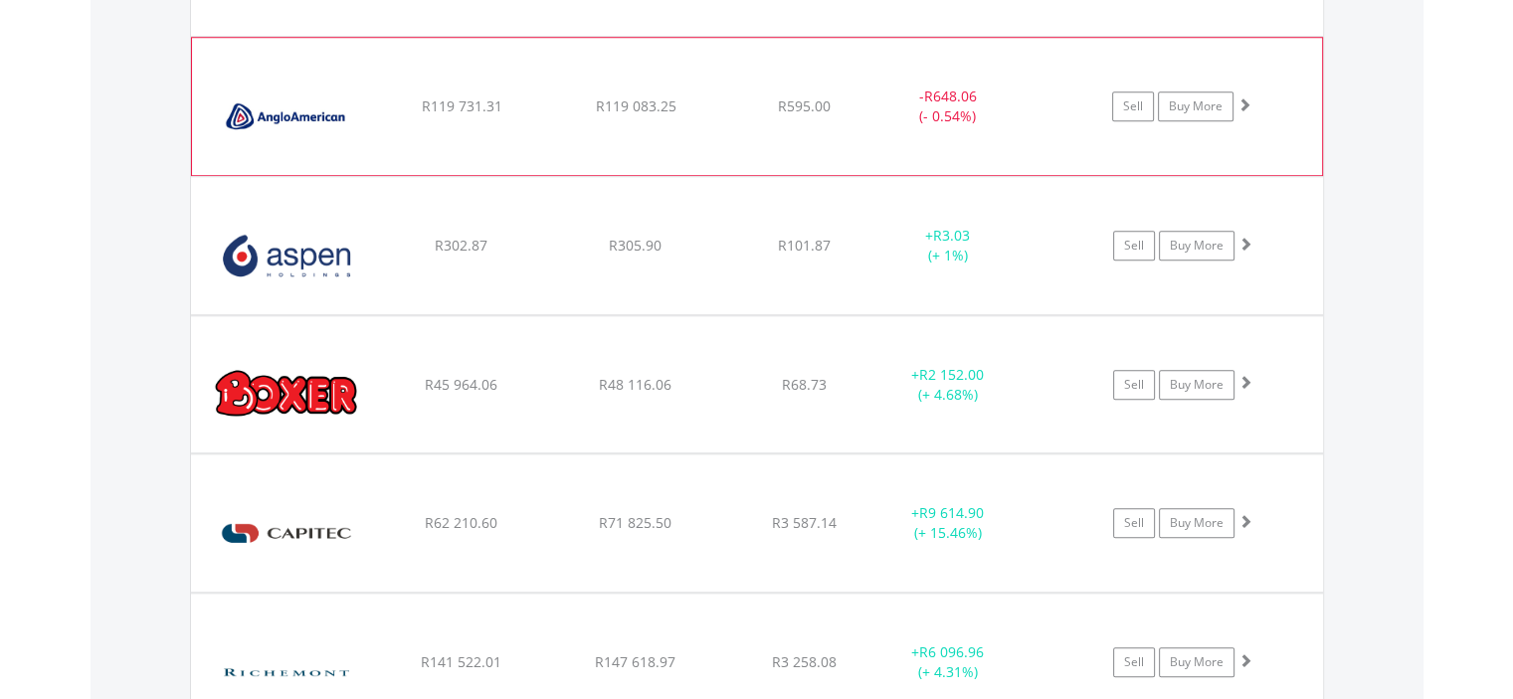
click at [294, 92] on img at bounding box center [287, 116] width 171 height 107
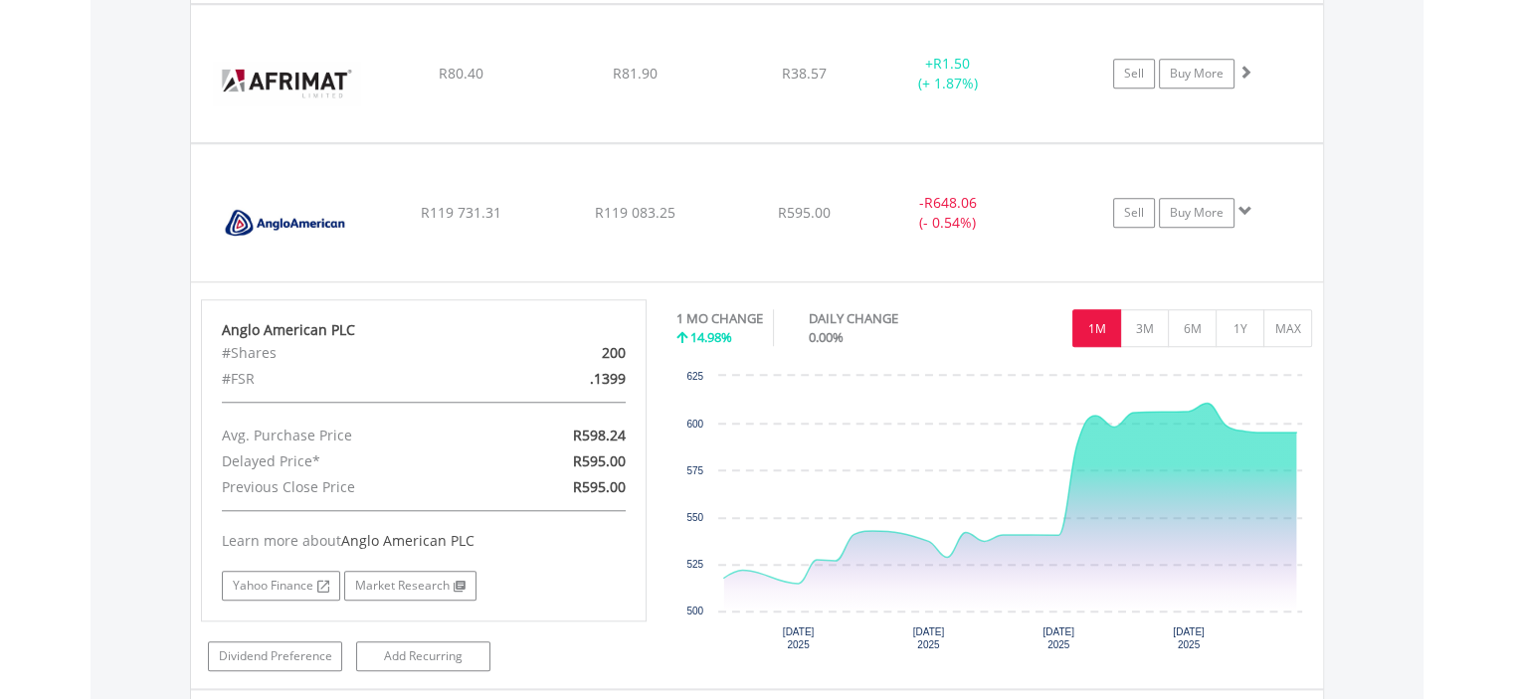
scroll to position [1668, 0]
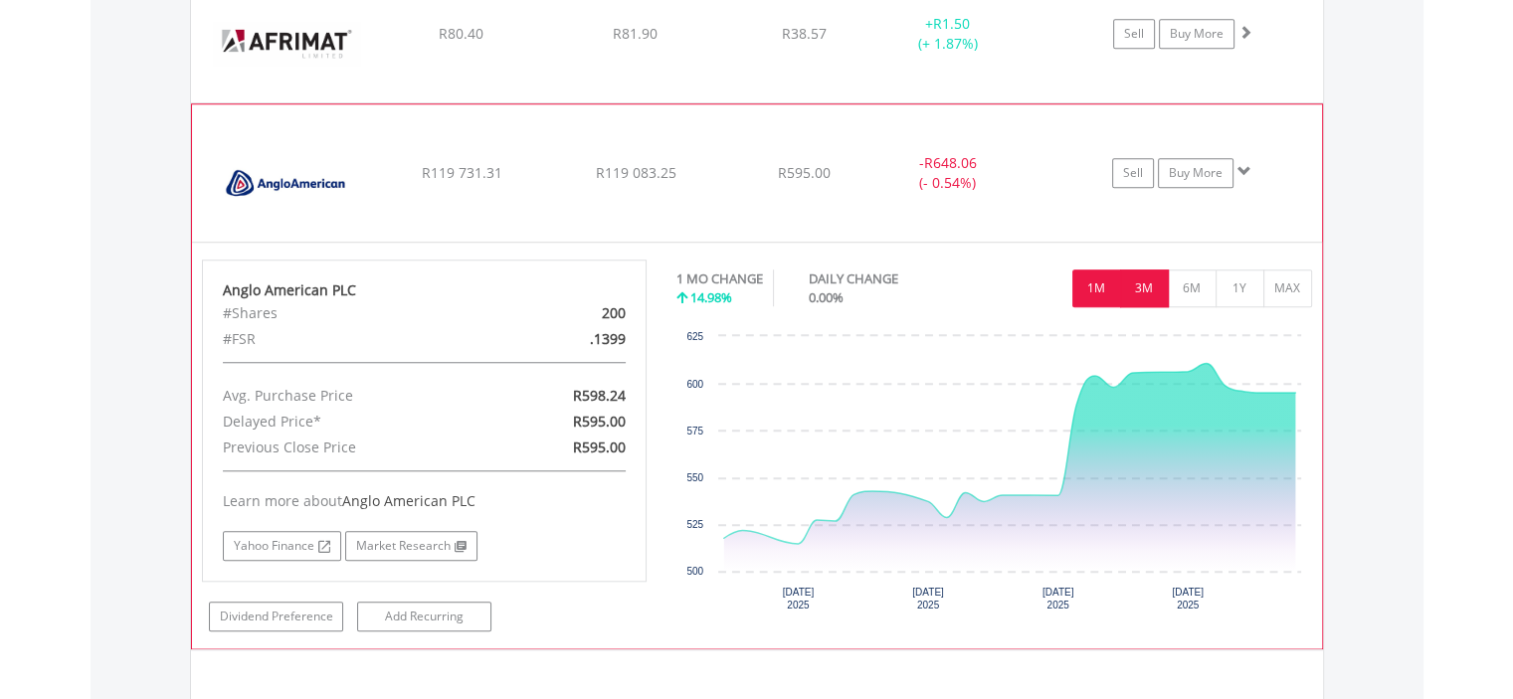
click at [1142, 285] on button "3M" at bounding box center [1144, 289] width 49 height 38
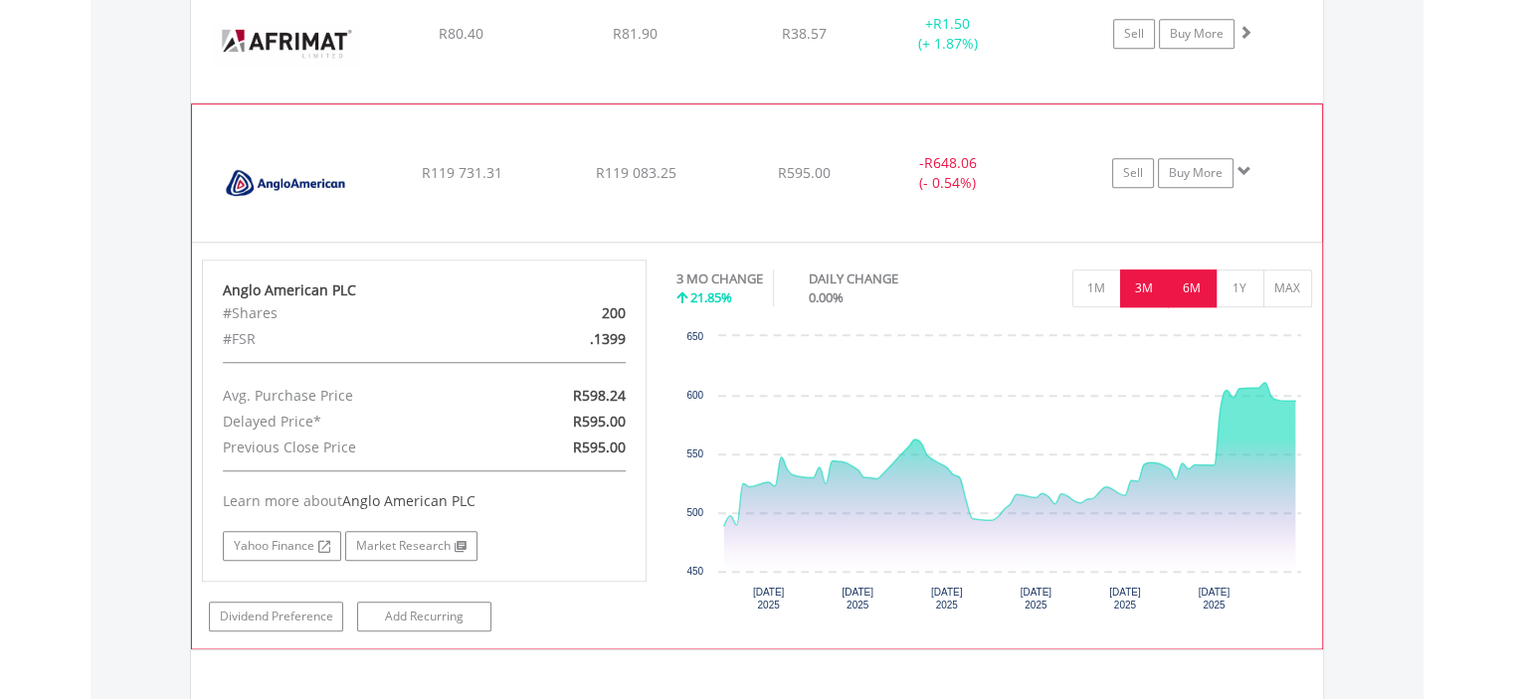
click at [1200, 279] on button "6M" at bounding box center [1192, 289] width 49 height 38
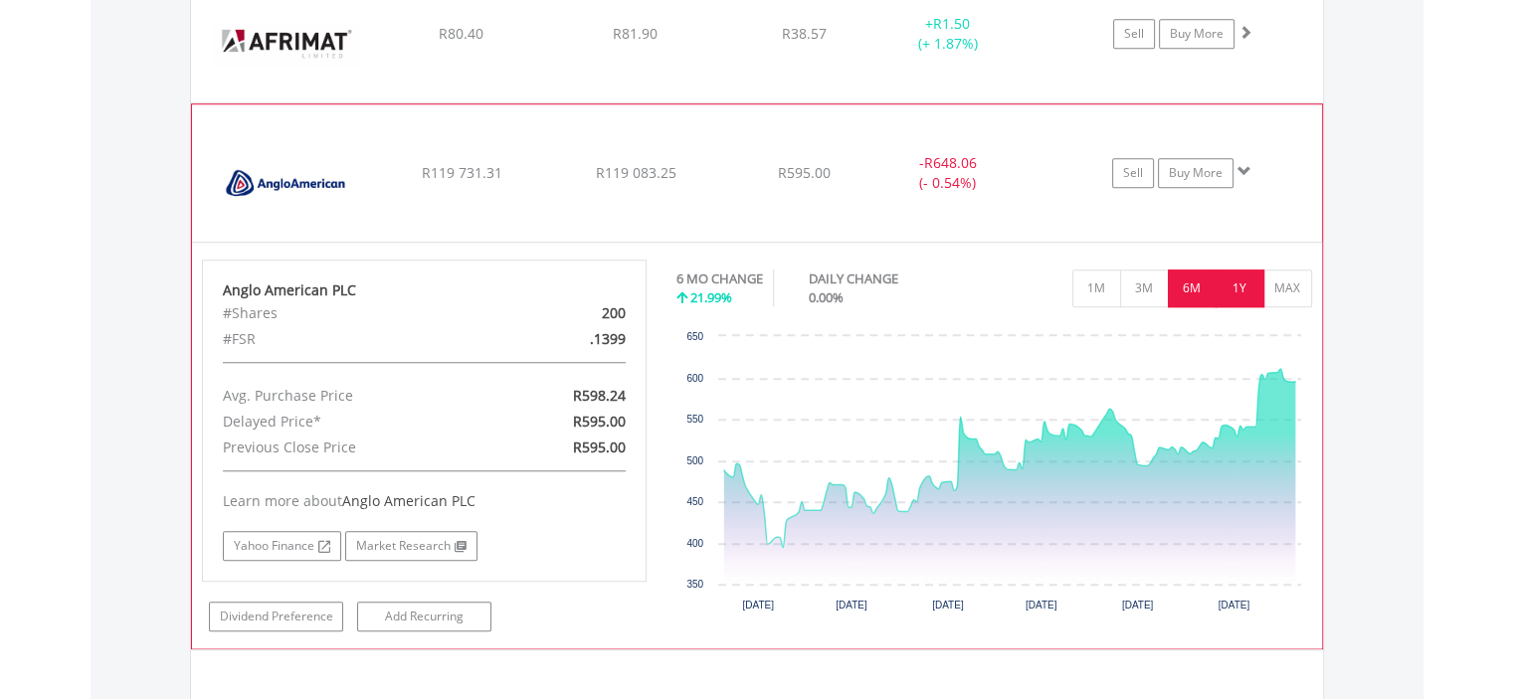
click at [1217, 286] on button "1Y" at bounding box center [1239, 289] width 49 height 38
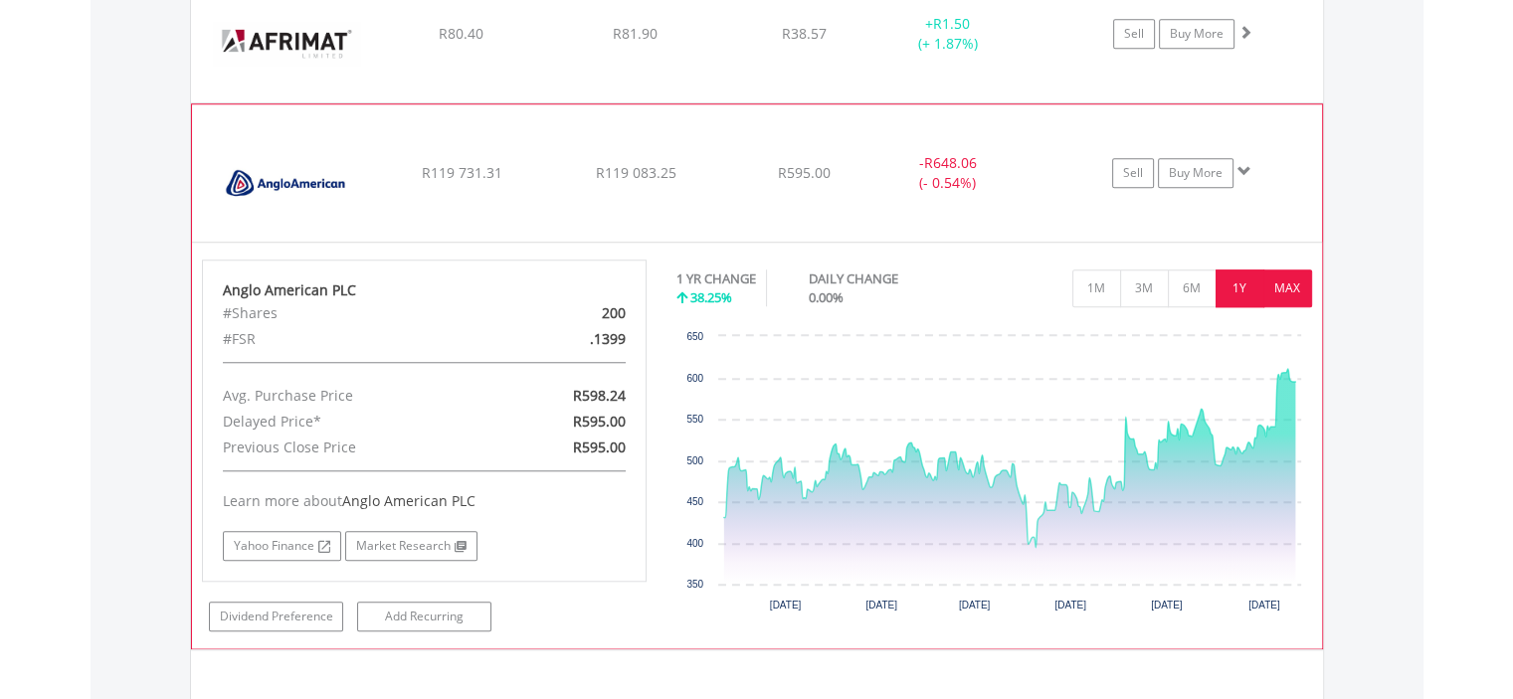
click at [1293, 283] on button "MAX" at bounding box center [1287, 289] width 49 height 38
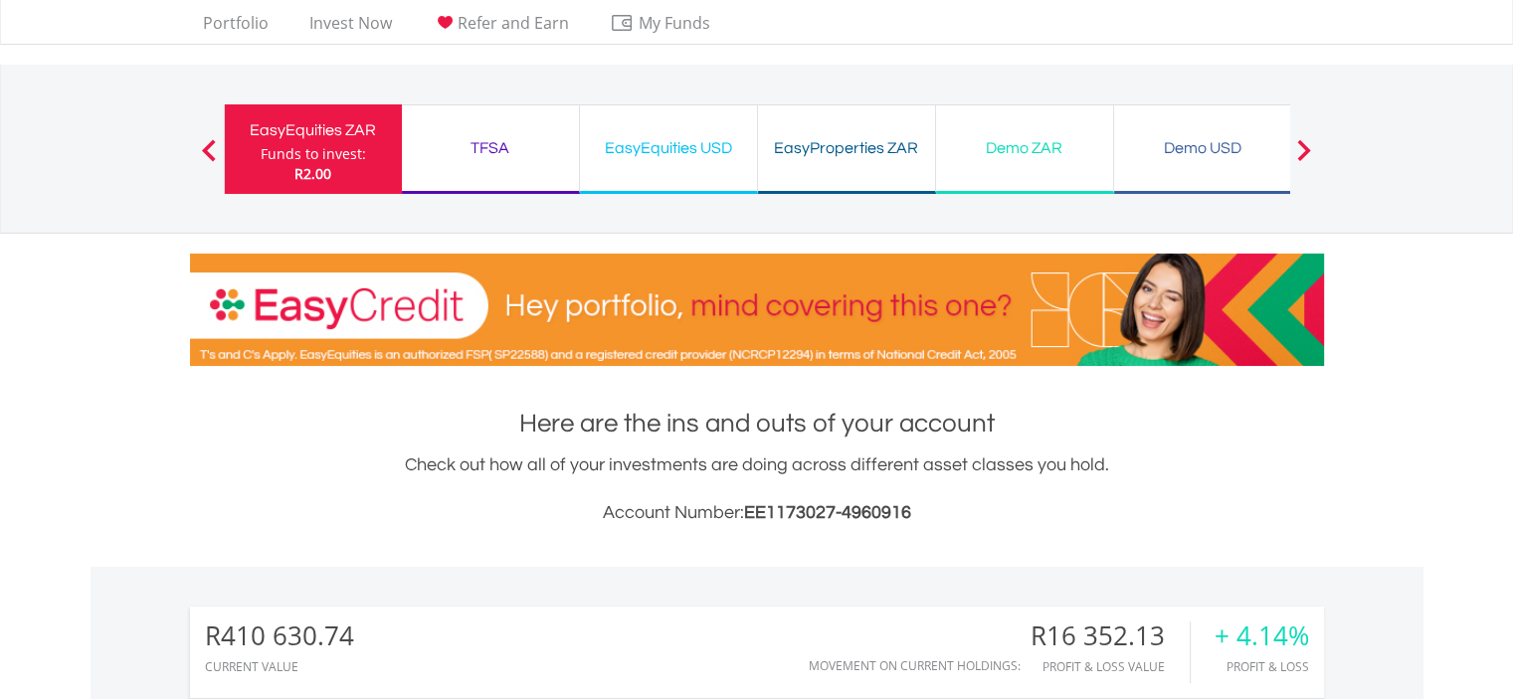
scroll to position [0, 0]
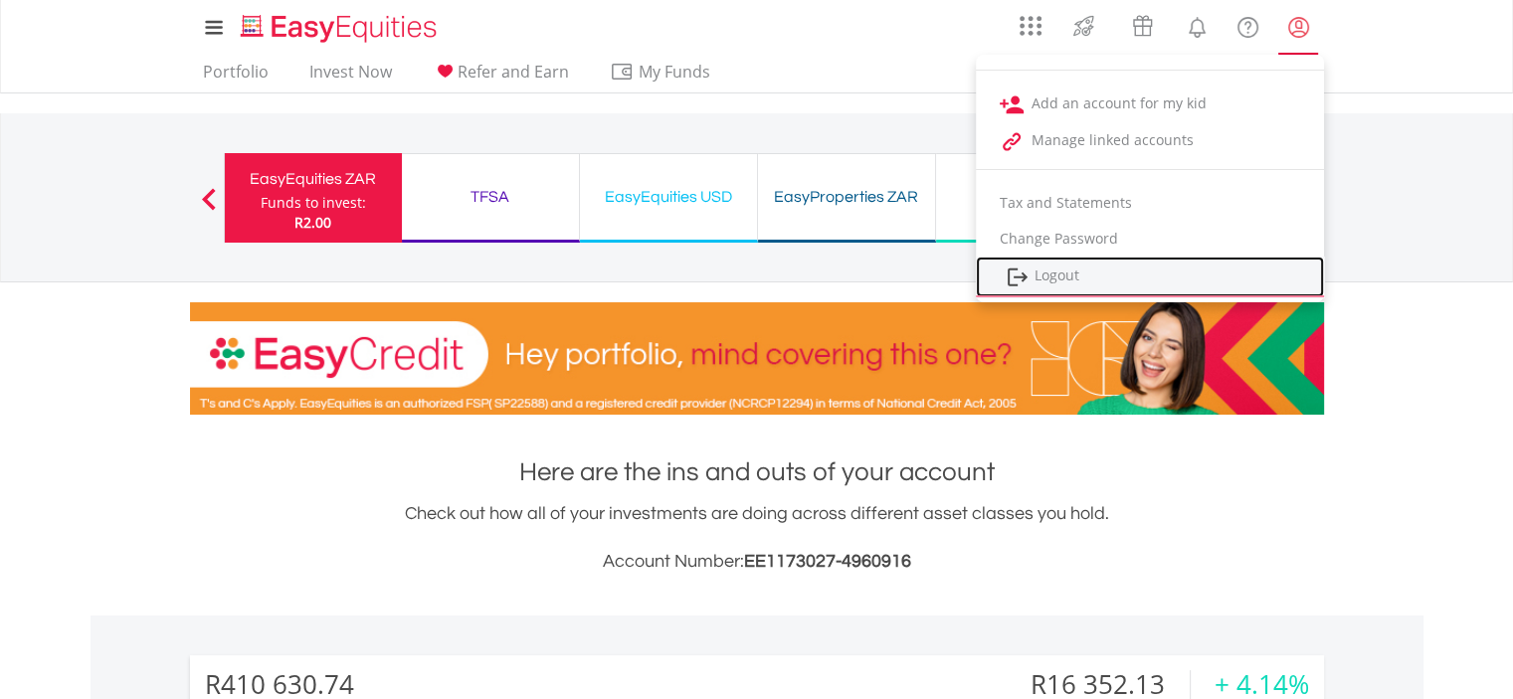
click at [1055, 274] on link "Logout" at bounding box center [1150, 277] width 348 height 41
